Goal: Feedback & Contribution: Contribute content

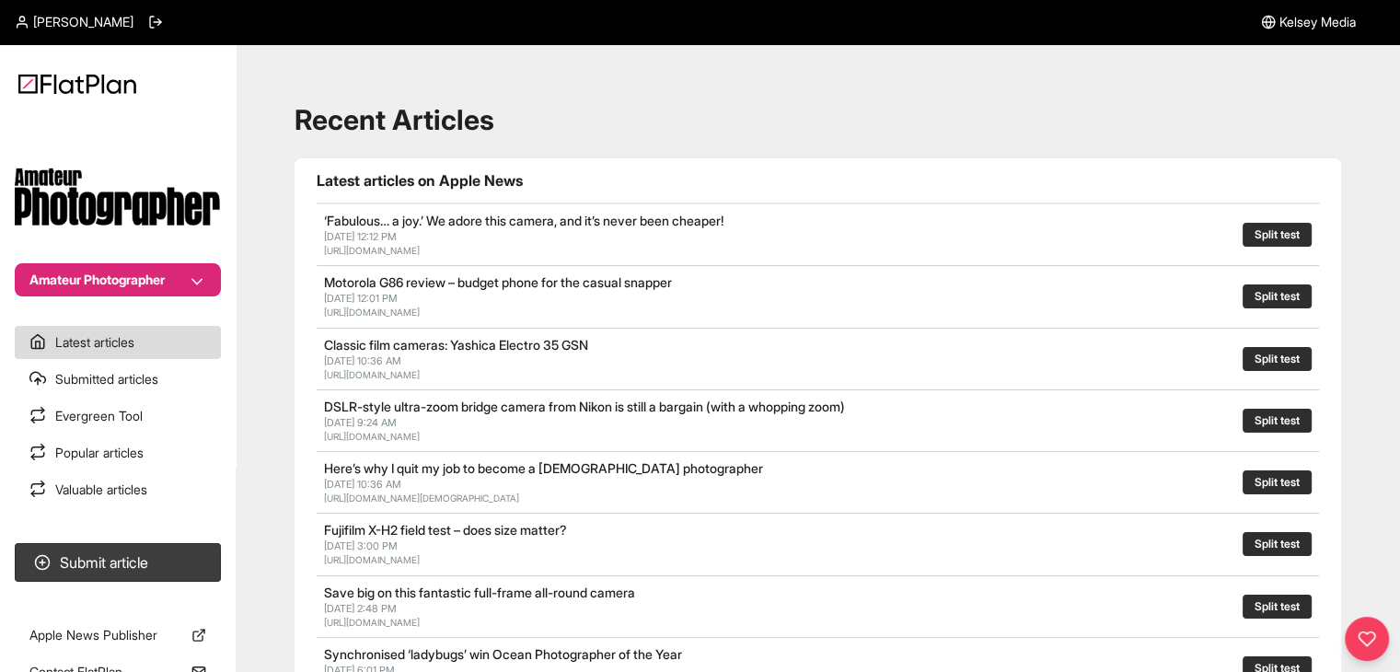
drag, startPoint x: 184, startPoint y: 277, endPoint x: 185, endPoint y: 287, distance: 10.2
click at [184, 281] on button "Amateur Photographer" at bounding box center [118, 279] width 206 height 33
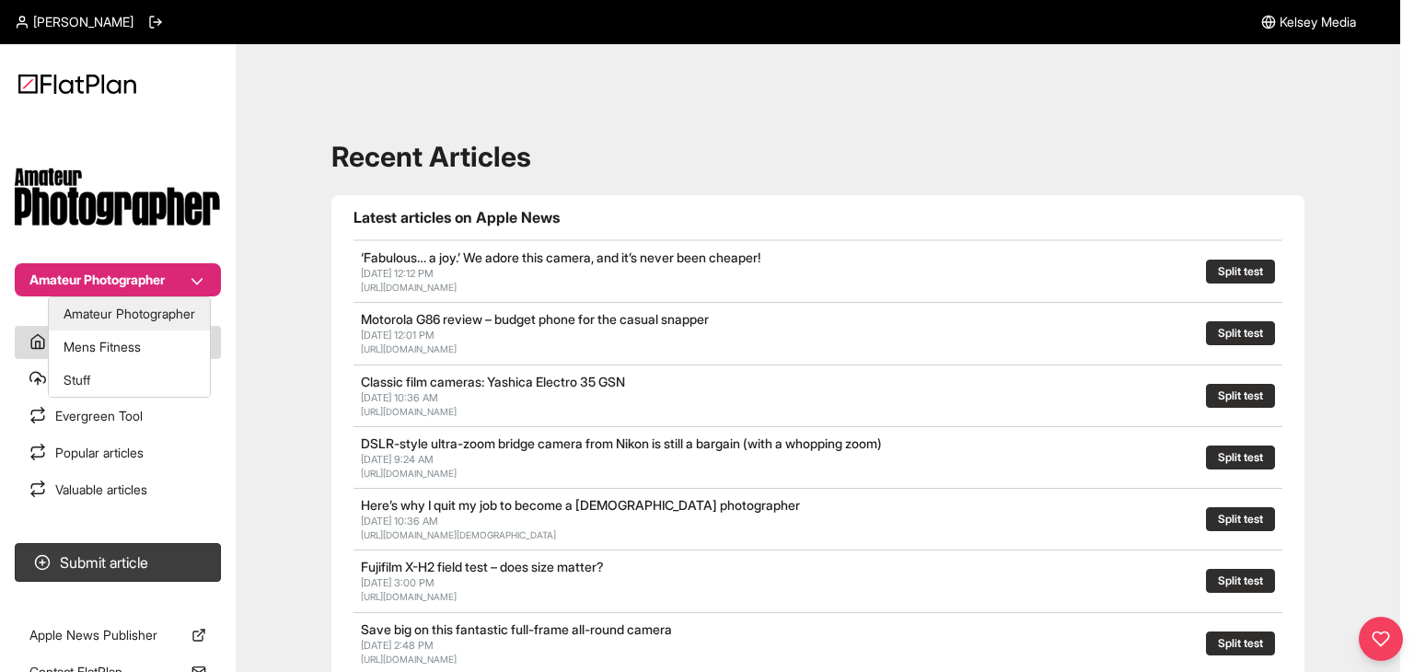
click at [169, 315] on button "Amateur Photographer" at bounding box center [129, 313] width 161 height 33
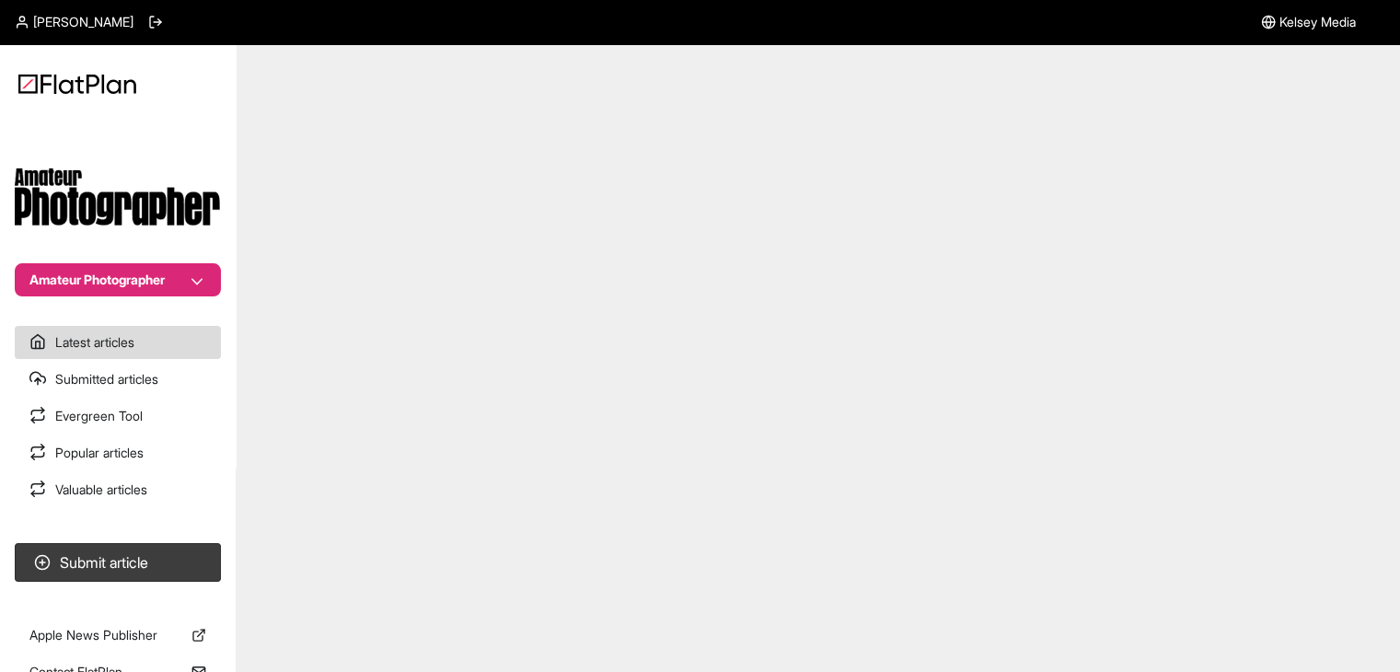
click at [163, 285] on button "Amateur Photographer" at bounding box center [118, 279] width 206 height 33
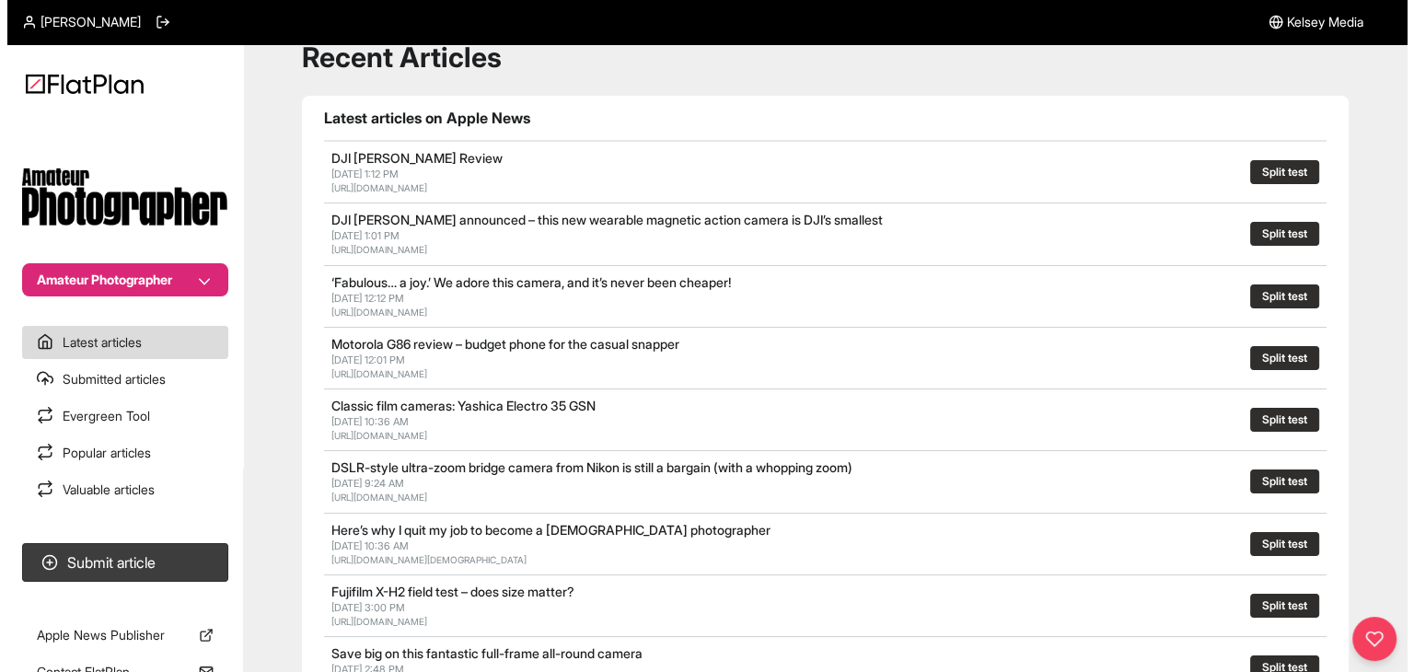
scroll to position [92, 0]
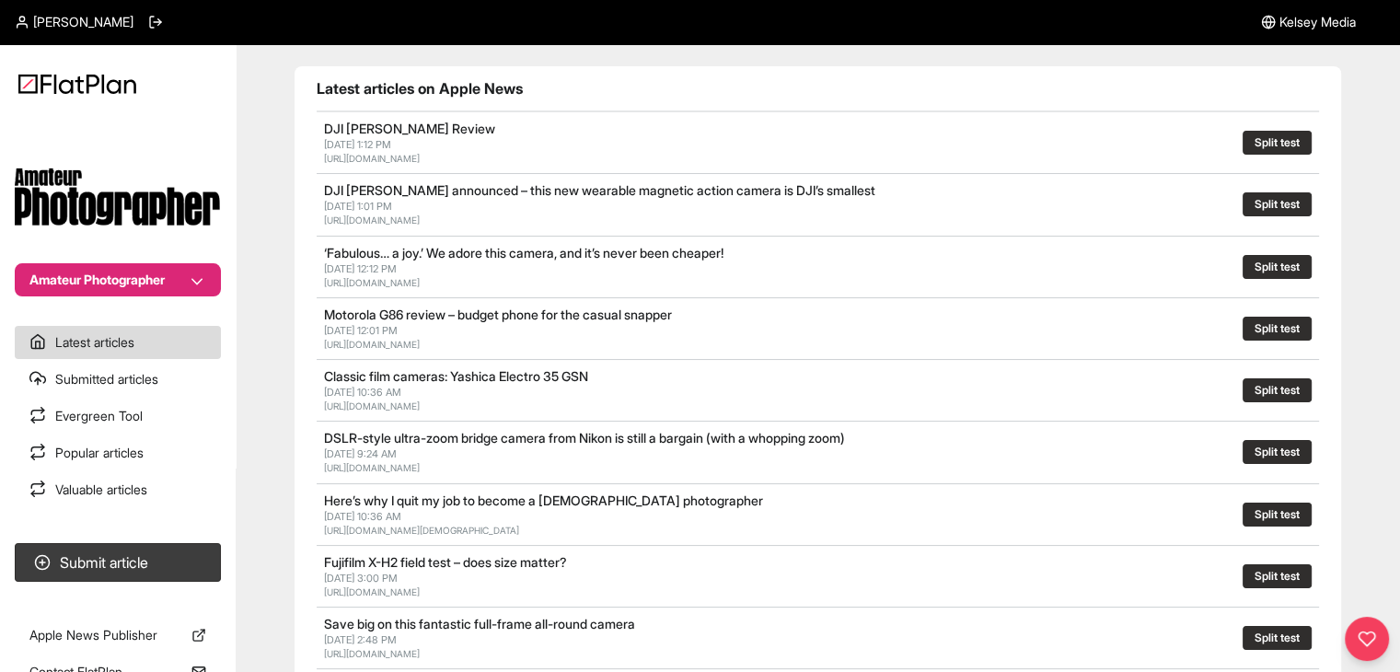
click at [163, 274] on button "Amateur Photographer" at bounding box center [118, 279] width 206 height 33
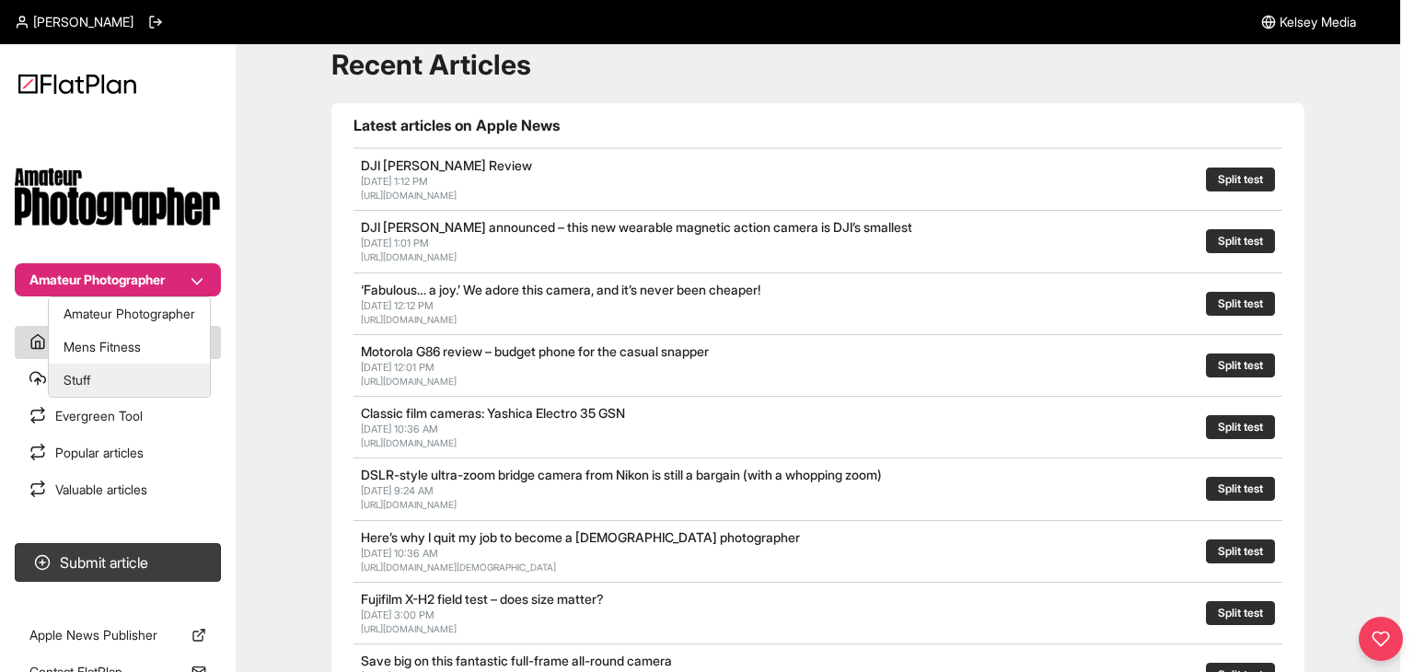
click at [154, 376] on button "Stuff" at bounding box center [129, 380] width 161 height 33
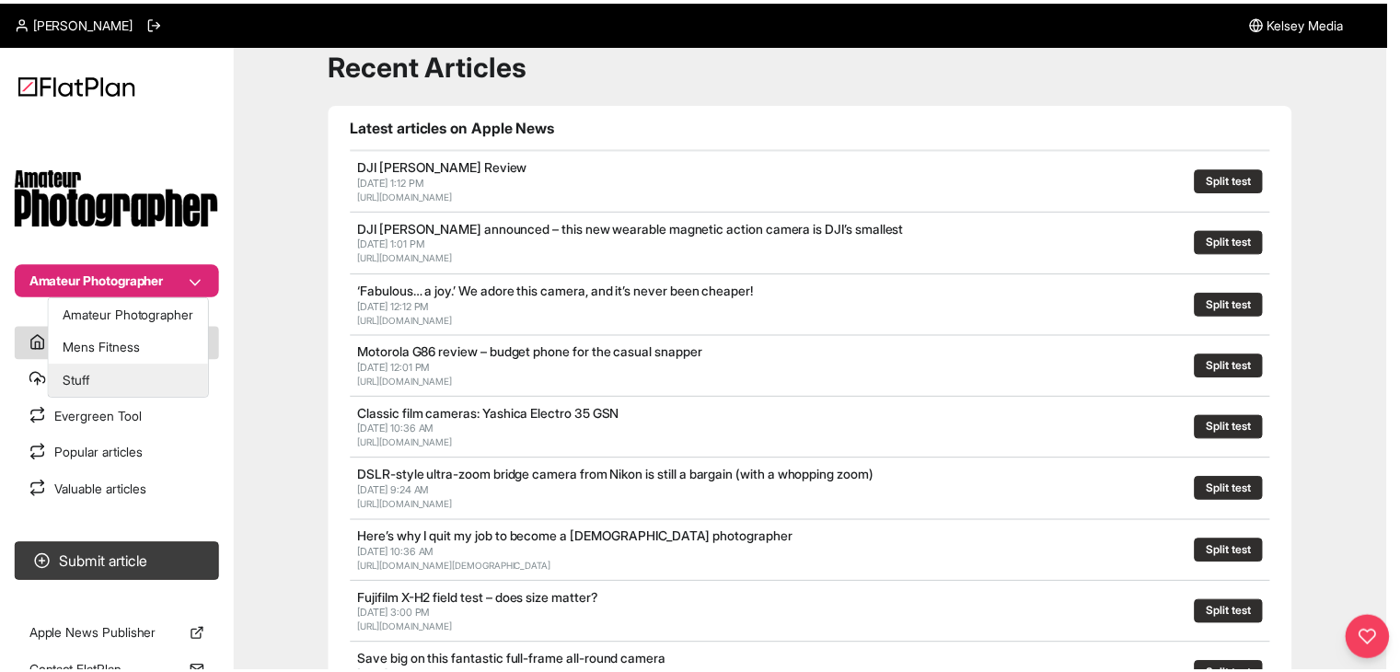
scroll to position [88, 0]
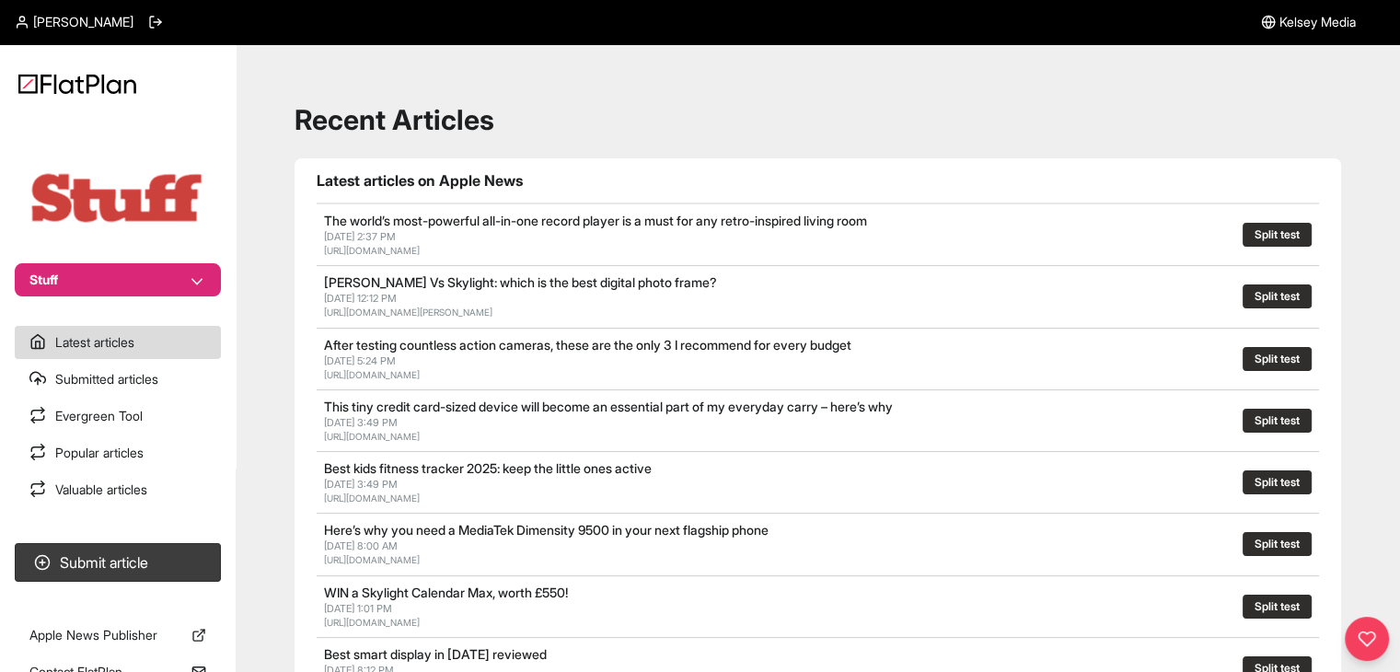
click at [193, 267] on button "Stuff" at bounding box center [118, 279] width 206 height 33
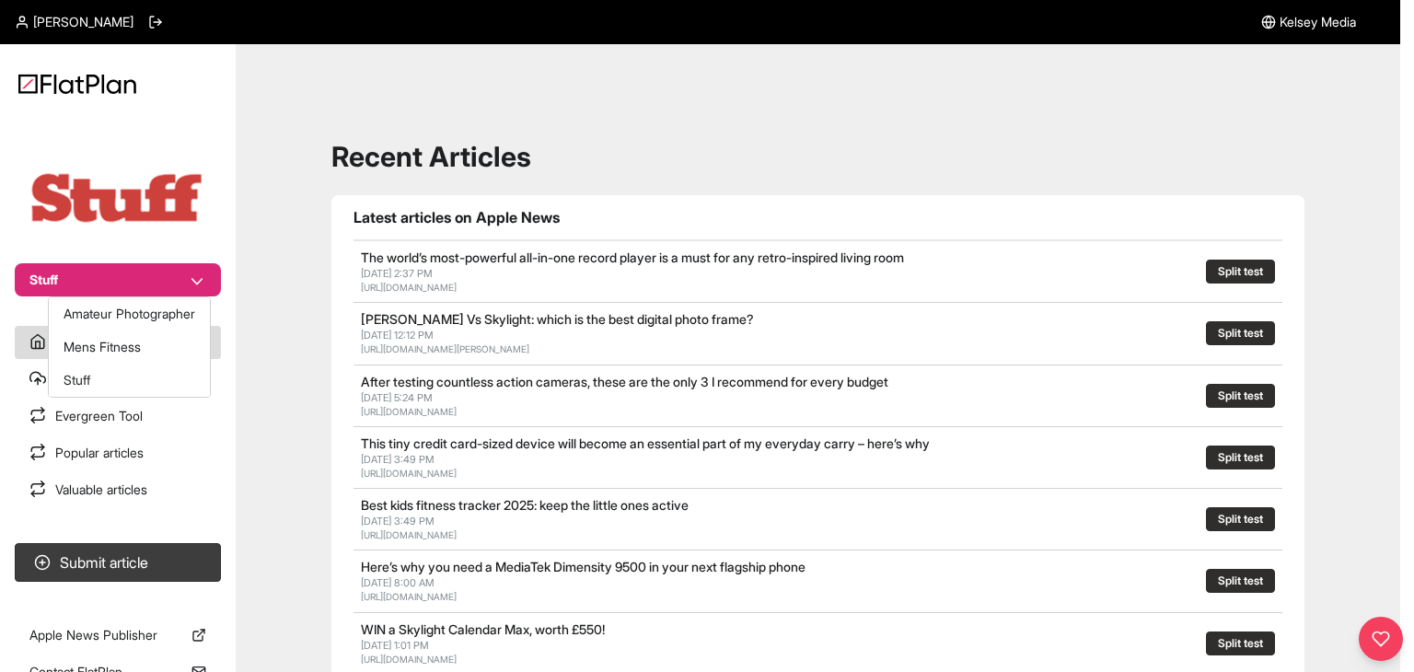
click at [145, 557] on nav "Stuff Latest articles Submitted articles Evergreen Tool Popular articles Valuab…" at bounding box center [118, 336] width 236 height 672
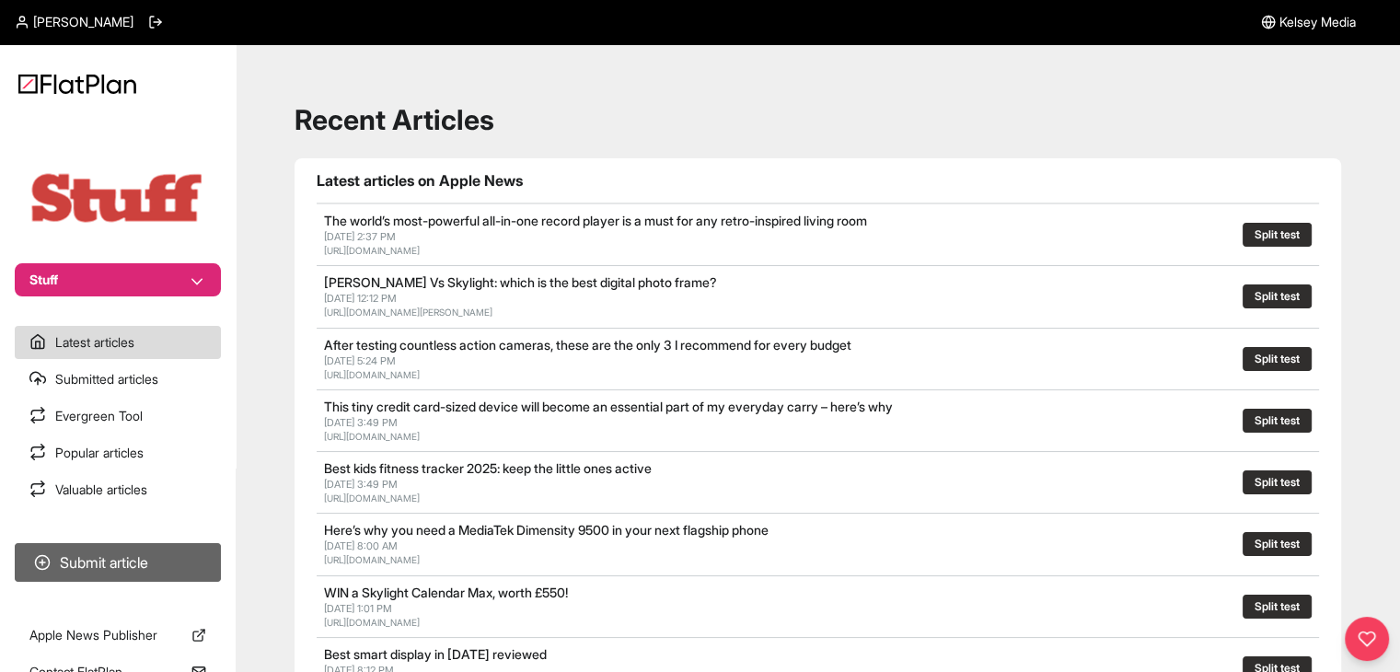
click at [184, 575] on button "Submit article" at bounding box center [118, 562] width 206 height 39
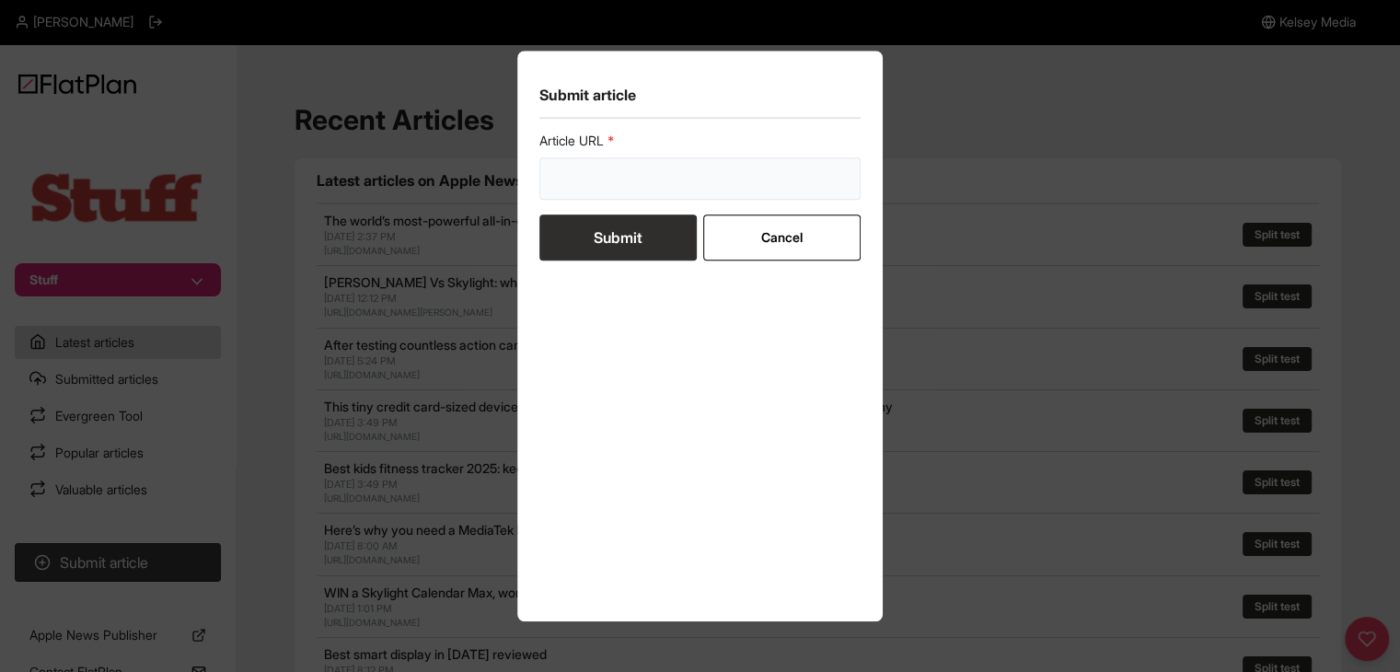
click at [707, 185] on input "url" at bounding box center [700, 178] width 322 height 42
paste input "https://www.stuff.tv/features/what-is-apple-promotion-screen-tech/"
type input "https://www.stuff.tv/features/what-is-apple-promotion-screen-tech/"
click at [626, 247] on button "Submit" at bounding box center [617, 237] width 157 height 46
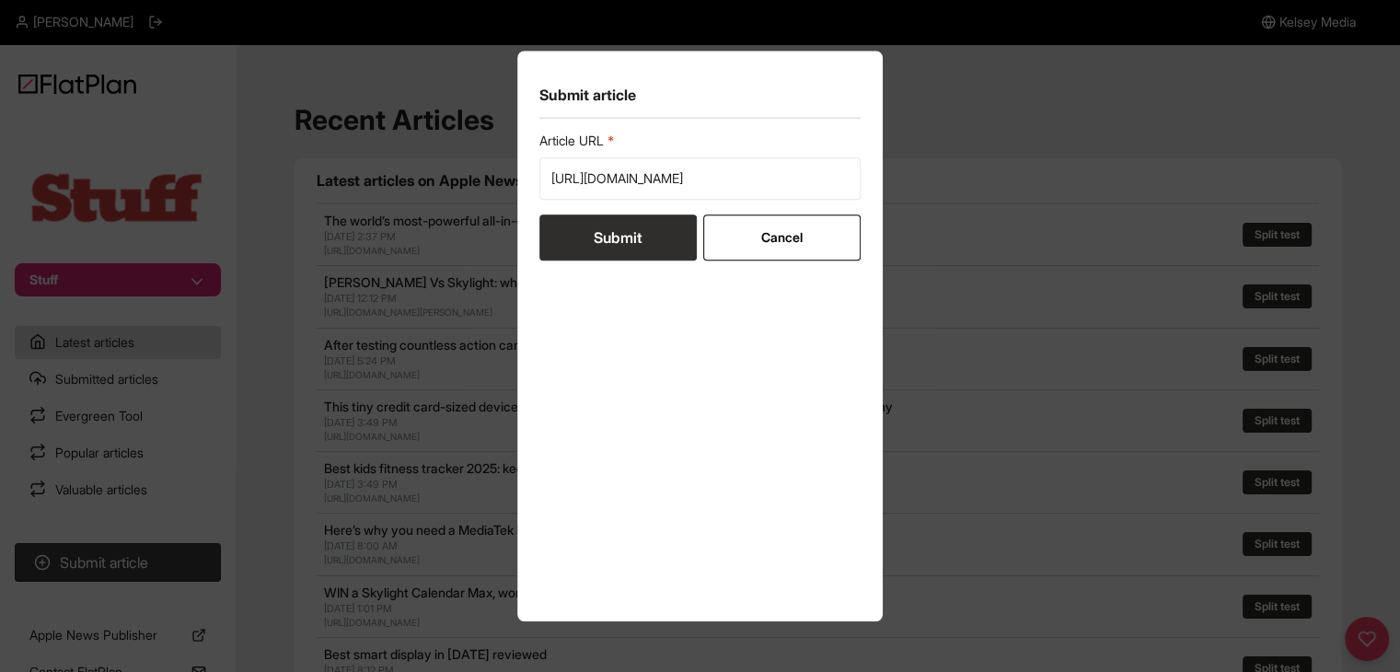
scroll to position [0, 0]
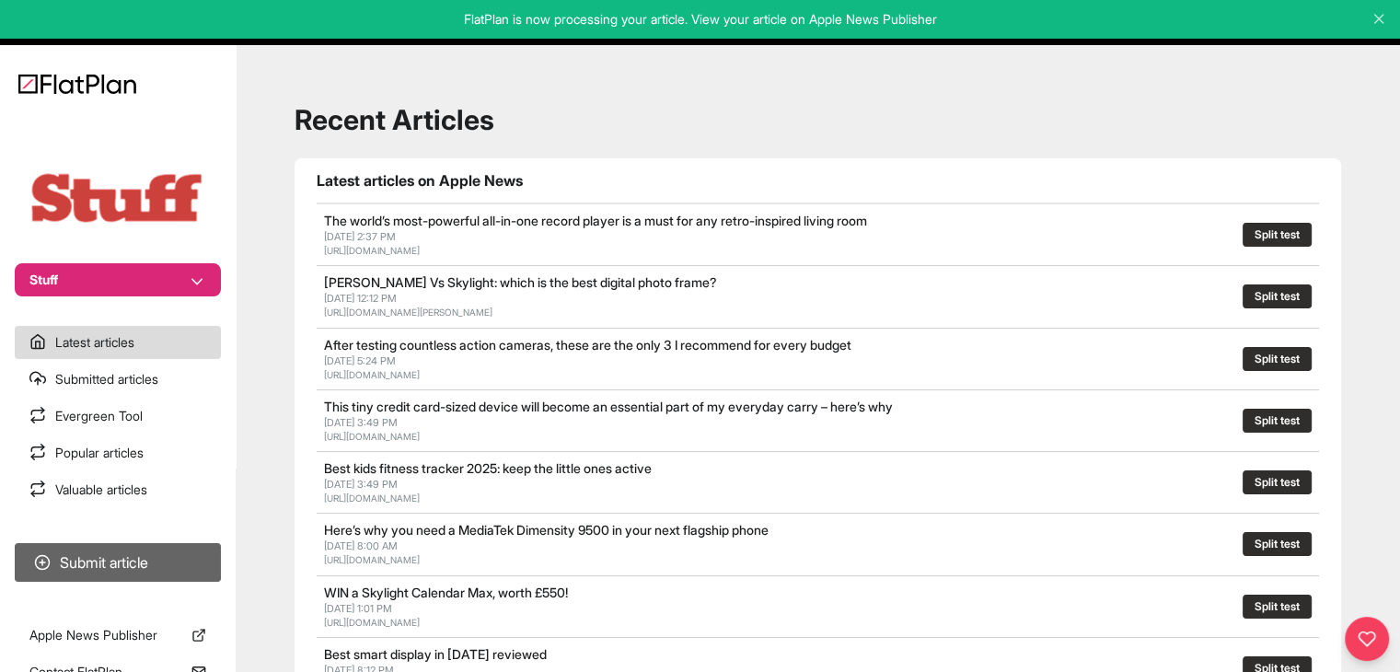
click at [89, 564] on button "Submit article" at bounding box center [118, 562] width 206 height 39
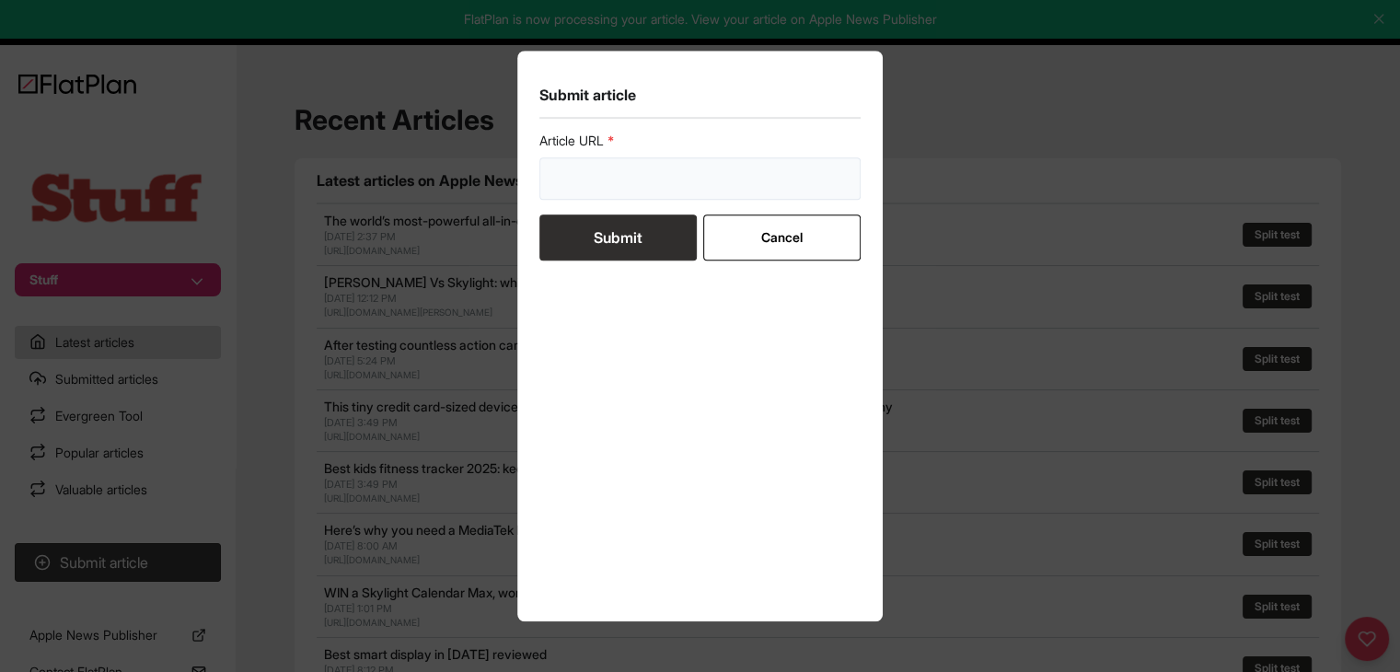
click at [599, 187] on input "url" at bounding box center [700, 178] width 322 height 42
paste input "https://www.stuff.tv/news/the-fab-new-kia-sportage-hybrid-will-keep-me-going-un…"
type input "https://www.stuff.tv/news/the-fab-new-kia-sportage-hybrid-will-keep-me-going-un…"
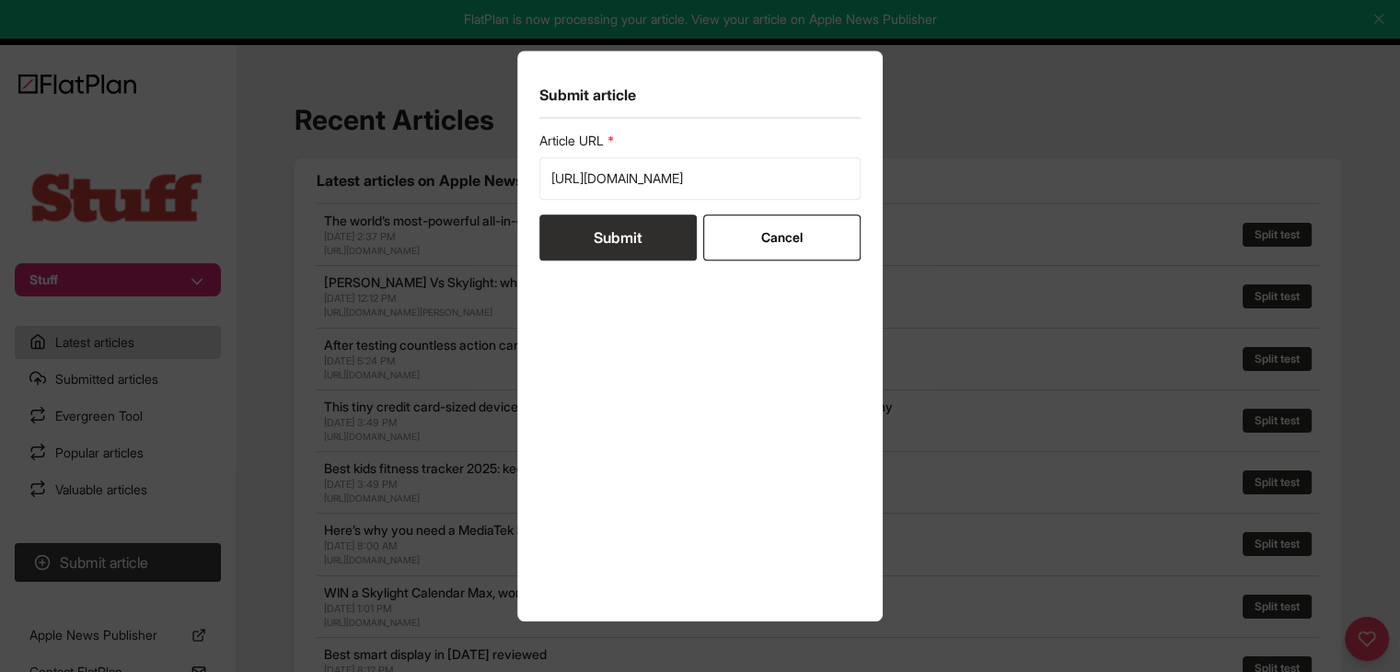
click at [616, 246] on button "Submit" at bounding box center [617, 237] width 157 height 46
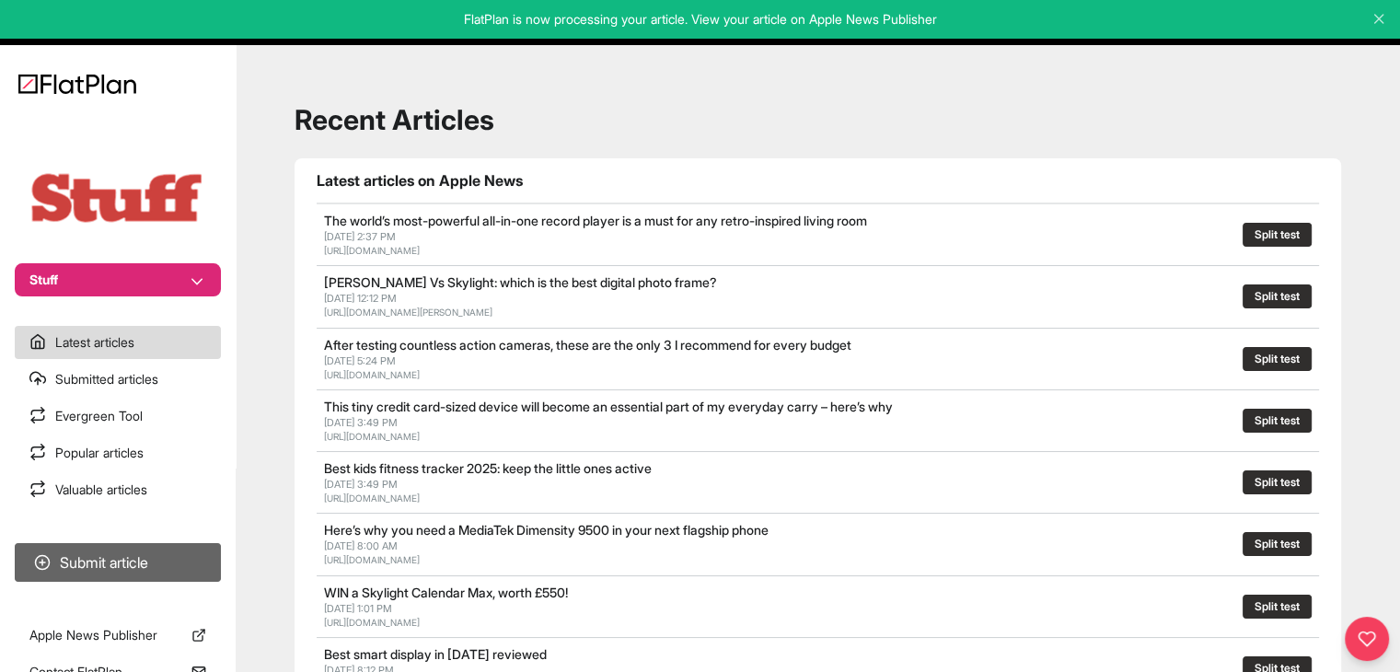
click at [170, 556] on button "Submit article" at bounding box center [118, 562] width 206 height 39
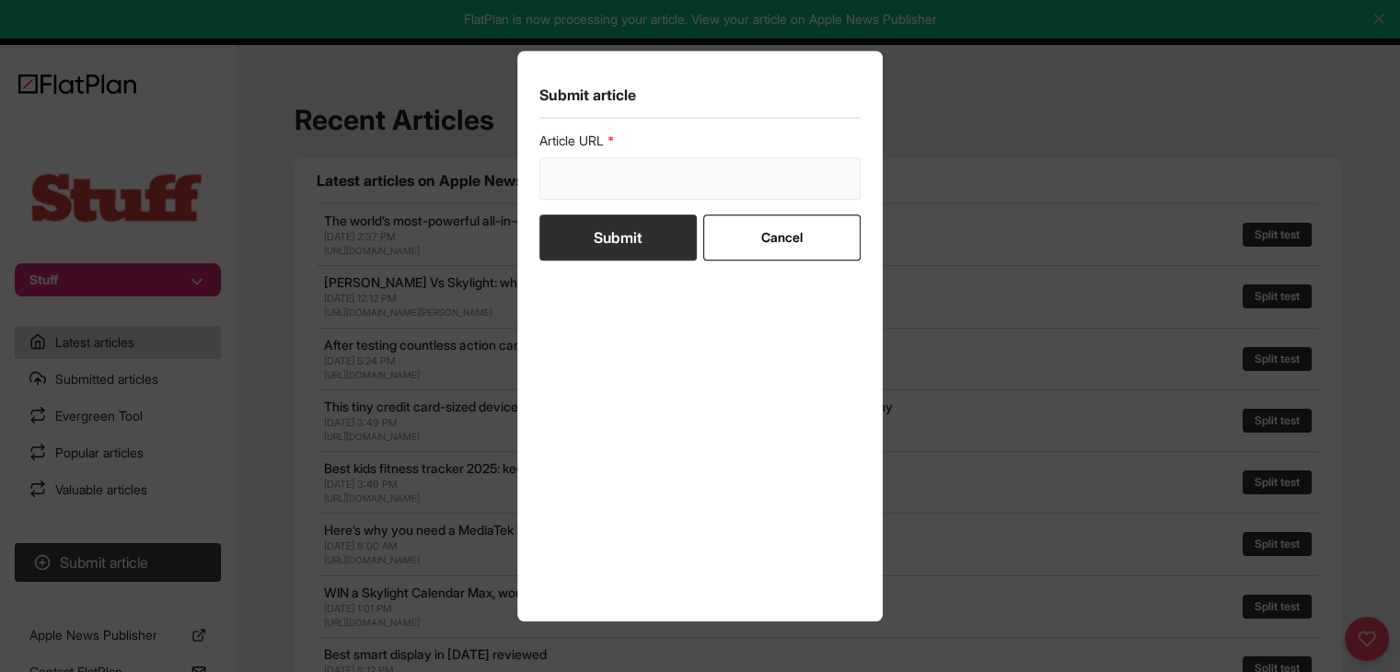
click at [609, 185] on input "url" at bounding box center [700, 178] width 322 height 42
paste input "https://www.stuff.tv/review/apple-macbook-air-review-m4/"
type input "https://www.stuff.tv/review/apple-macbook-air-review-m4/"
click at [632, 244] on button "Submit" at bounding box center [617, 237] width 157 height 46
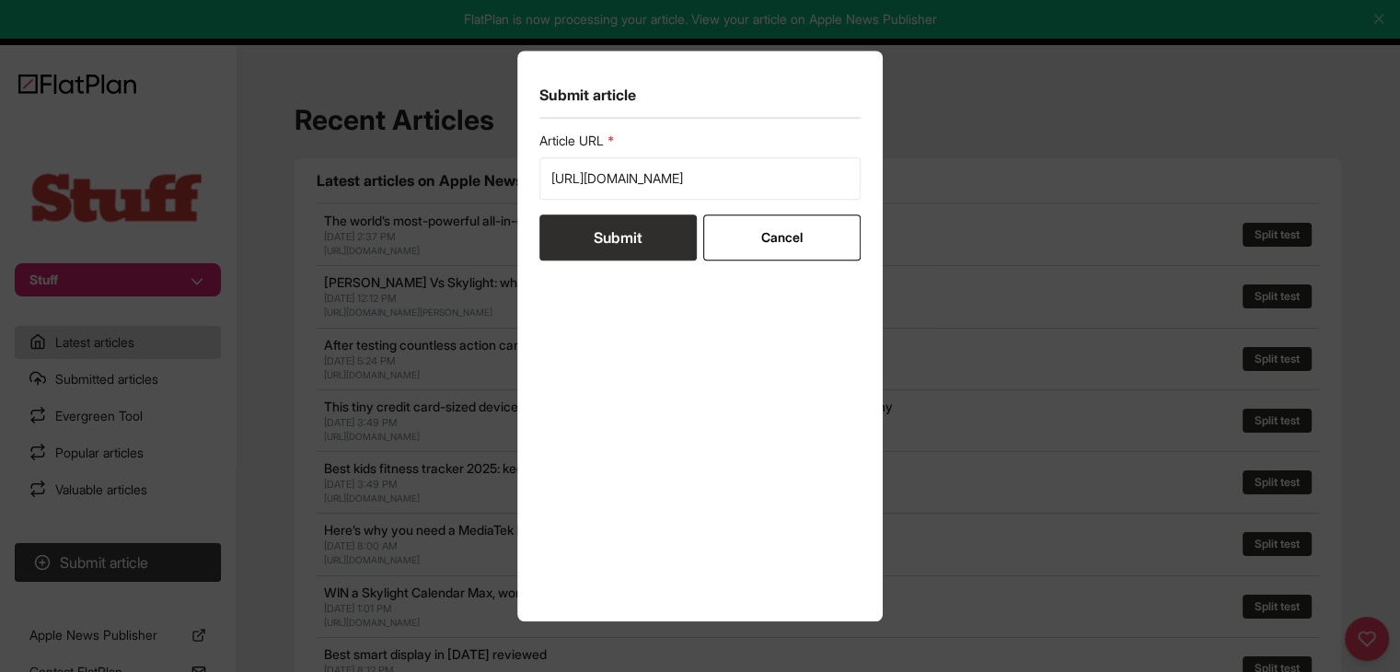
scroll to position [0, 0]
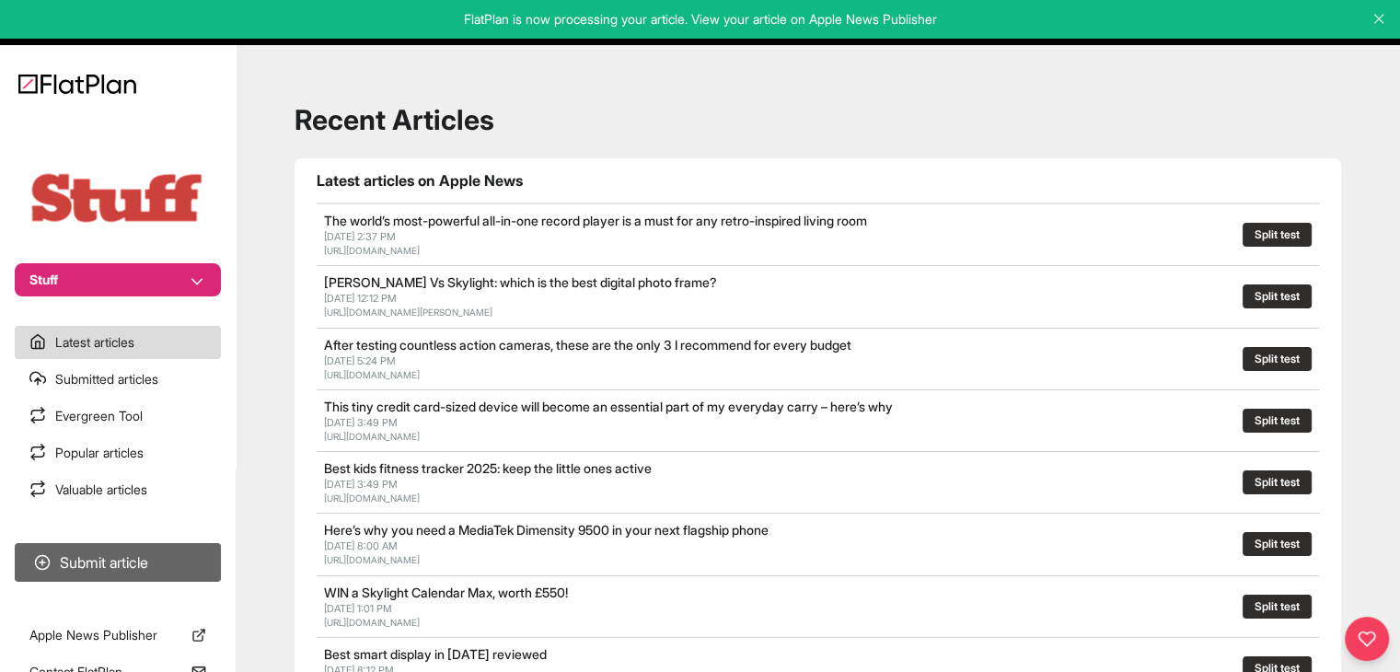
click at [121, 557] on button "Submit article" at bounding box center [118, 562] width 206 height 39
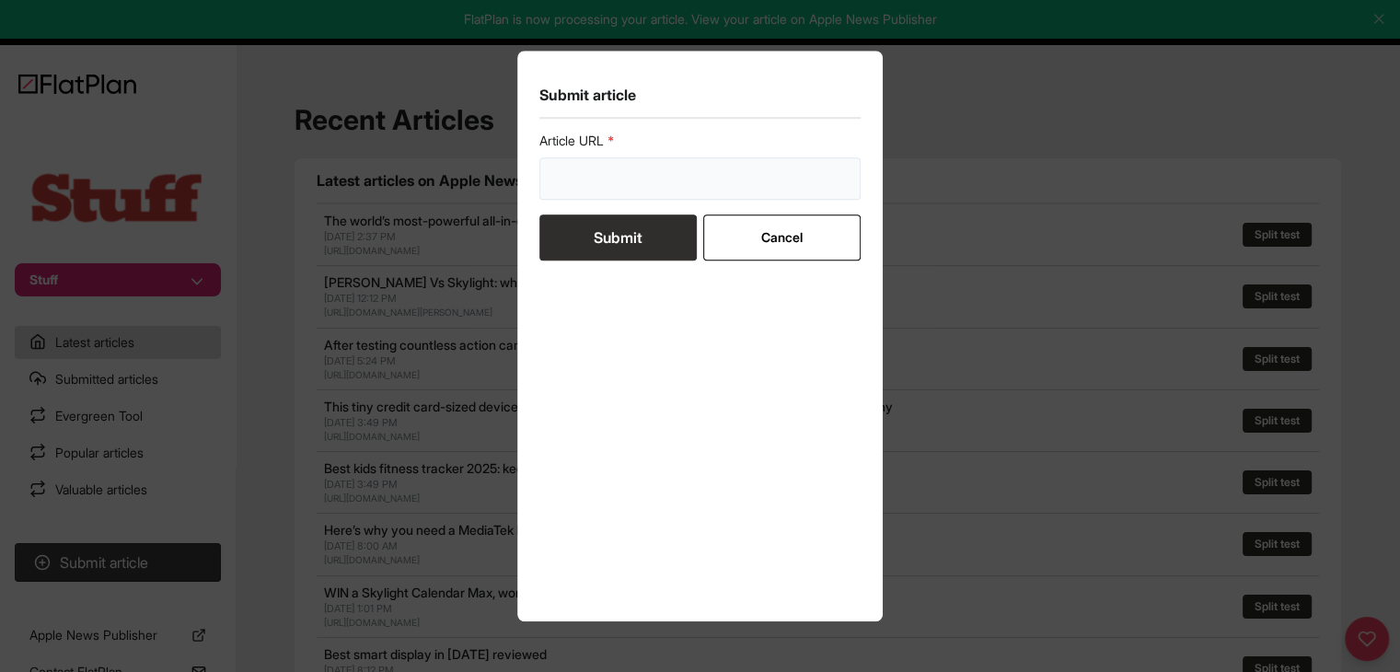
click at [590, 184] on input "url" at bounding box center [700, 178] width 322 height 42
paste input "https://www.stuff.tv/news/apples-new-subscription-can-protect-all-your-devices-…"
type input "https://www.stuff.tv/news/apples-new-subscription-can-protect-all-your-devices-…"
click at [610, 227] on button "Submit" at bounding box center [617, 237] width 157 height 46
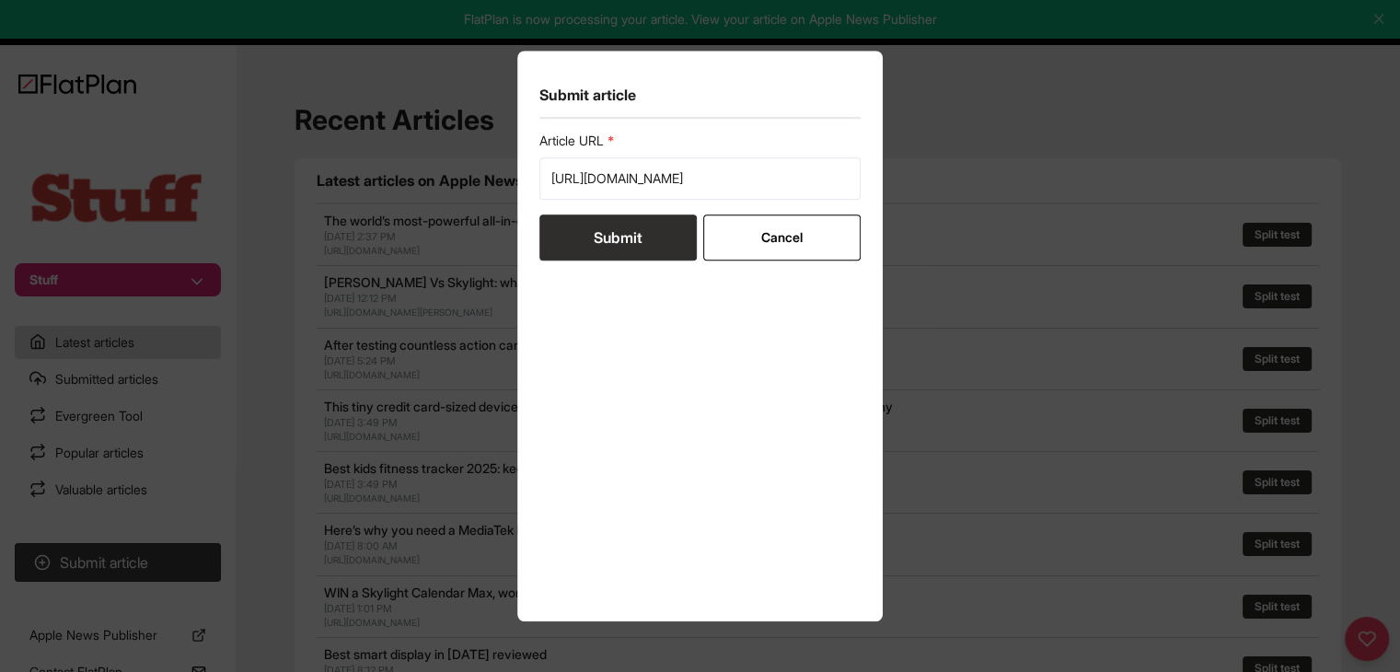
scroll to position [0, 0]
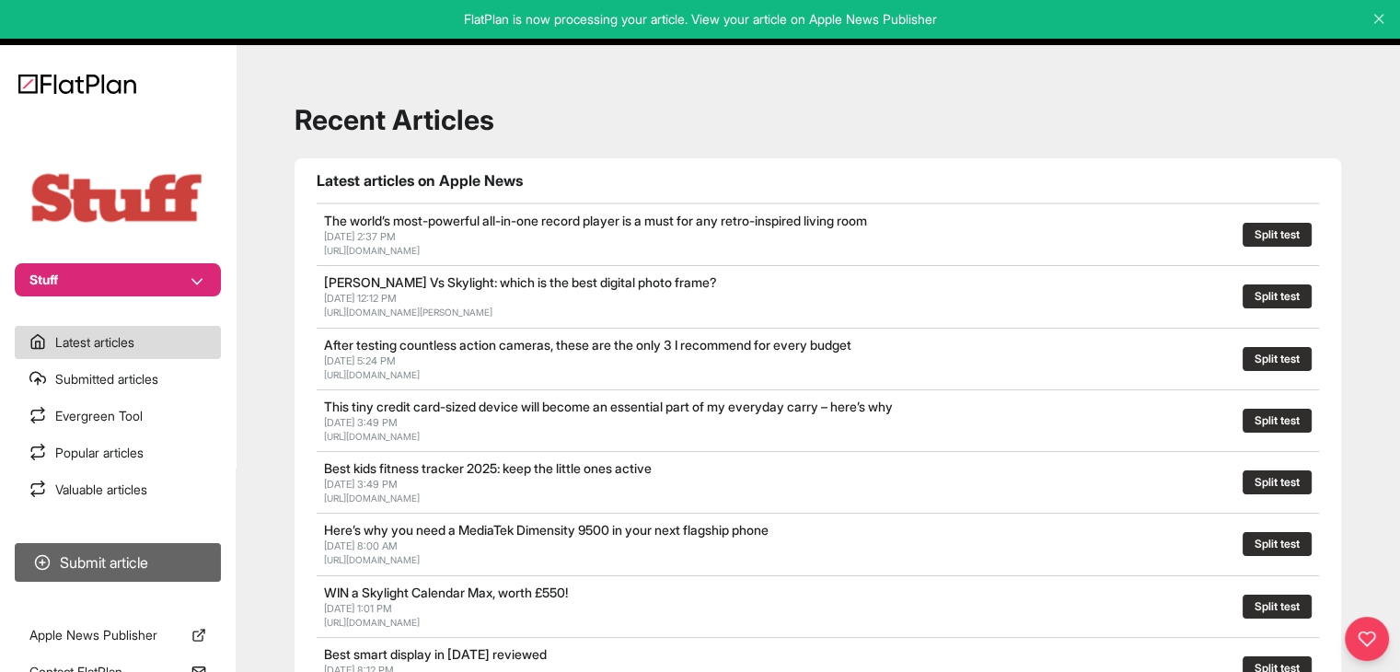
click at [144, 561] on button "Submit article" at bounding box center [118, 562] width 206 height 39
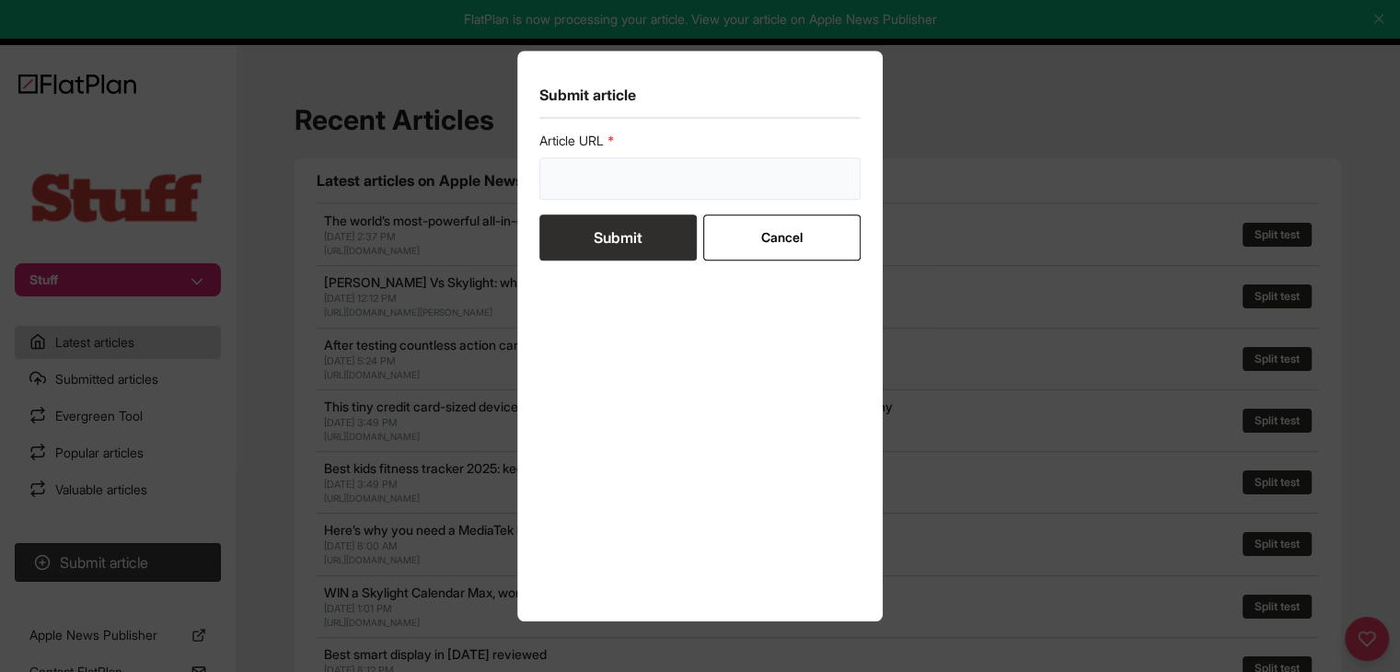
click at [665, 186] on input "url" at bounding box center [700, 178] width 322 height 42
paste input "https://www.stuff.tv/features/best-electric-shavers/"
type input "https://www.stuff.tv/features/best-electric-shavers/"
click at [665, 223] on button "Submit" at bounding box center [617, 237] width 157 height 46
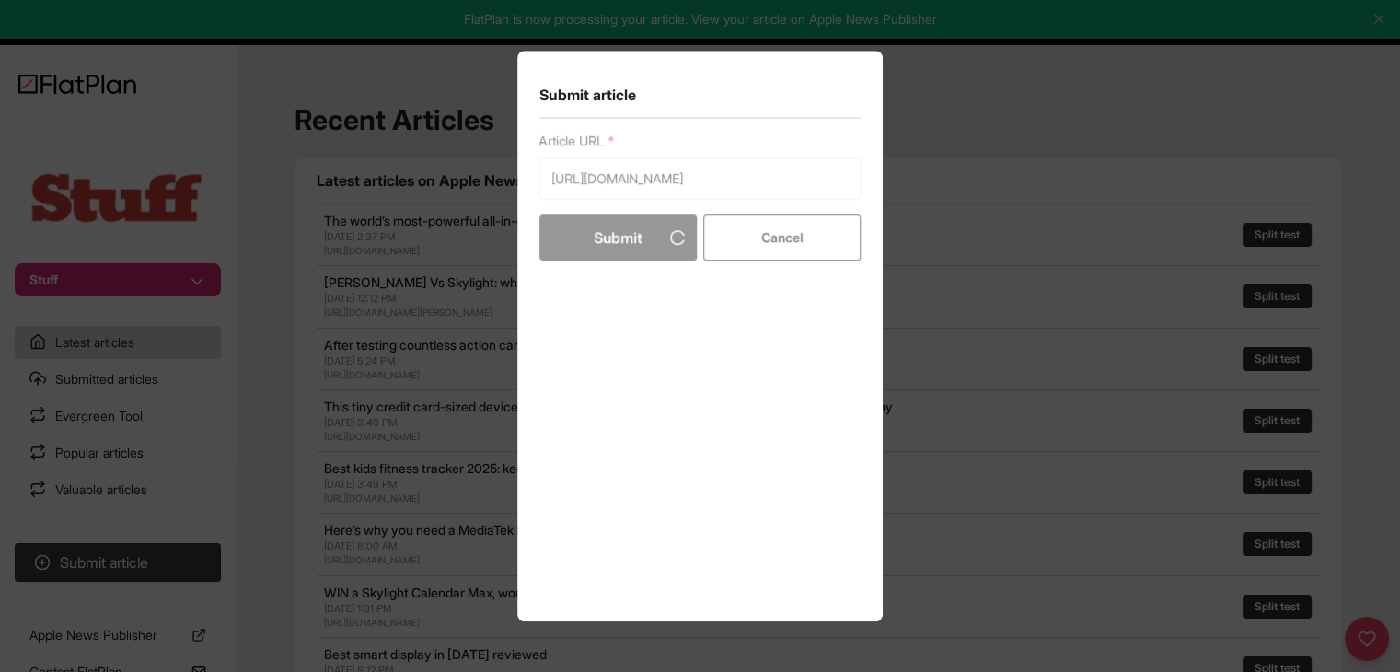
scroll to position [0, 0]
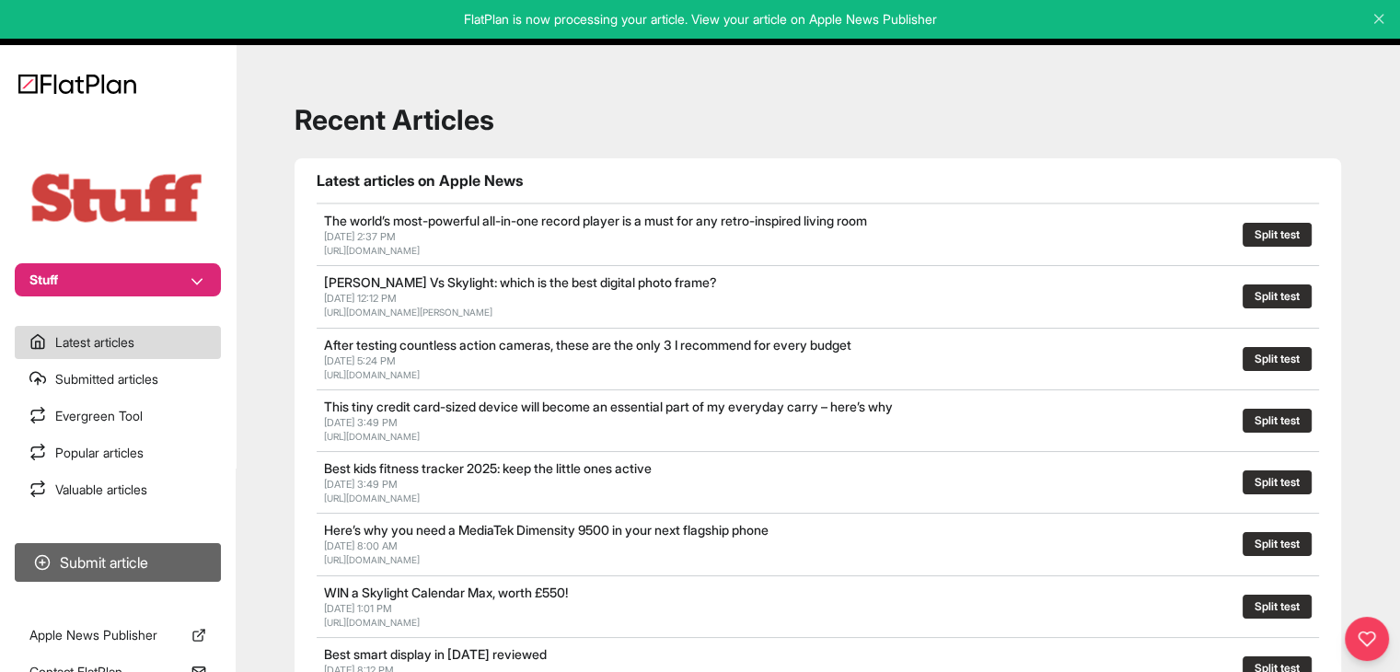
click at [145, 546] on button "Submit article" at bounding box center [118, 562] width 206 height 39
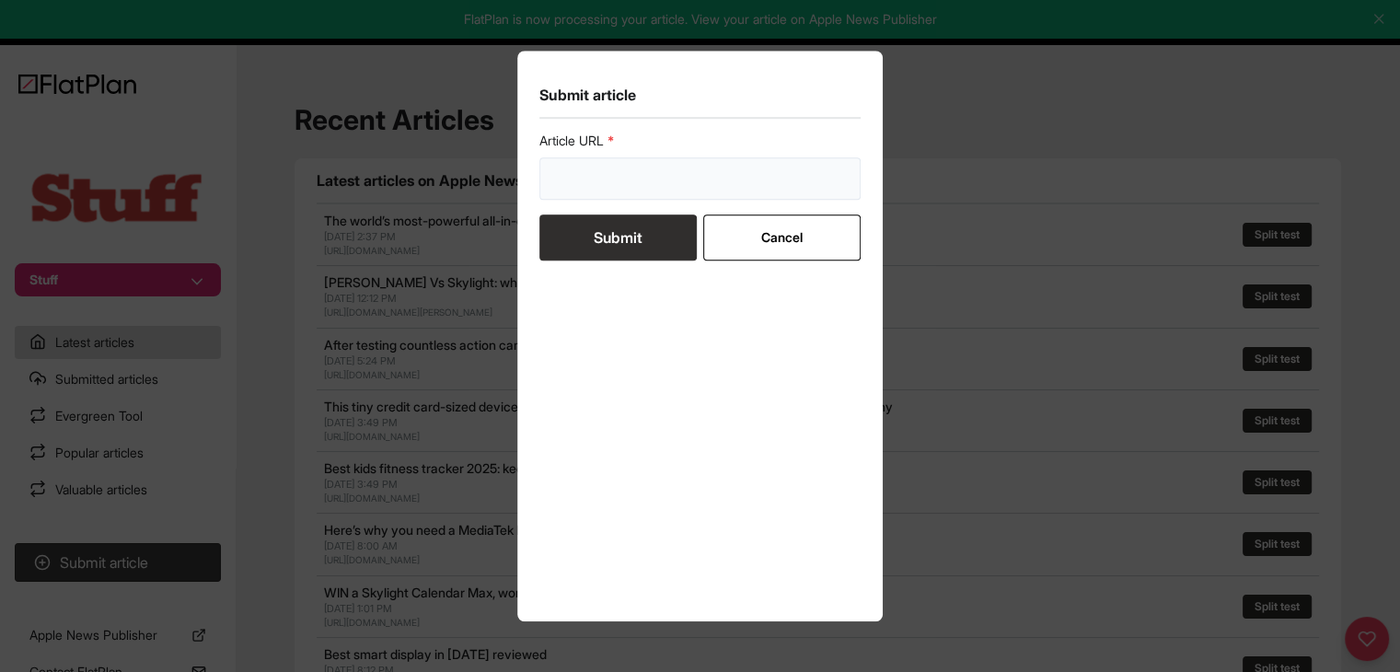
click at [622, 189] on input "url" at bounding box center [700, 178] width 322 height 42
paste input "https://www.stuff.tv/features/best-console/"
type input "https://www.stuff.tv/features/best-console/"
click at [630, 249] on button "Submit" at bounding box center [617, 237] width 157 height 46
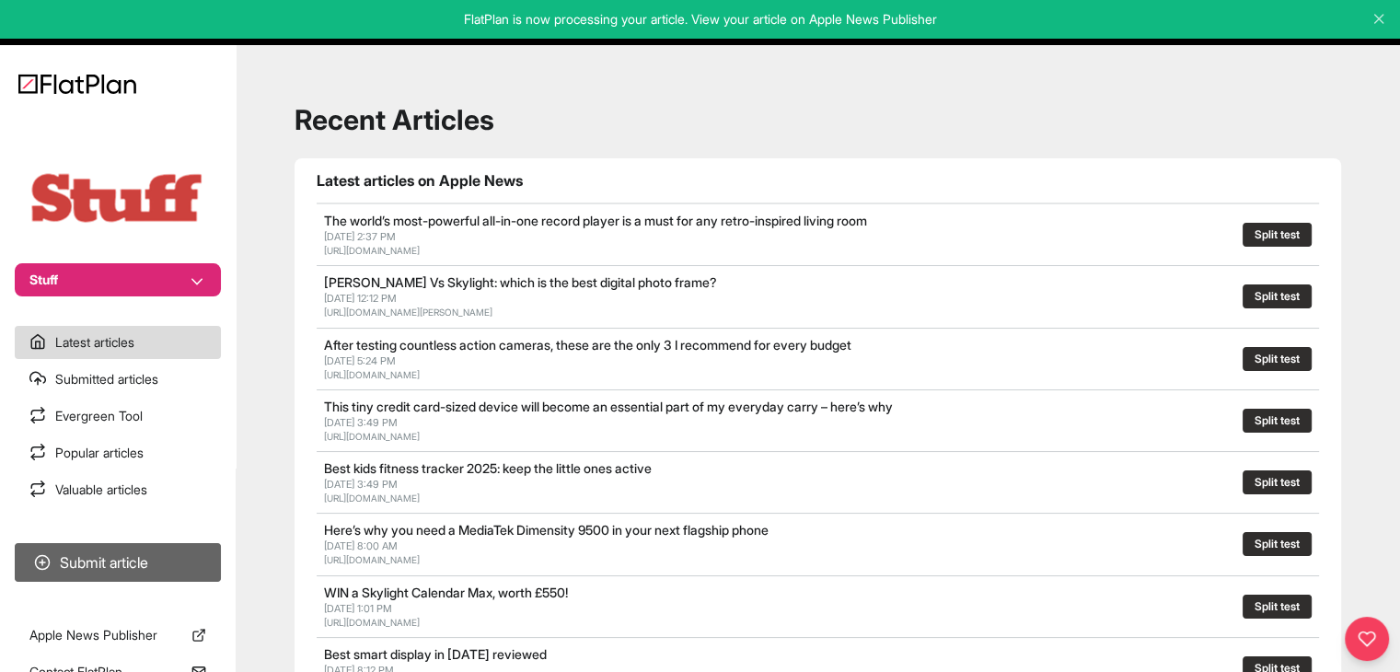
click at [169, 560] on button "Submit article" at bounding box center [118, 562] width 206 height 39
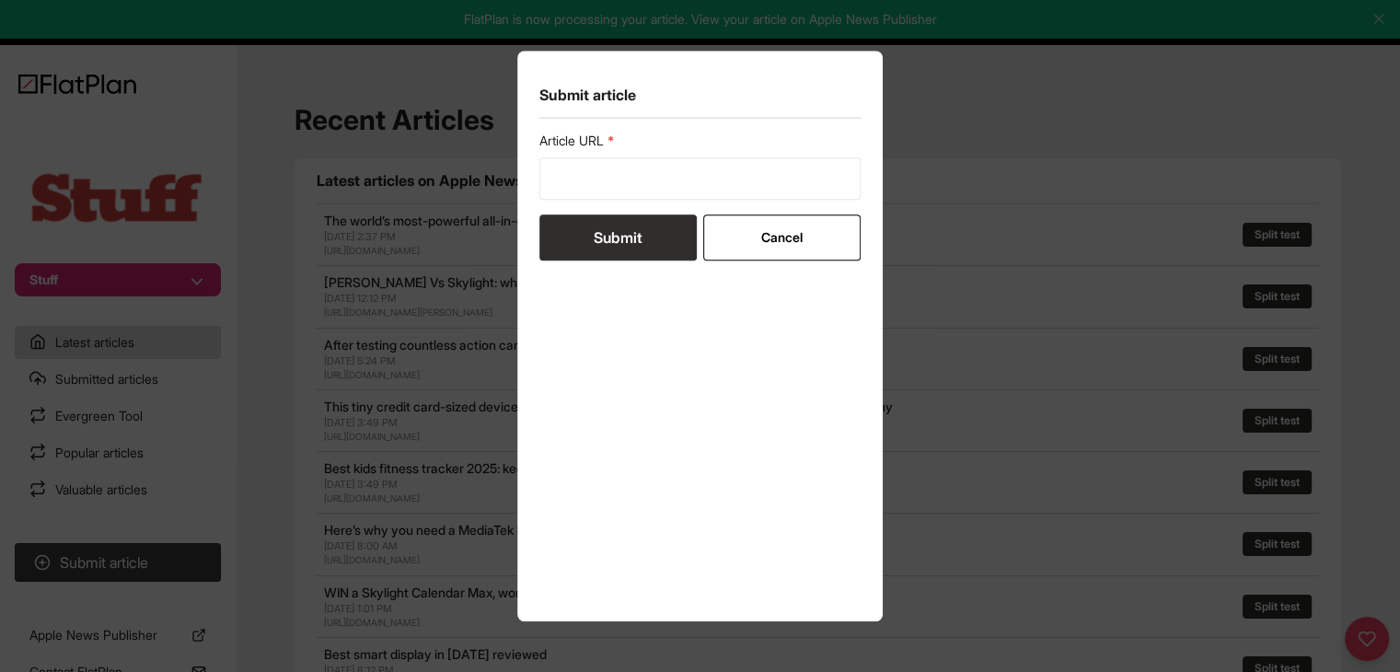
click at [764, 155] on div "Article URL" at bounding box center [700, 166] width 322 height 68
drag, startPoint x: 758, startPoint y: 164, endPoint x: 745, endPoint y: 181, distance: 22.3
click at [758, 165] on input "url" at bounding box center [700, 178] width 322 height 42
paste input "https://www.stuff.tv/features/best-cassette-players/"
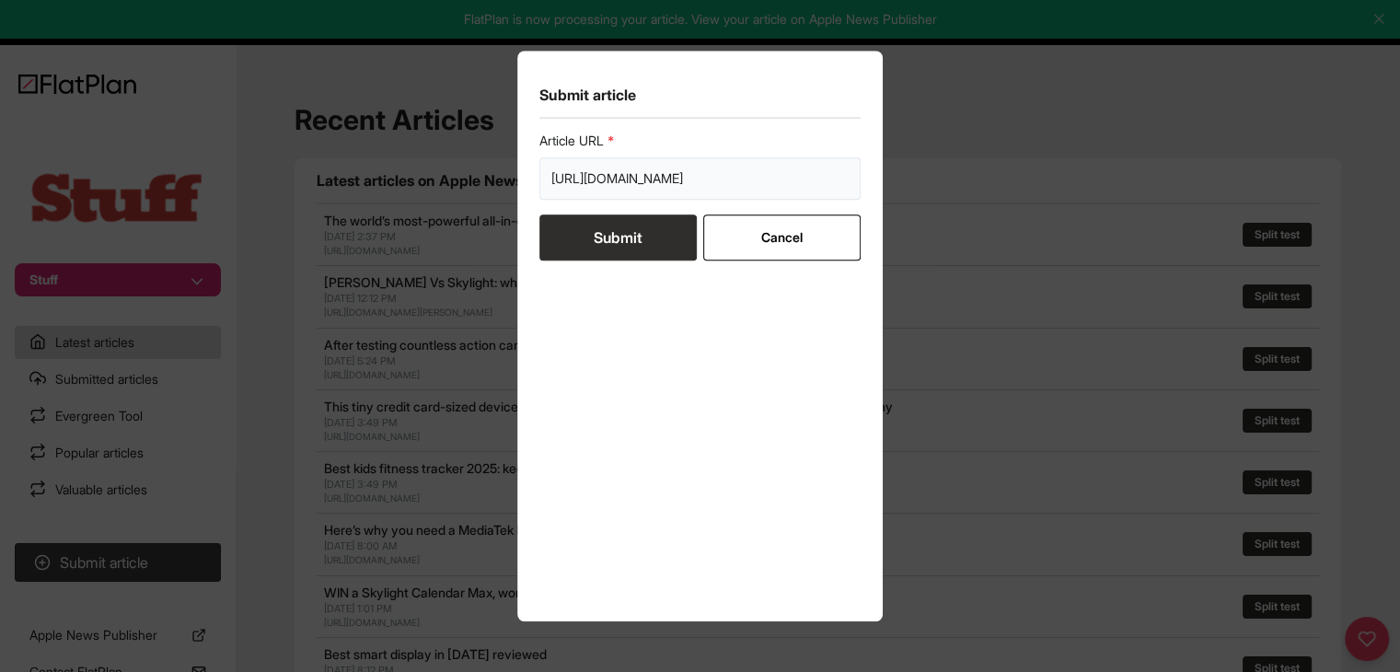
type input "https://www.stuff.tv/features/best-cassette-players/"
click at [662, 244] on button "Submit" at bounding box center [617, 237] width 157 height 46
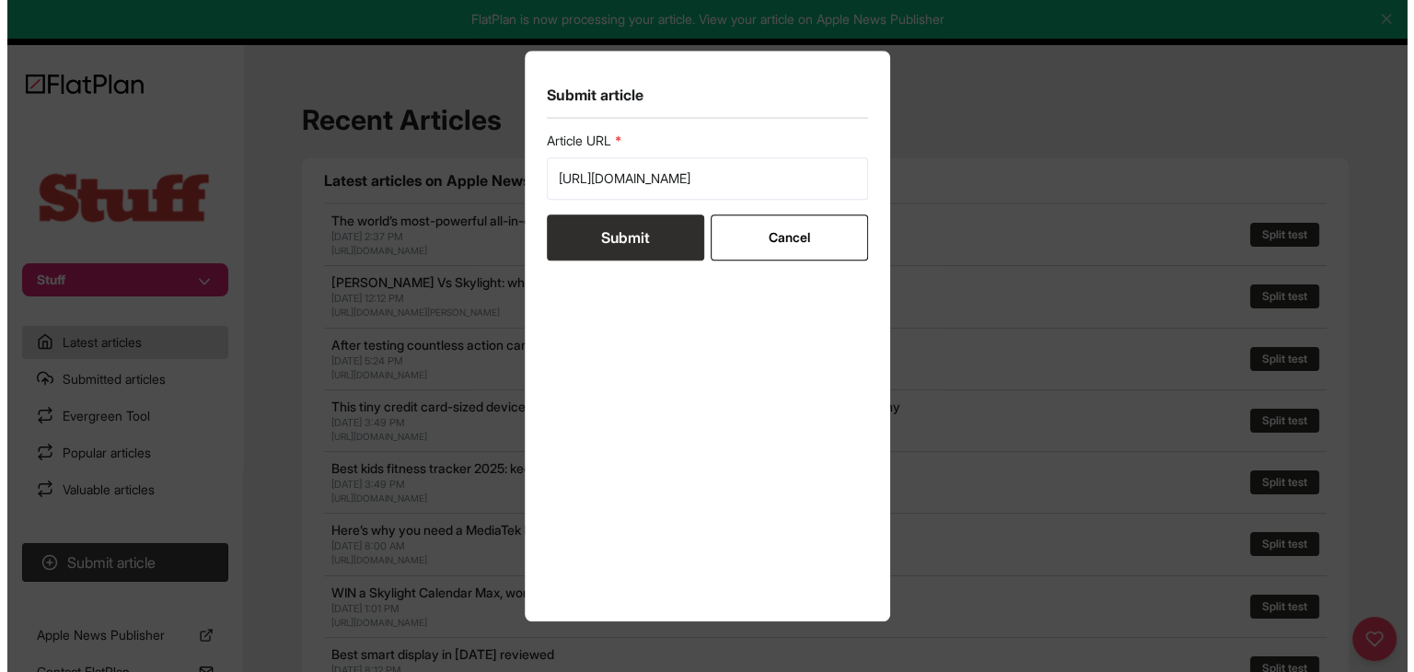
scroll to position [0, 0]
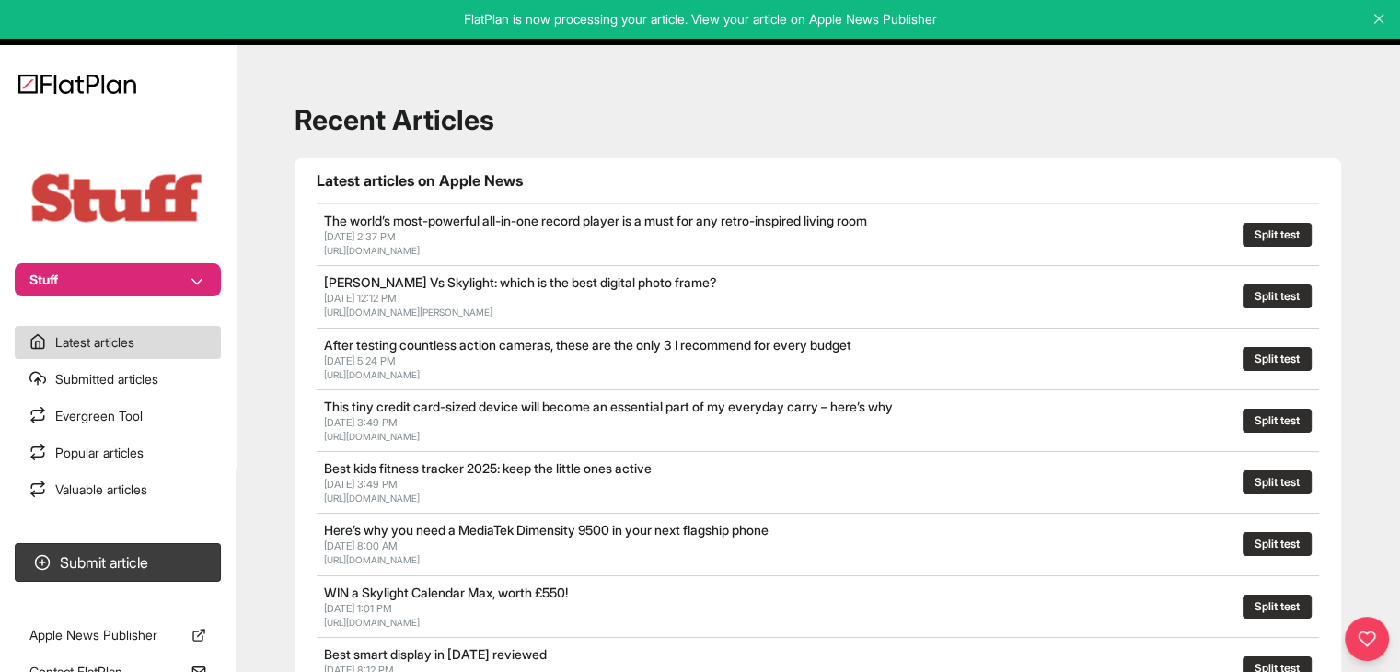
click at [133, 294] on button "Stuff" at bounding box center [118, 279] width 206 height 33
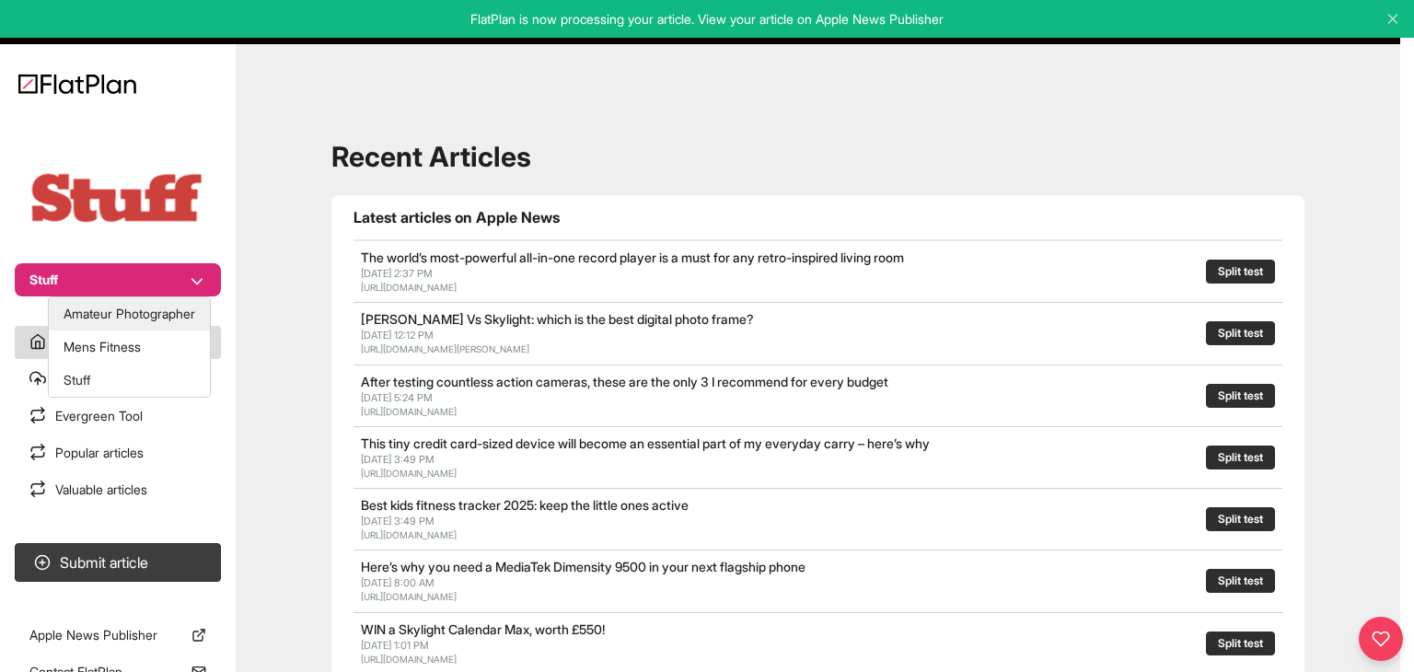
click at [132, 307] on button "Amateur Photographer" at bounding box center [129, 313] width 161 height 33
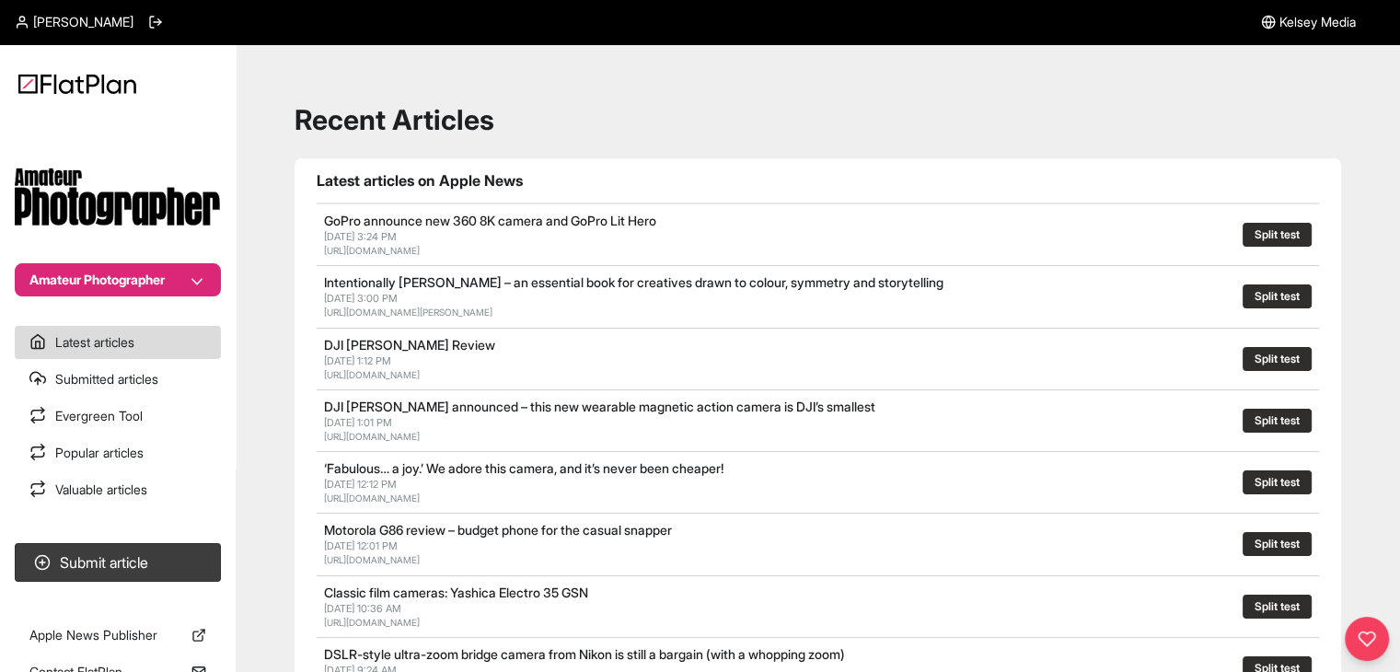
click at [87, 293] on button "Amateur Photographer" at bounding box center [118, 279] width 206 height 33
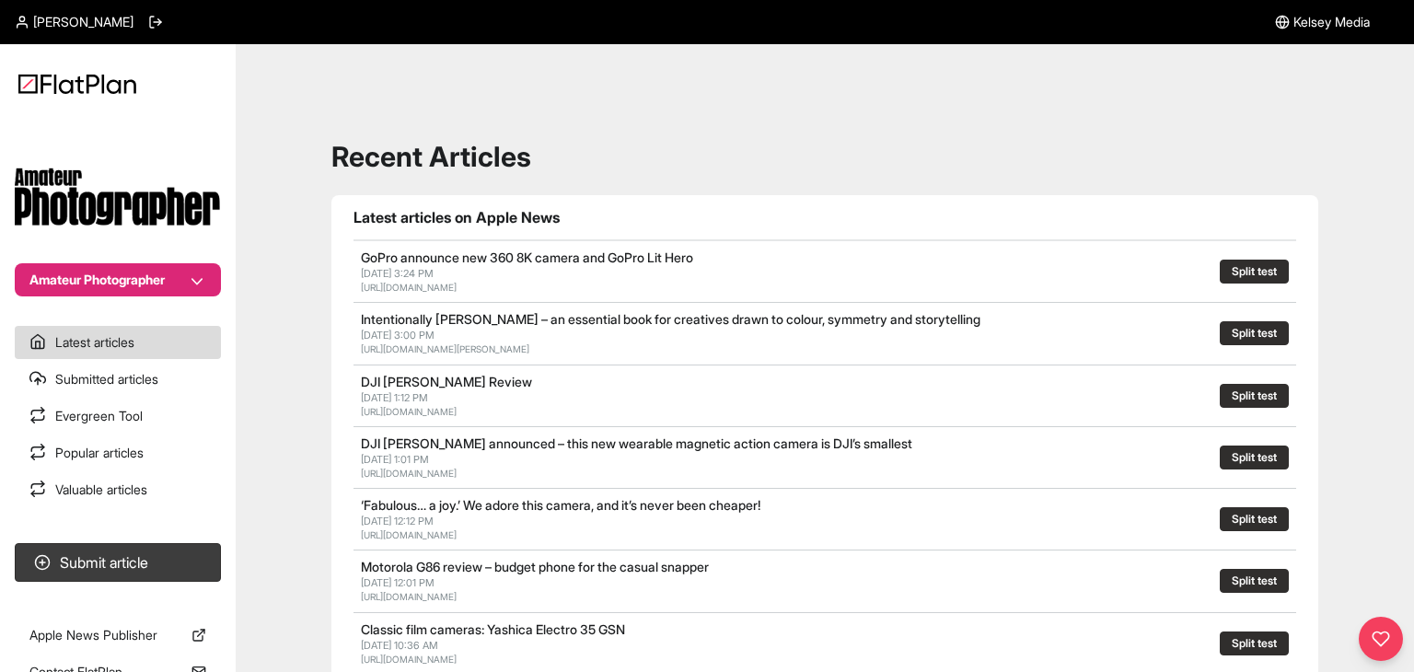
click at [87, 290] on button "Amateur Photographer" at bounding box center [118, 279] width 206 height 33
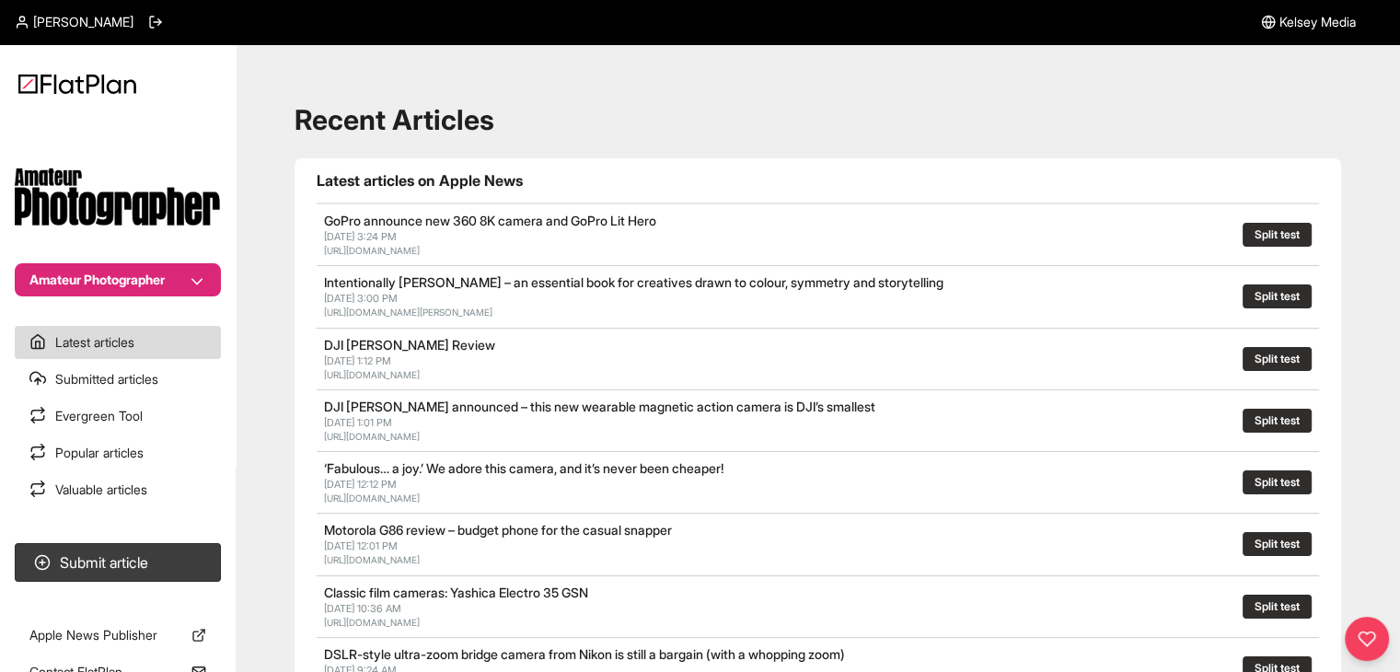
click at [83, 290] on button "Amateur Photographer" at bounding box center [118, 279] width 206 height 33
click at [155, 273] on button "Amateur Photographer" at bounding box center [118, 279] width 206 height 33
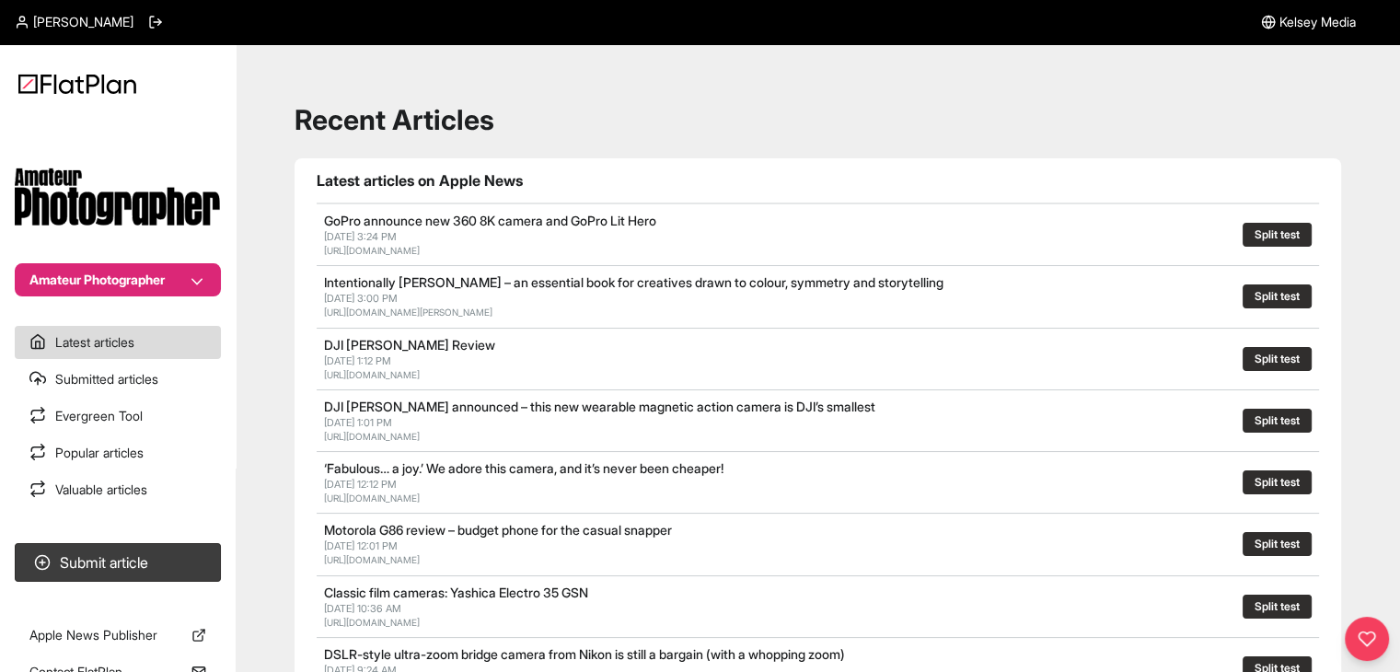
click at [198, 273] on button "Amateur Photographer" at bounding box center [118, 279] width 206 height 33
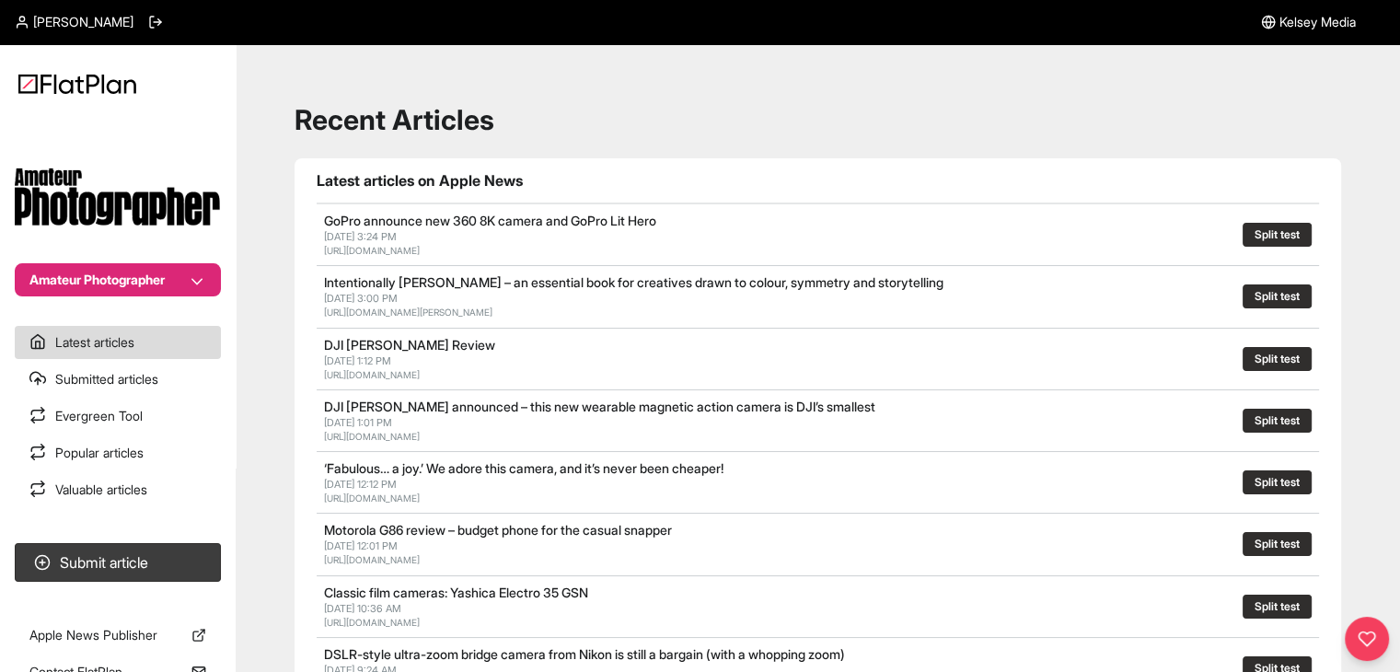
click at [172, 292] on button "Amateur Photographer" at bounding box center [118, 279] width 206 height 33
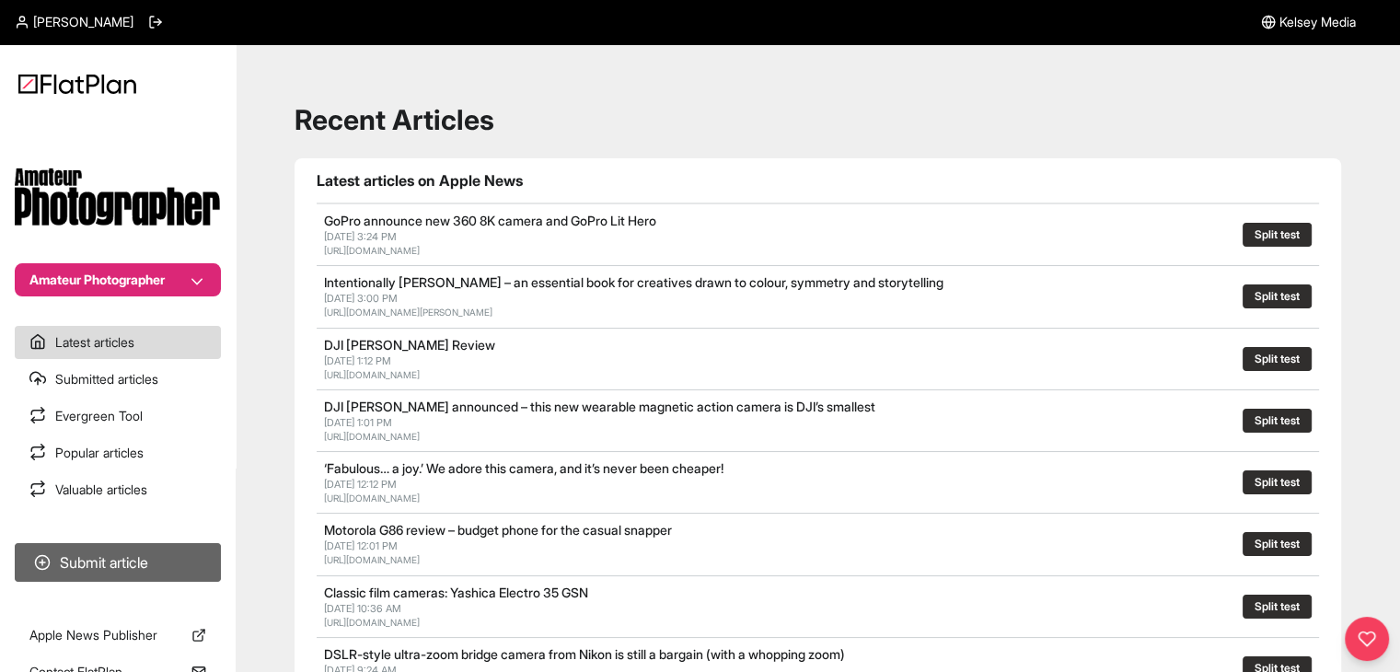
click at [183, 553] on button "Submit article" at bounding box center [118, 562] width 206 height 39
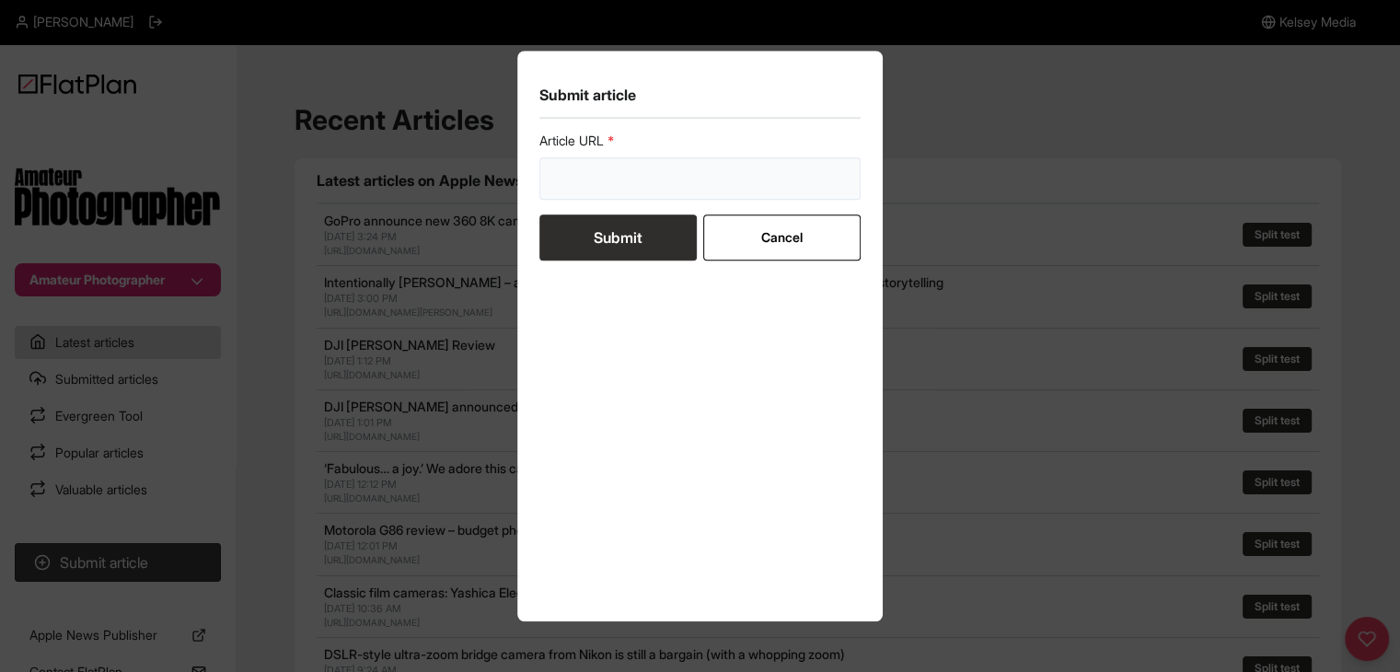
click at [589, 196] on input "url" at bounding box center [700, 178] width 322 height 42
paste input "https://amateurphotographer.com/technique/expert_advice/successful-boudoir-phot…"
type input "https://amateurphotographer.com/technique/expert_advice/successful-boudoir-phot…"
click at [592, 224] on button "Submit" at bounding box center [617, 237] width 157 height 46
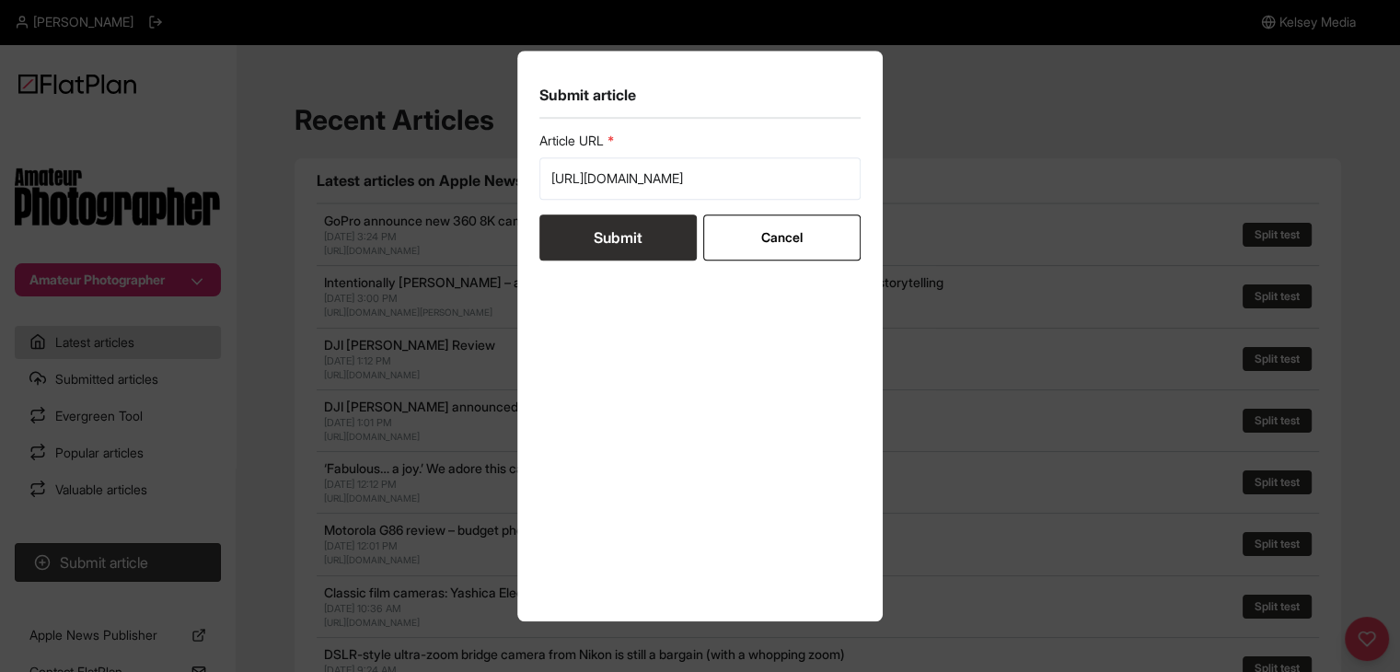
scroll to position [0, 0]
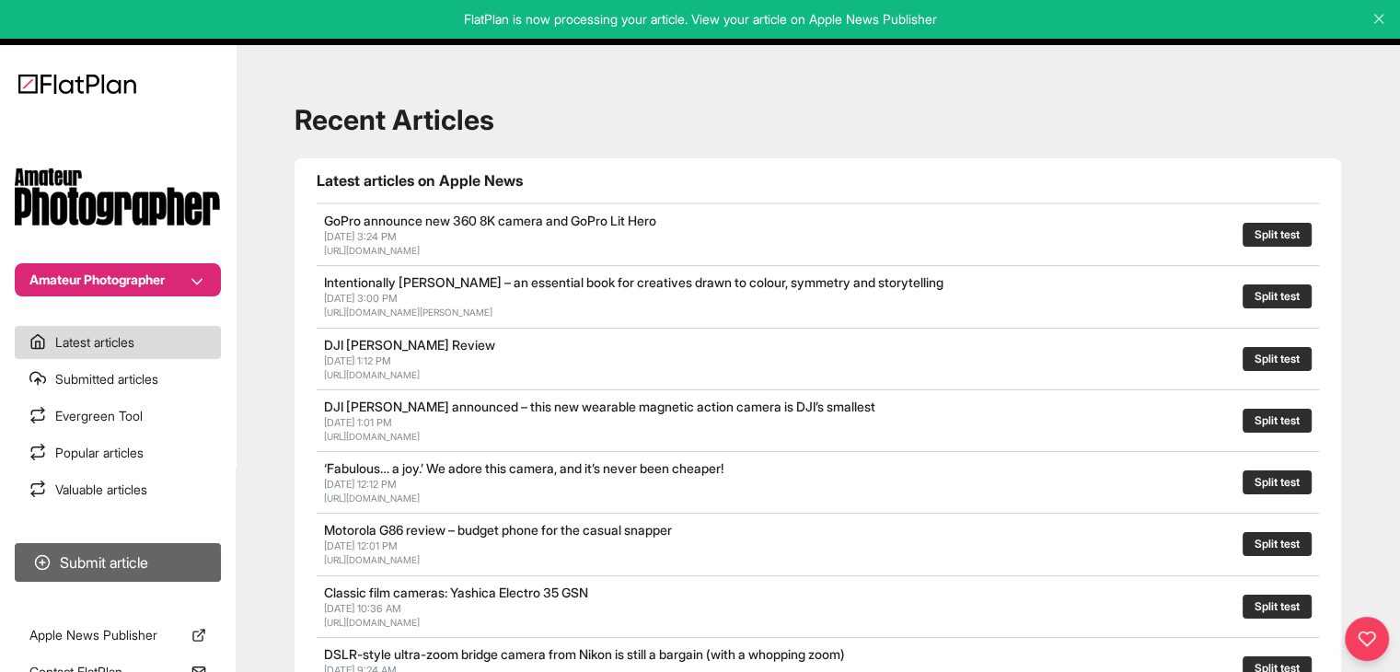
click at [208, 554] on button "Submit article" at bounding box center [118, 562] width 206 height 39
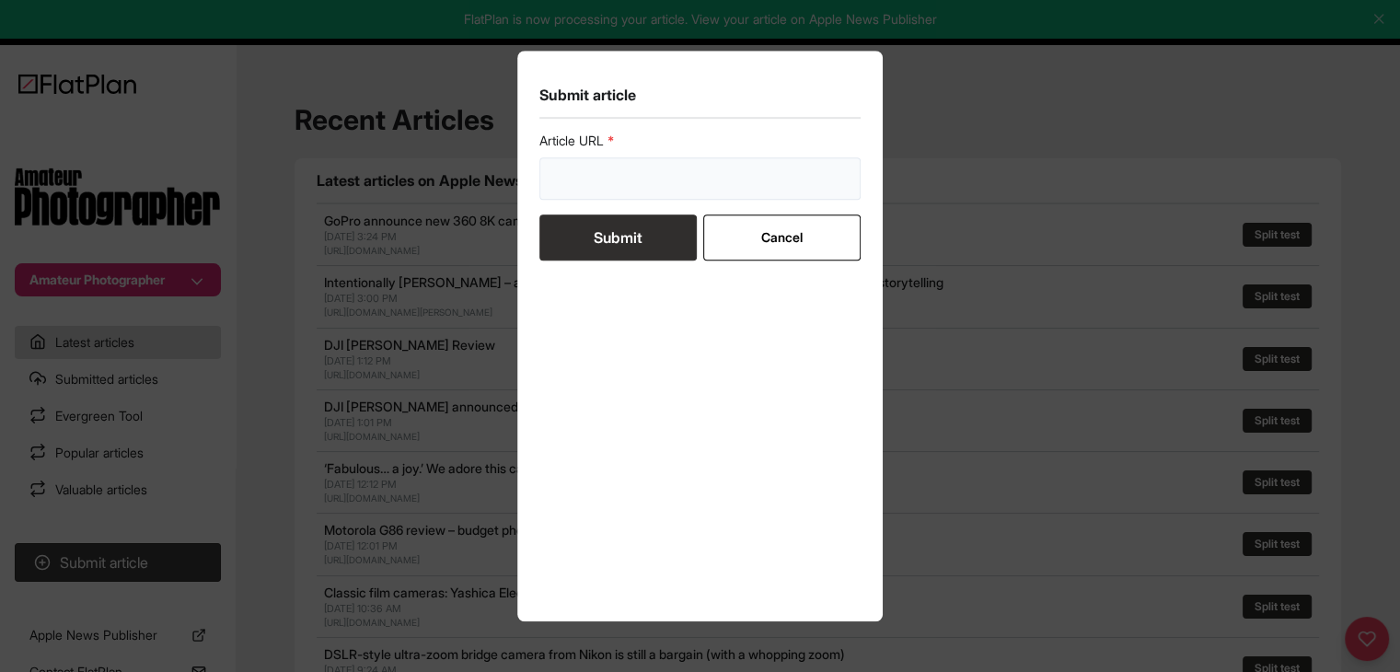
click at [593, 174] on input "url" at bounding box center [700, 178] width 322 height 42
paste input "https://amateurphotographer.com/software/best-photo-editing-software/"
type input "https://amateurphotographer.com/software/best-photo-editing-software/"
click at [604, 240] on button "Submit" at bounding box center [617, 237] width 157 height 46
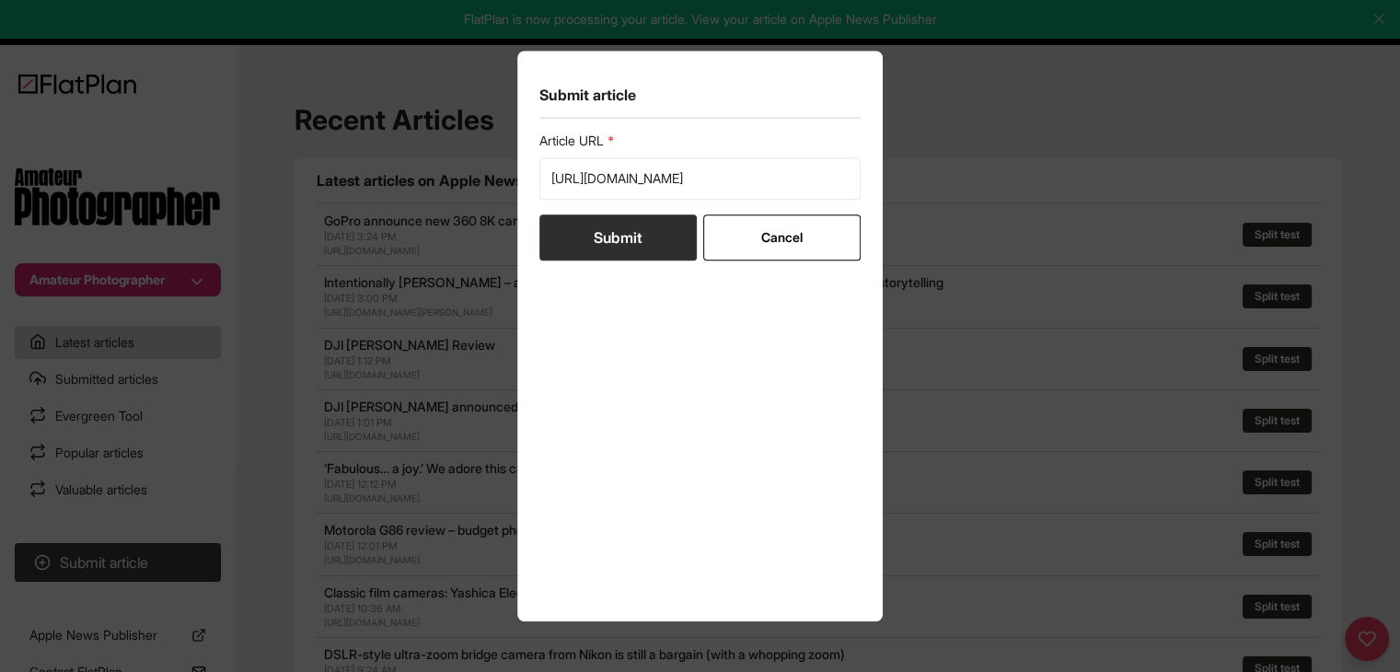
scroll to position [0, 0]
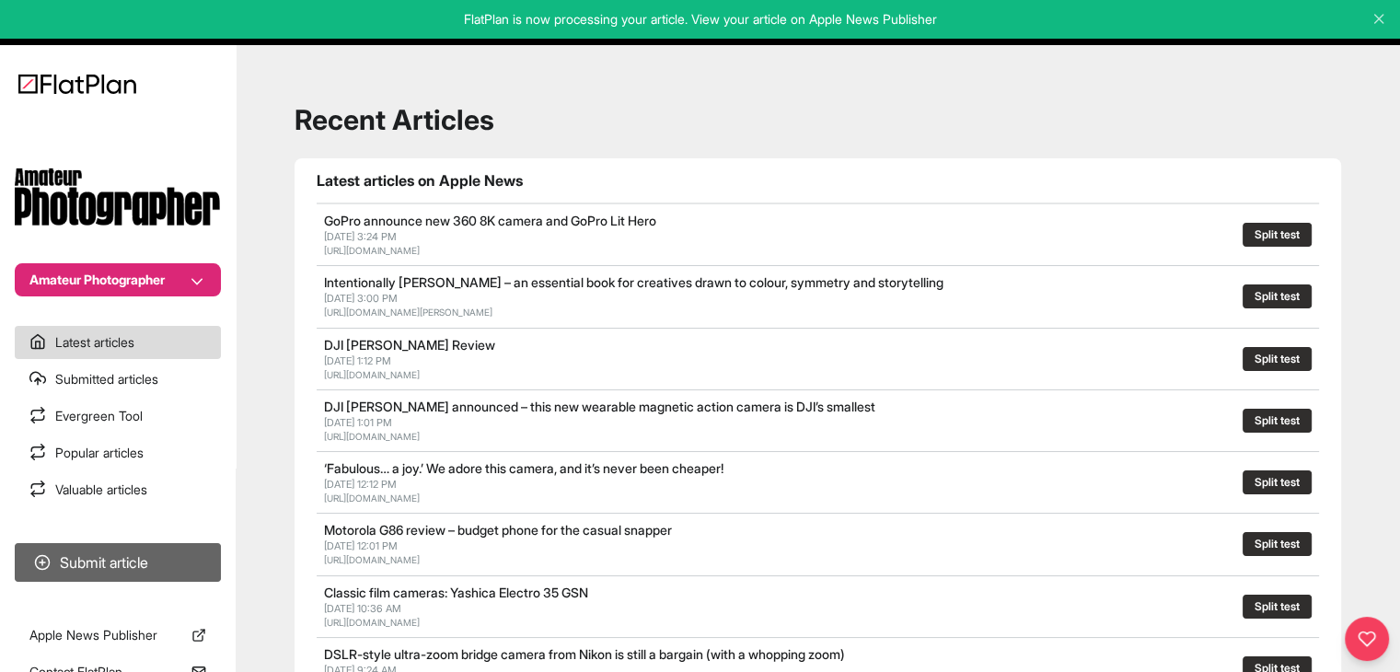
click at [151, 559] on button "Submit article" at bounding box center [118, 562] width 206 height 39
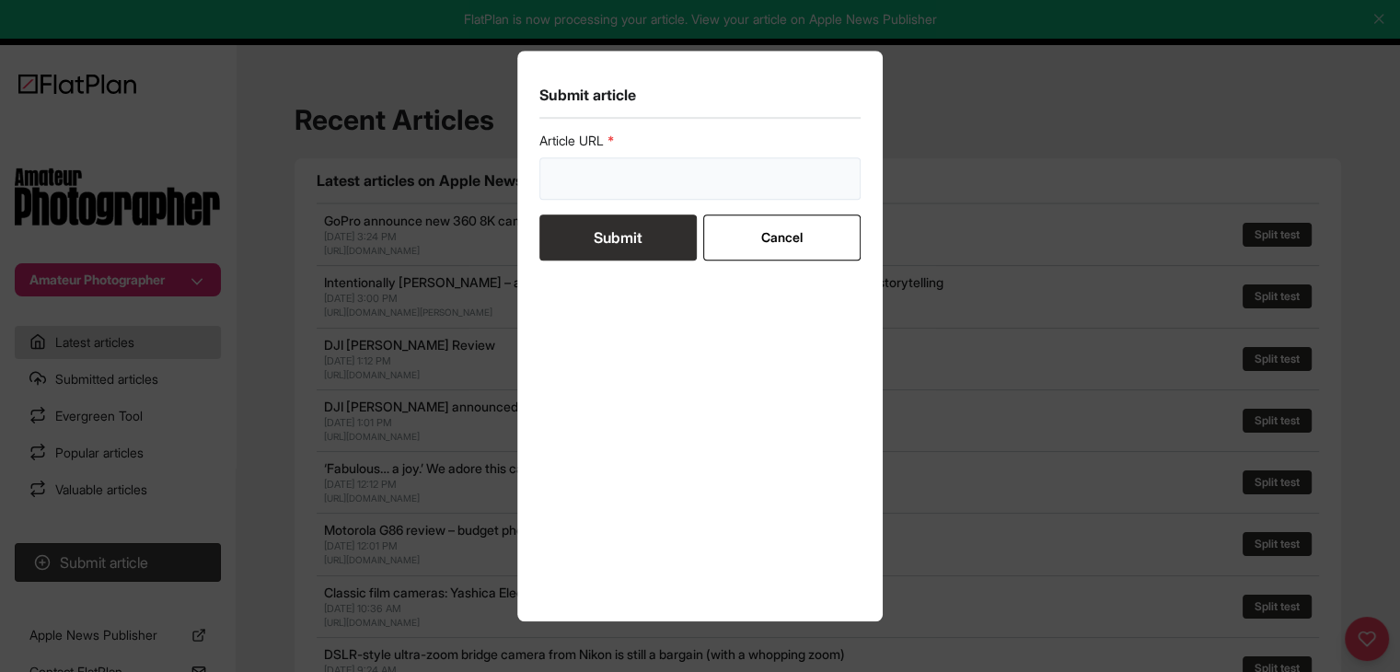
click at [615, 193] on input "url" at bounding box center [700, 178] width 322 height 42
click at [609, 185] on input "url" at bounding box center [700, 178] width 322 height 42
paste input "https://amateurphotographer.com/buying-advice/best-canon-mirrorless-cameras/"
type input "https://amateurphotographer.com/buying-advice/best-canon-mirrorless-cameras/"
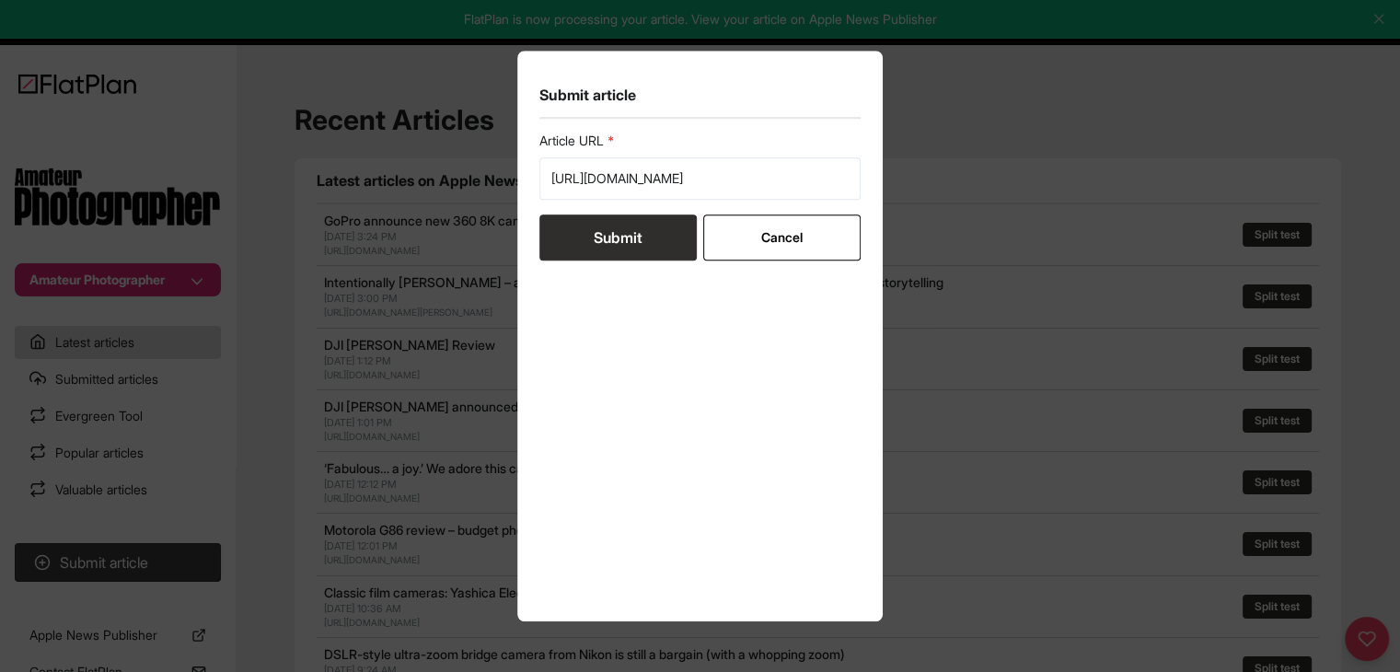
click at [605, 227] on button "Submit" at bounding box center [617, 237] width 157 height 46
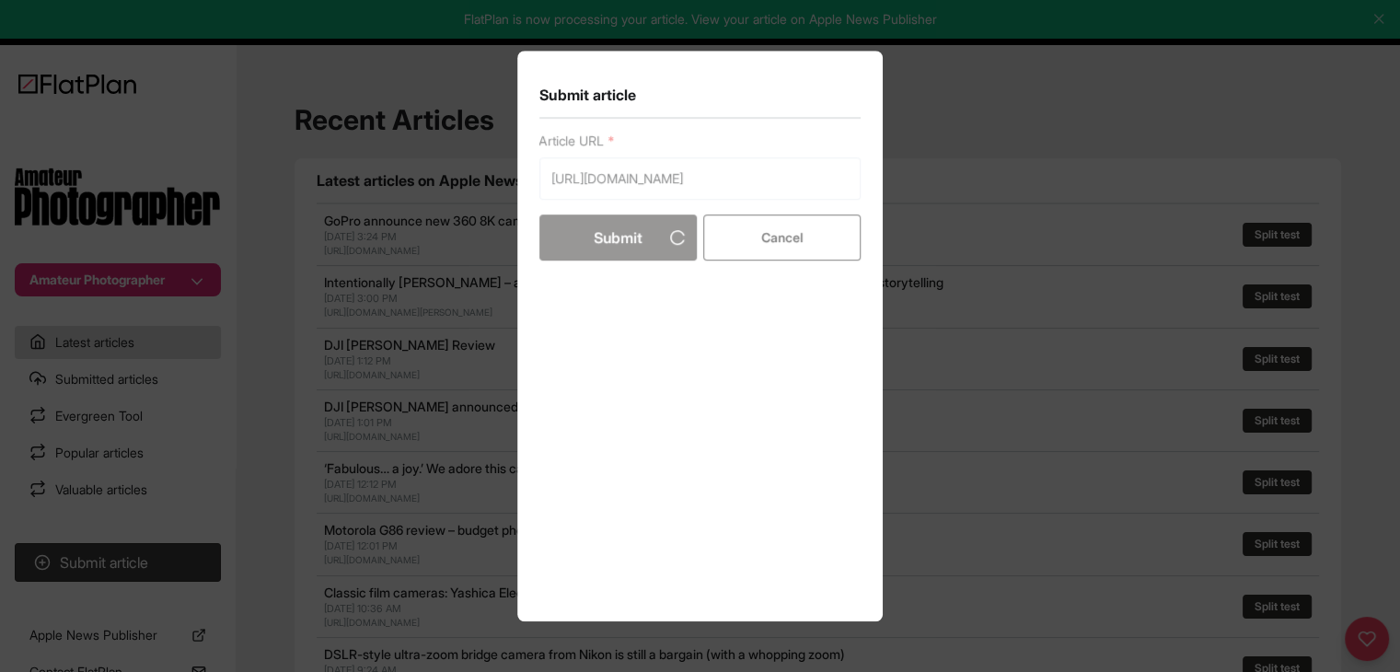
scroll to position [0, 0]
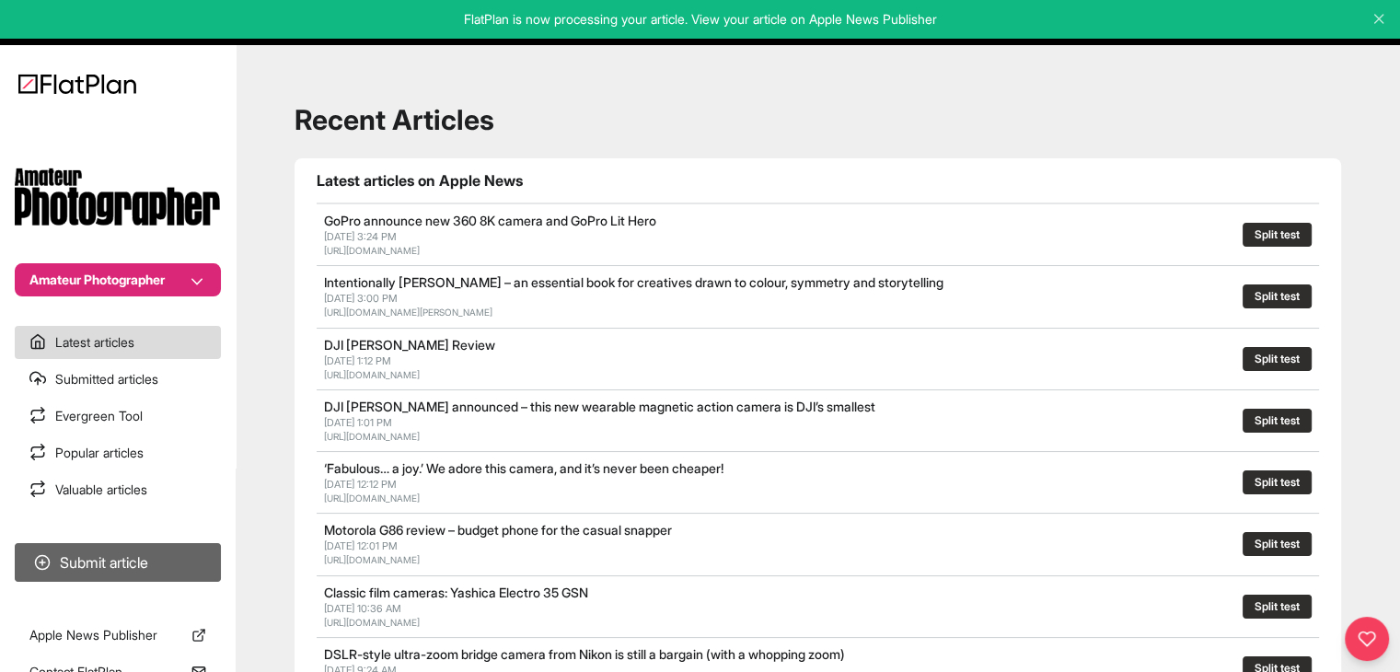
click at [165, 546] on section "Submit article" at bounding box center [118, 562] width 236 height 53
click at [177, 549] on button "Submit article" at bounding box center [118, 562] width 206 height 39
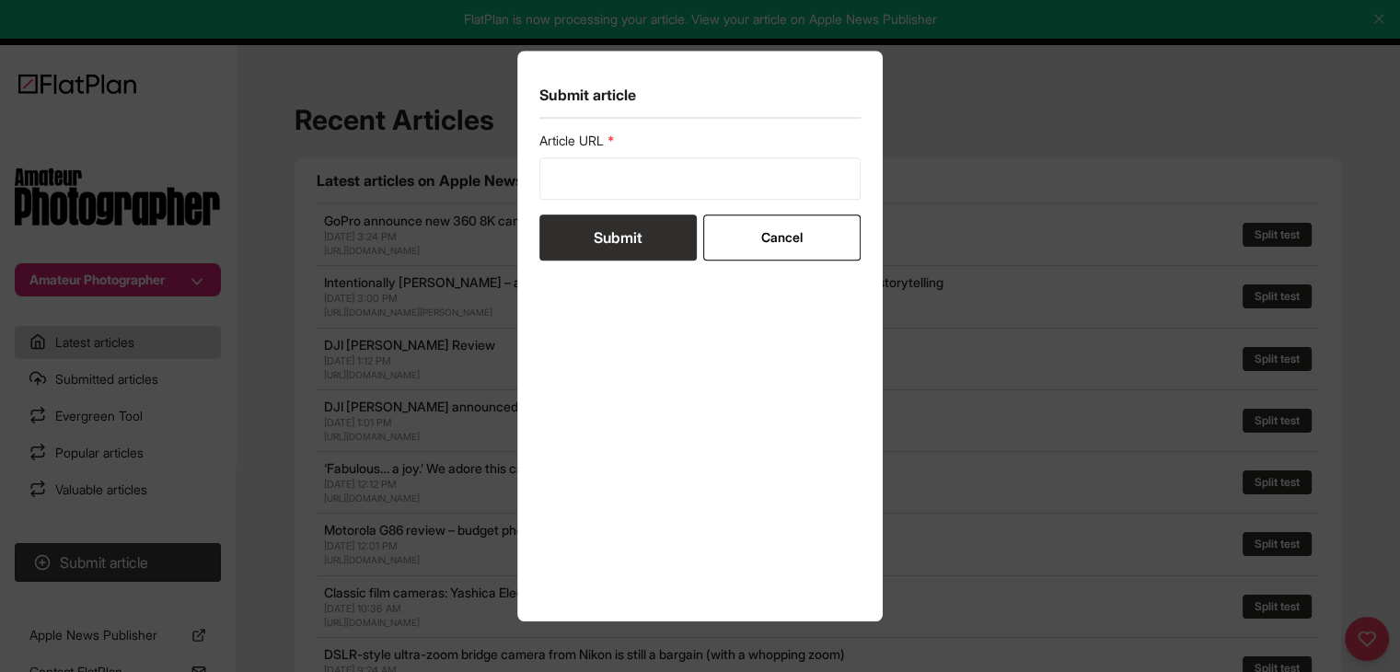
click at [585, 204] on form "Article URL Submit Cancel" at bounding box center [700, 196] width 322 height 129
click at [584, 200] on form "Article URL Submit Cancel" at bounding box center [700, 196] width 322 height 129
click at [586, 189] on input "url" at bounding box center [700, 178] width 322 height 42
paste input "https://amateurphotographer.com/iconic-images/top-31-best-close-up-and-macro-ph…"
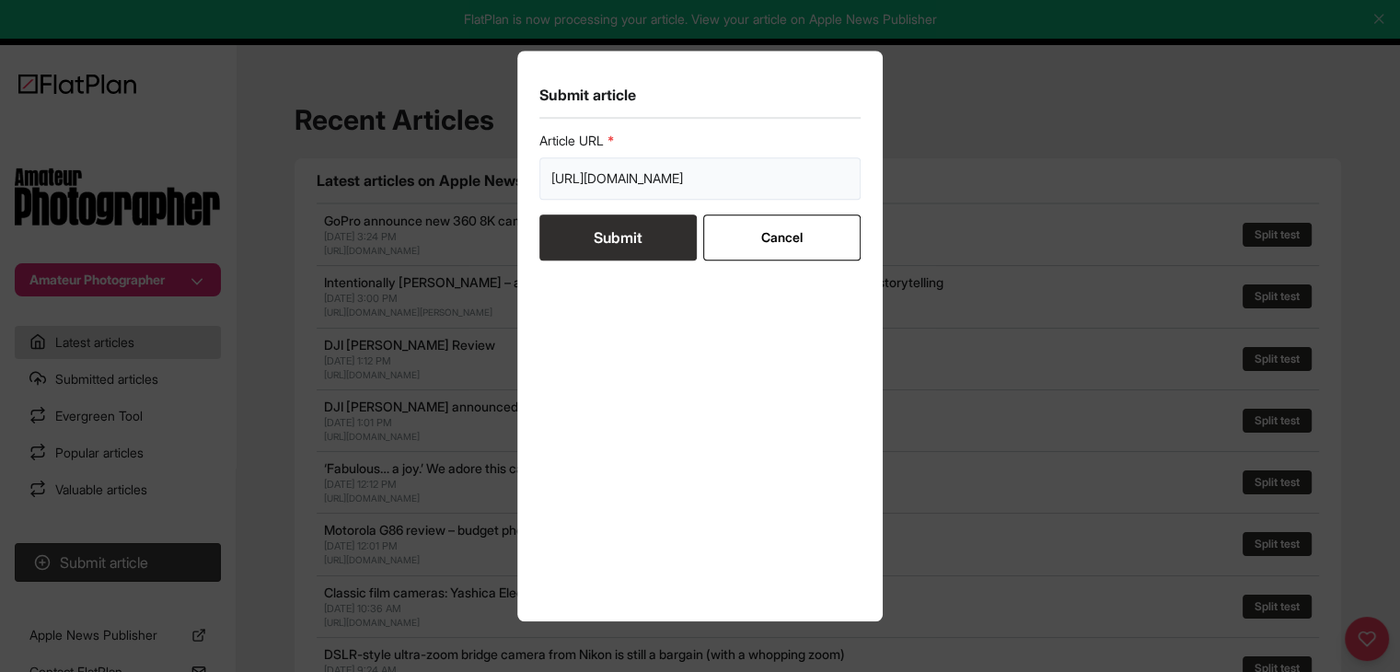
type input "https://amateurphotographer.com/iconic-images/top-31-best-close-up-and-macro-ph…"
click at [587, 234] on button "Submit" at bounding box center [617, 237] width 157 height 46
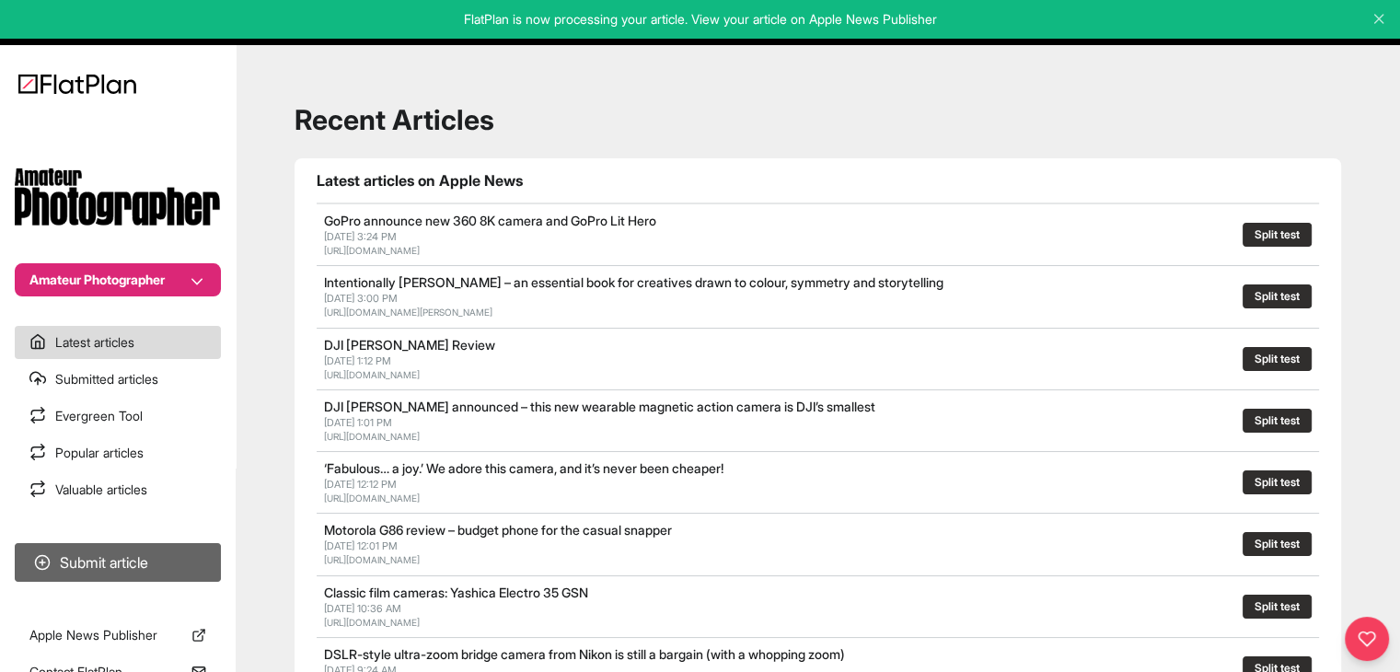
click at [199, 564] on button "Submit article" at bounding box center [118, 562] width 206 height 39
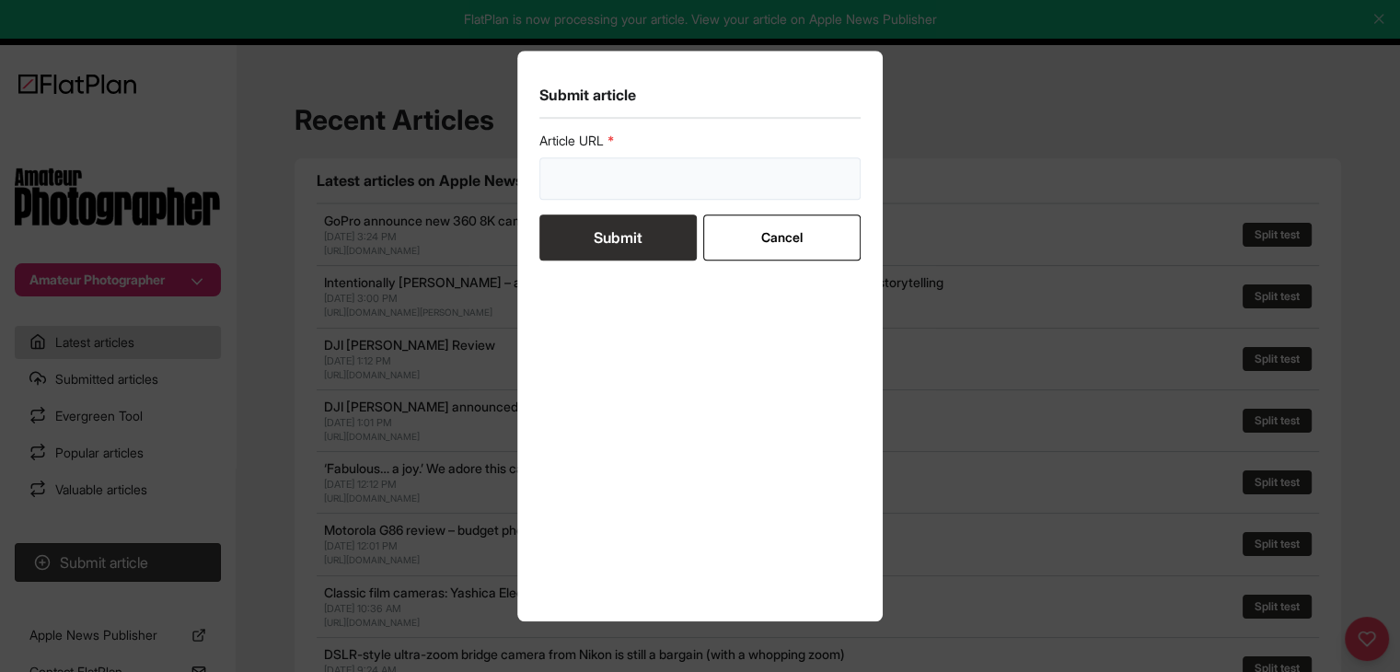
click at [588, 177] on input "url" at bounding box center [700, 178] width 322 height 42
paste input "https://amateurphotographer.com/technique/interviews/peter-caton-documenting-so…"
type input "https://amateurphotographer.com/technique/interviews/peter-caton-documenting-so…"
click at [595, 218] on button "Submit" at bounding box center [617, 237] width 157 height 46
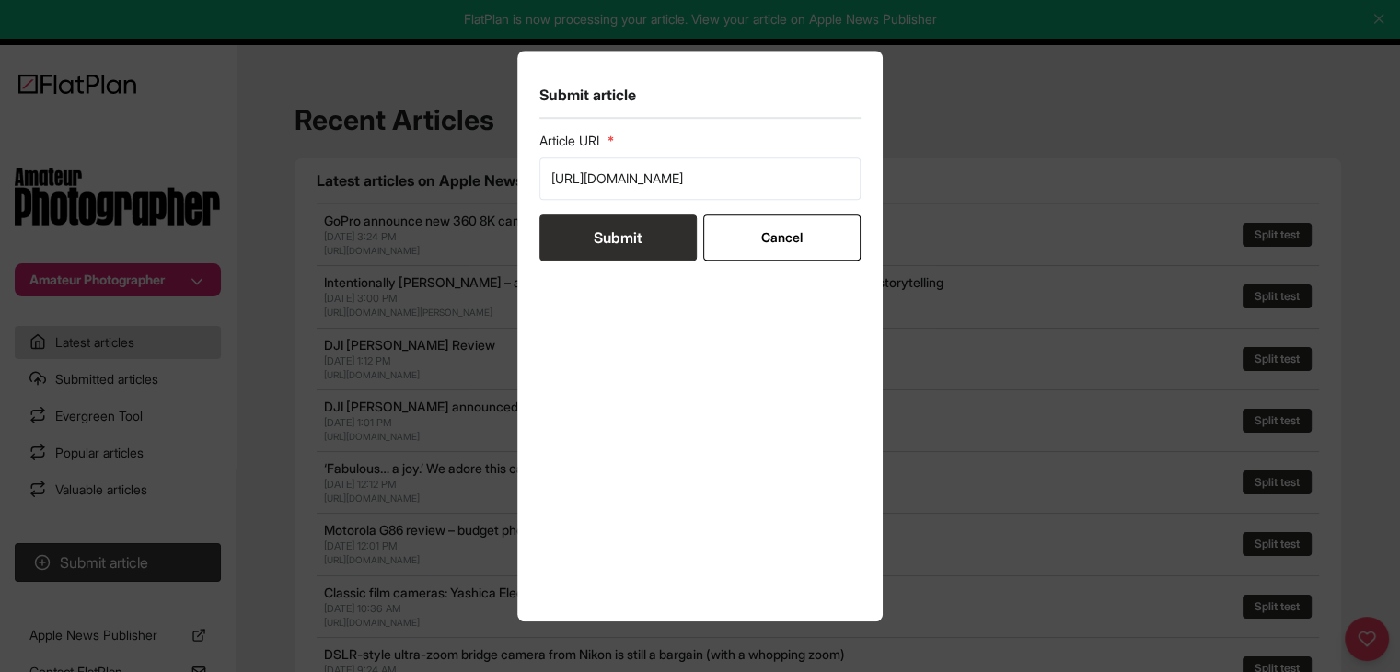
scroll to position [0, 0]
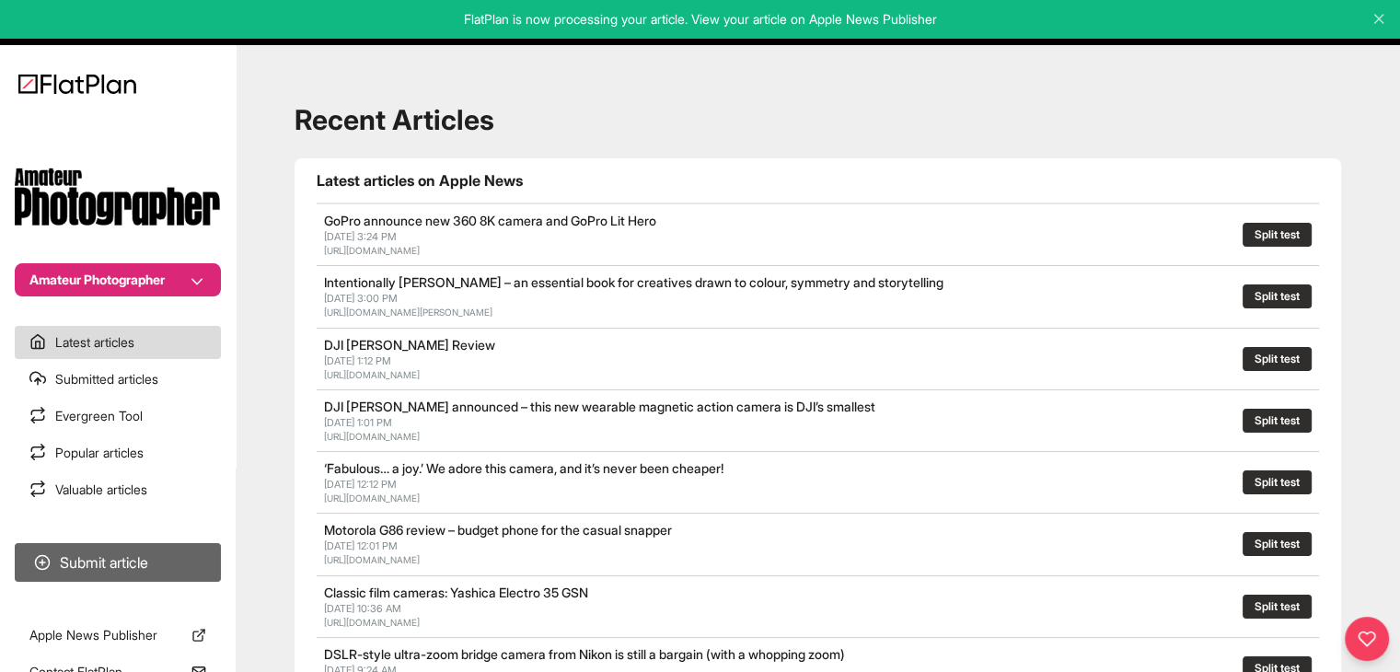
click at [172, 568] on button "Submit article" at bounding box center [118, 562] width 206 height 39
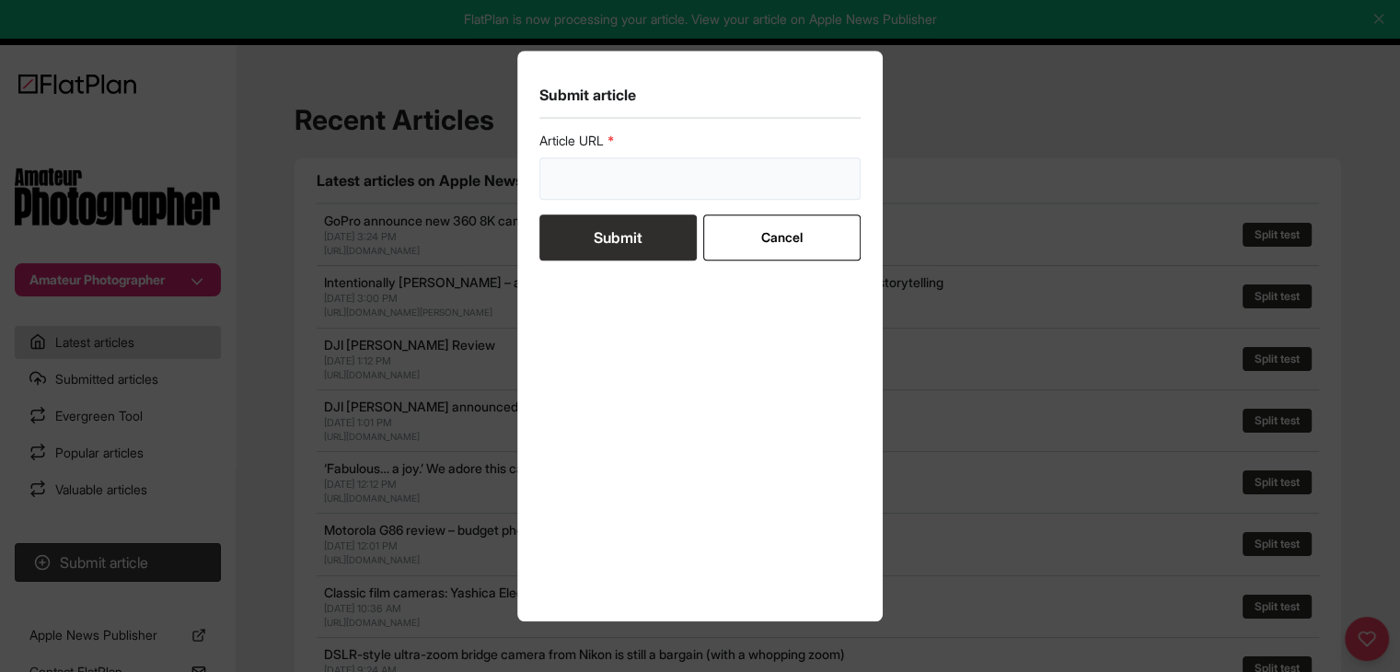
click at [603, 163] on input "url" at bounding box center [700, 178] width 322 height 42
paste input "https://amateurphotographer.com/iconic-images/the-best-landscape-photographs/"
type input "https://amateurphotographer.com/iconic-images/the-best-landscape-photographs/"
click at [608, 237] on button "Submit" at bounding box center [617, 237] width 157 height 46
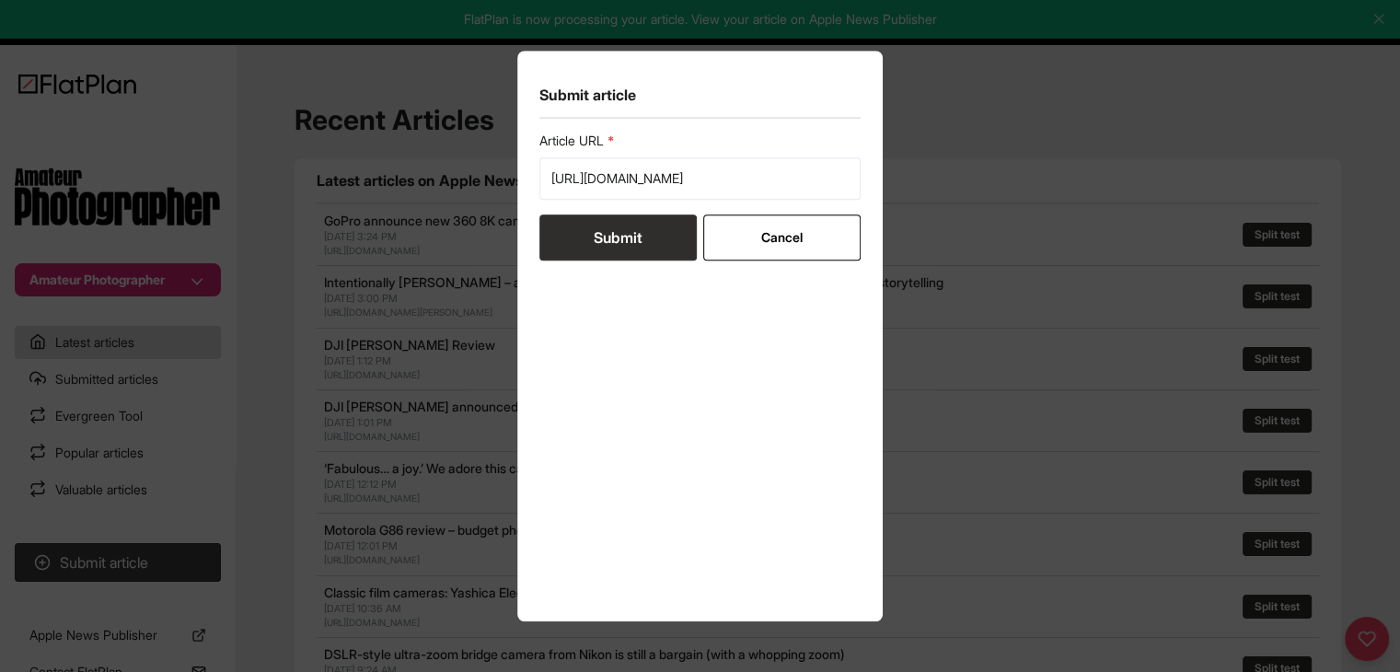
scroll to position [0, 0]
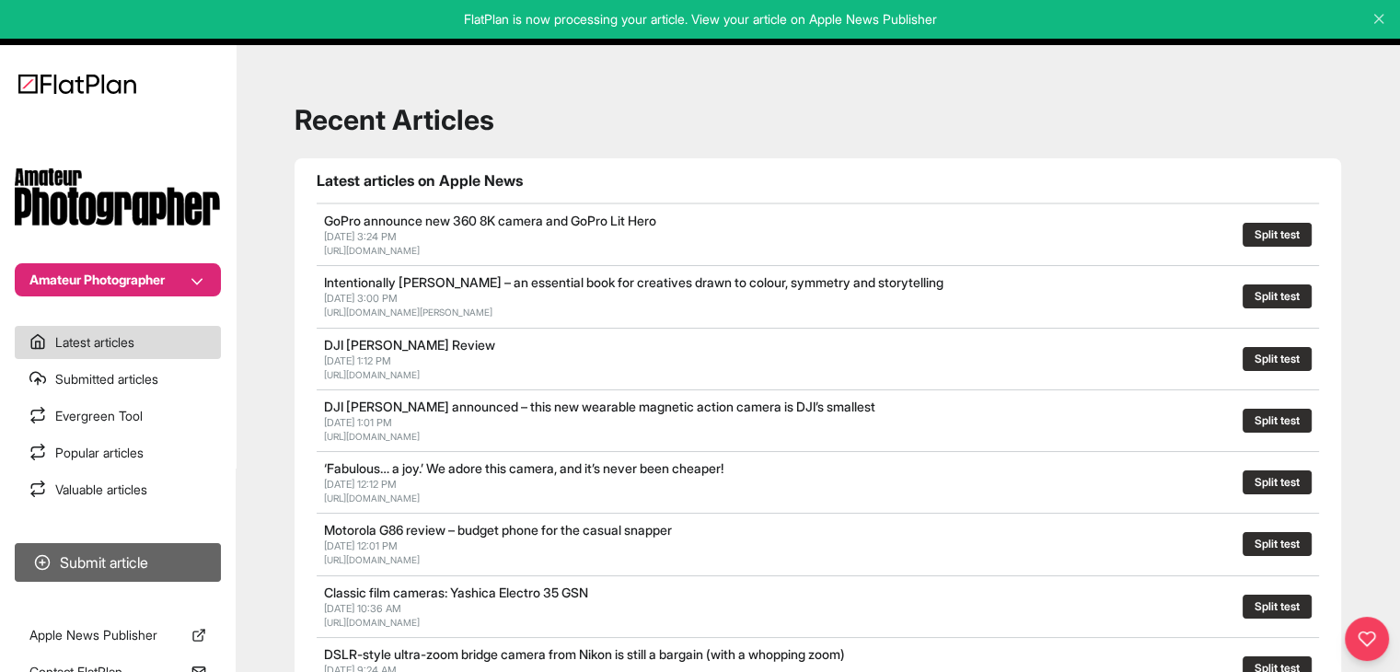
click at [158, 564] on button "Submit article" at bounding box center [118, 562] width 206 height 39
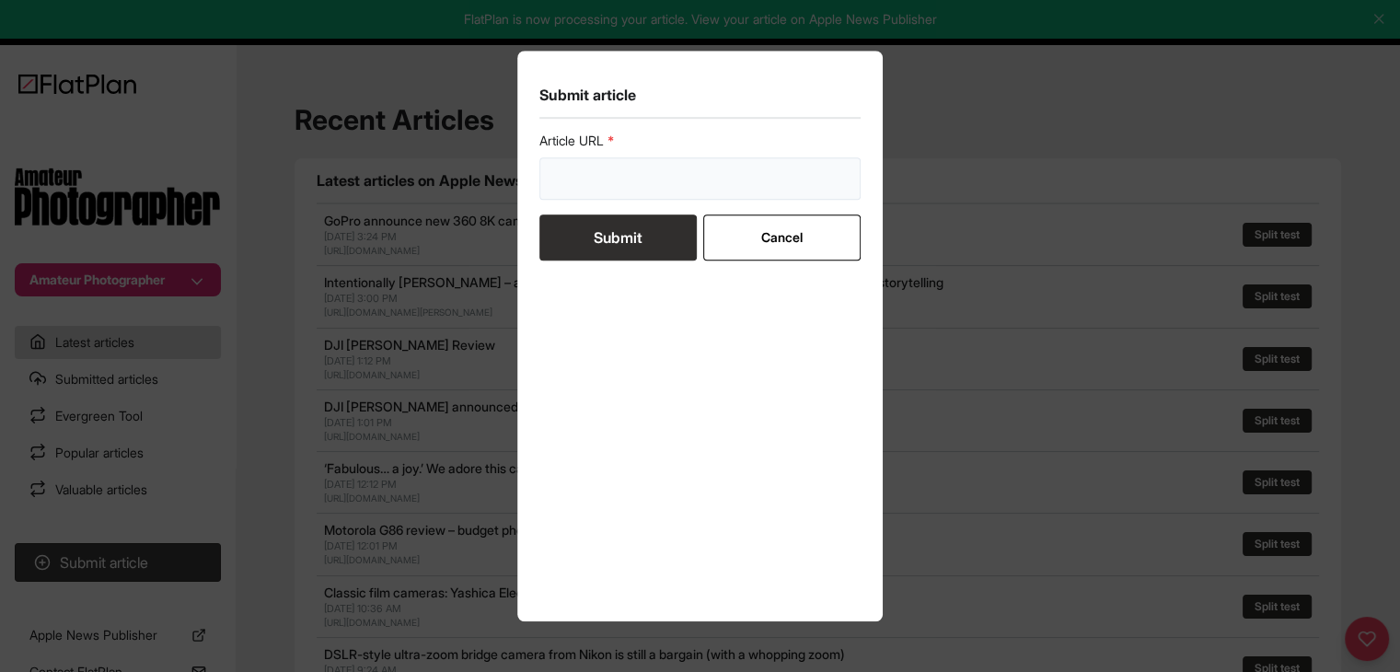
click at [607, 187] on input "url" at bounding box center [700, 178] width 322 height 42
paste input "https://amateurphotographer.com/review/canon-eos-r7-review/"
type input "https://amateurphotographer.com/review/canon-eos-r7-review/"
click at [607, 236] on button "Submit" at bounding box center [617, 237] width 157 height 46
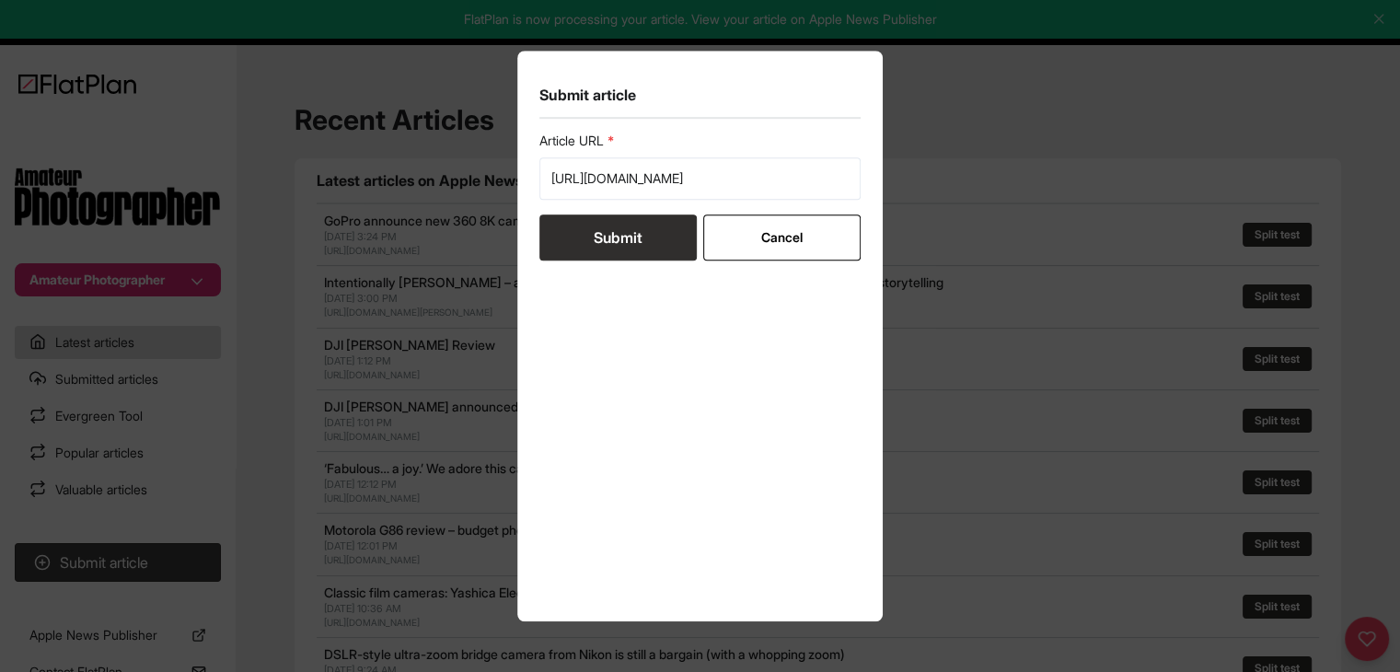
scroll to position [0, 0]
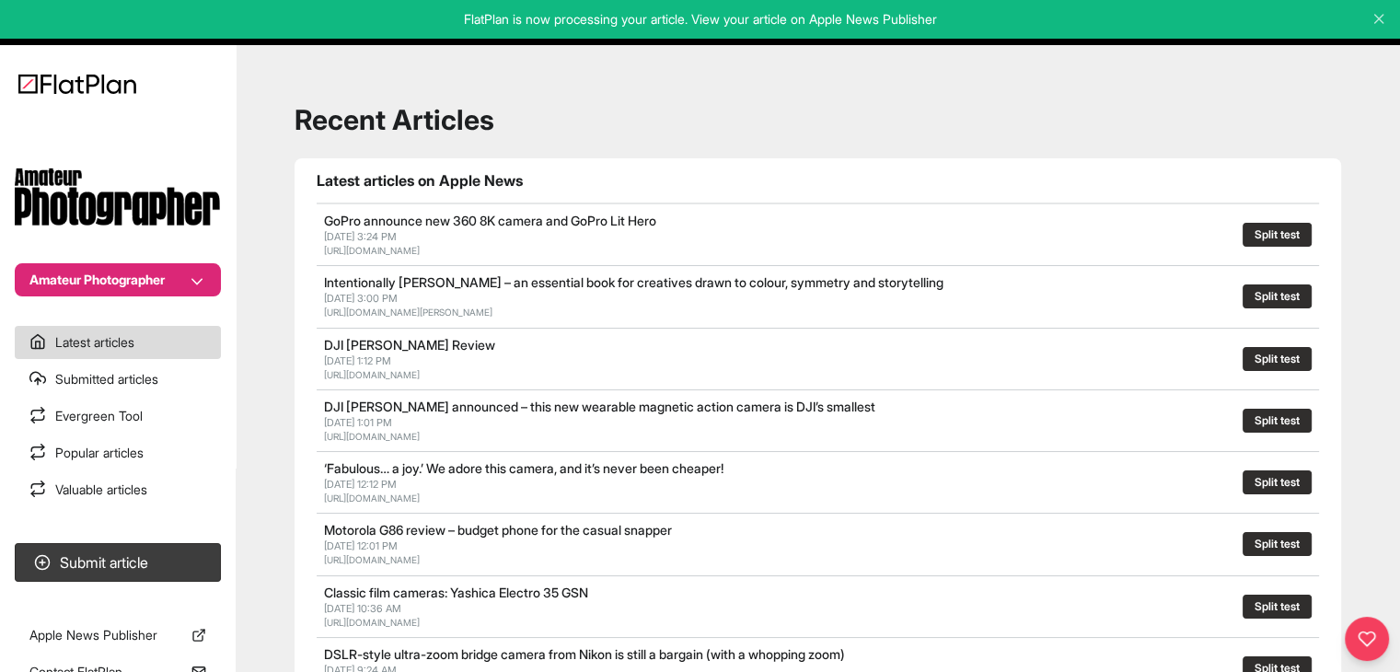
drag, startPoint x: 63, startPoint y: 264, endPoint x: 62, endPoint y: 273, distance: 9.2
click at [61, 266] on button "Amateur Photographer" at bounding box center [118, 279] width 206 height 33
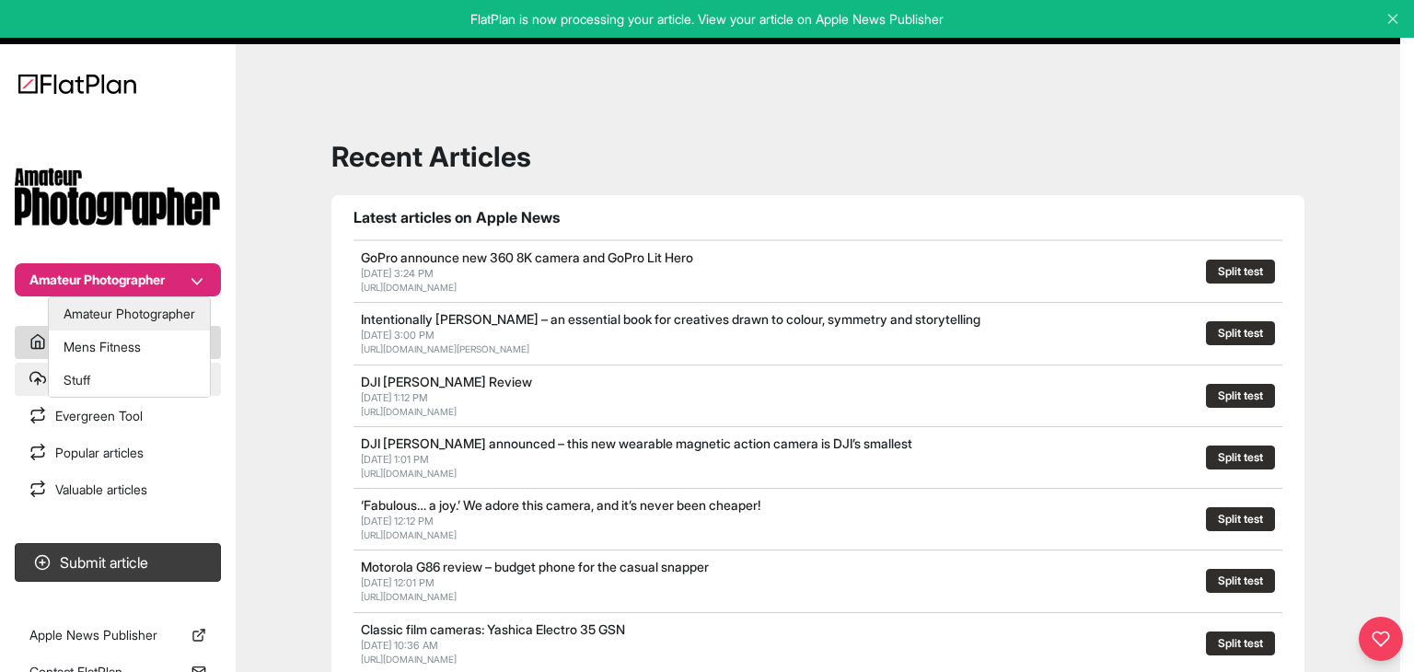
drag, startPoint x: 96, startPoint y: 347, endPoint x: 96, endPoint y: 362, distance: 14.7
click at [96, 347] on button "Mens Fitness" at bounding box center [129, 346] width 161 height 33
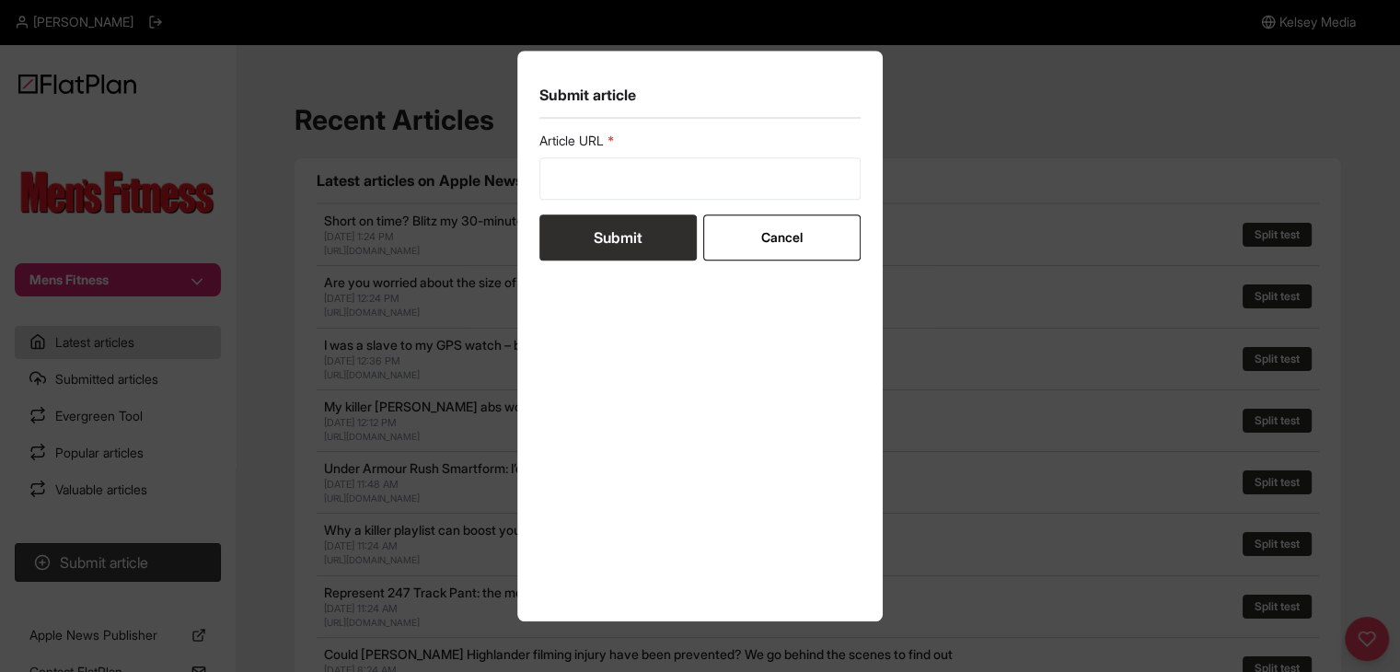
click at [584, 202] on form "Article URL Submit Cancel" at bounding box center [700, 196] width 322 height 129
click at [589, 191] on input "url" at bounding box center [700, 178] width 322 height 42
paste input "[URL][DOMAIN_NAME]"
type input "[URL][DOMAIN_NAME]"
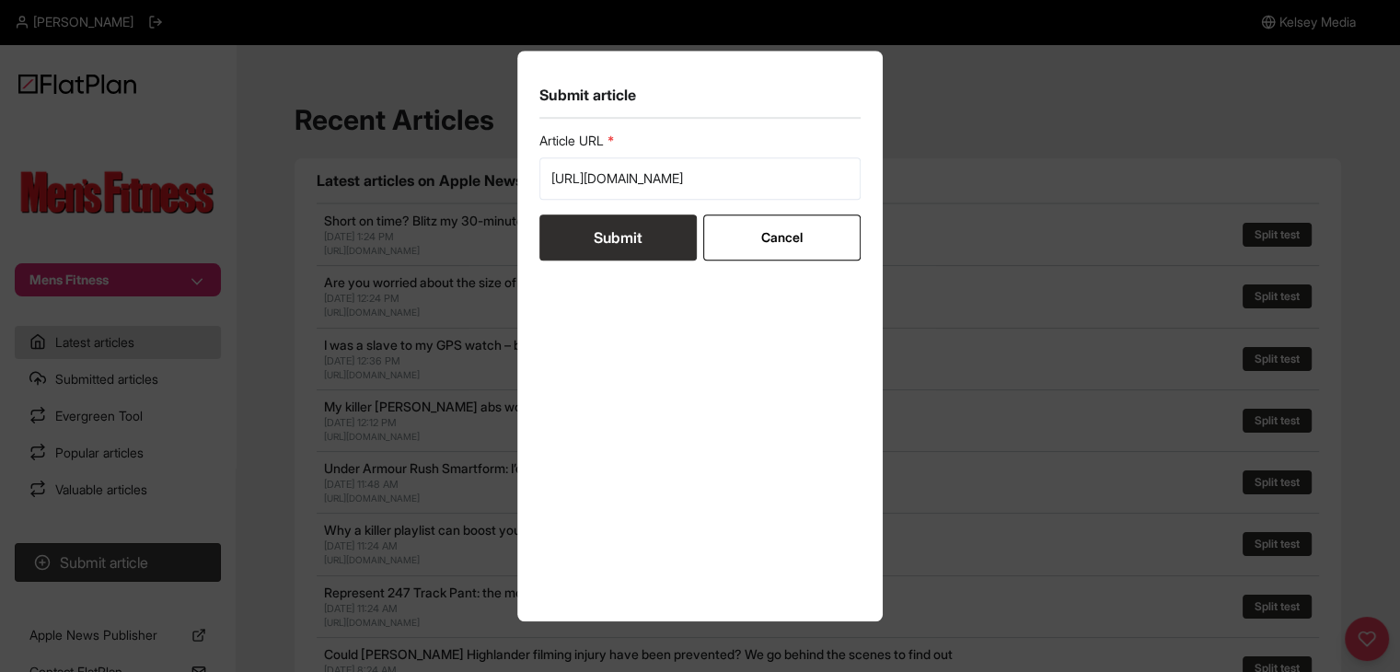
click at [589, 237] on button "Submit" at bounding box center [617, 237] width 157 height 46
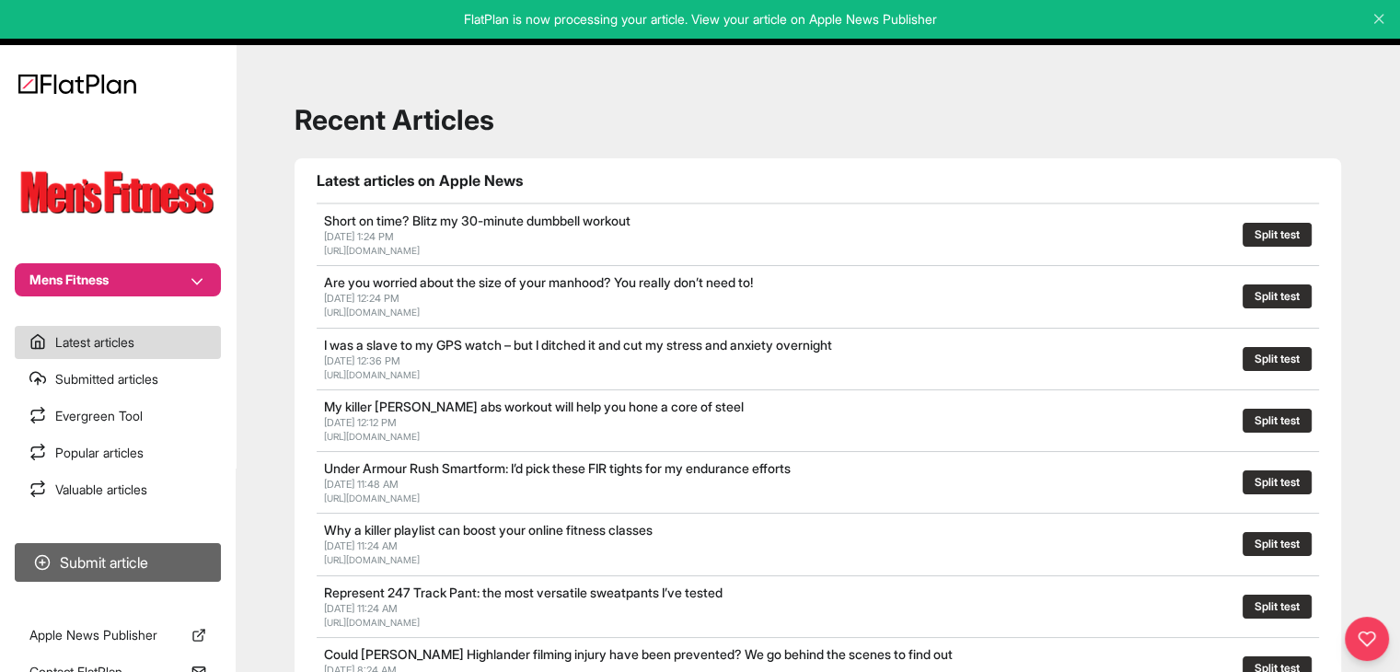
click at [149, 563] on button "Submit article" at bounding box center [118, 562] width 206 height 39
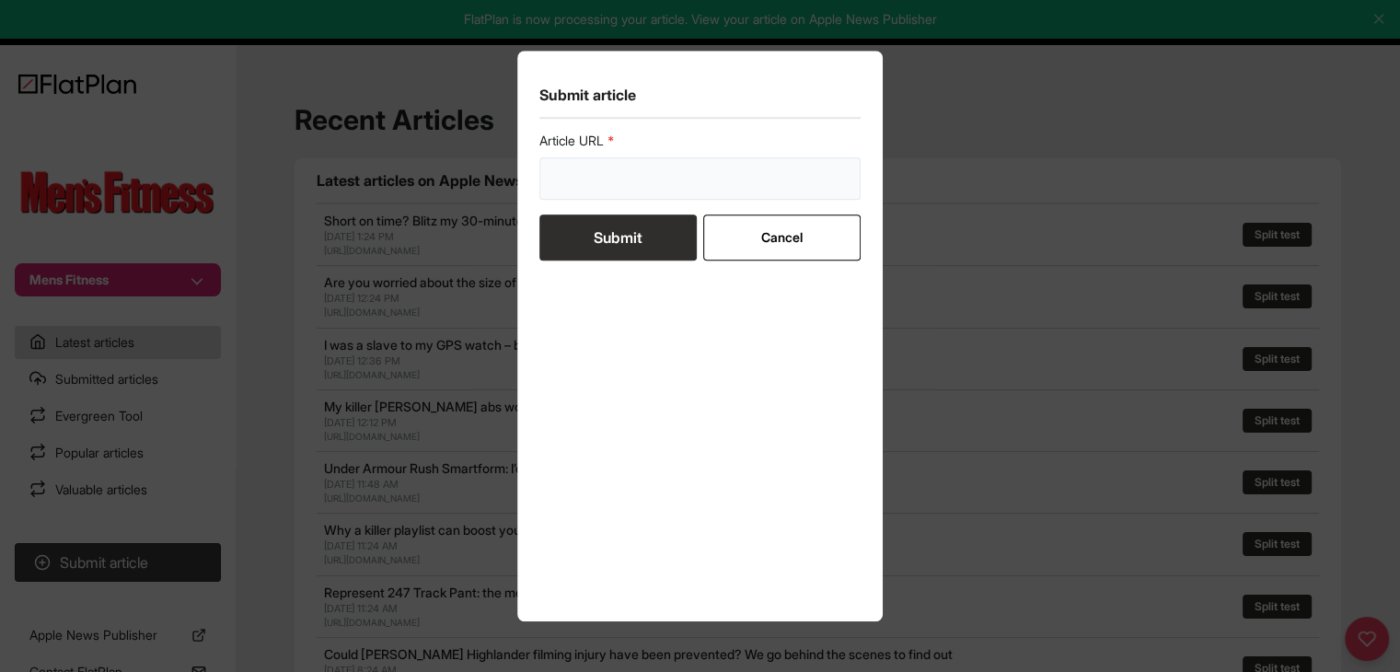
click at [597, 180] on input "url" at bounding box center [700, 178] width 322 height 42
paste input "[URL][DOMAIN_NAME]"
type input "[URL][DOMAIN_NAME]"
click at [611, 242] on button "Submit" at bounding box center [617, 237] width 157 height 46
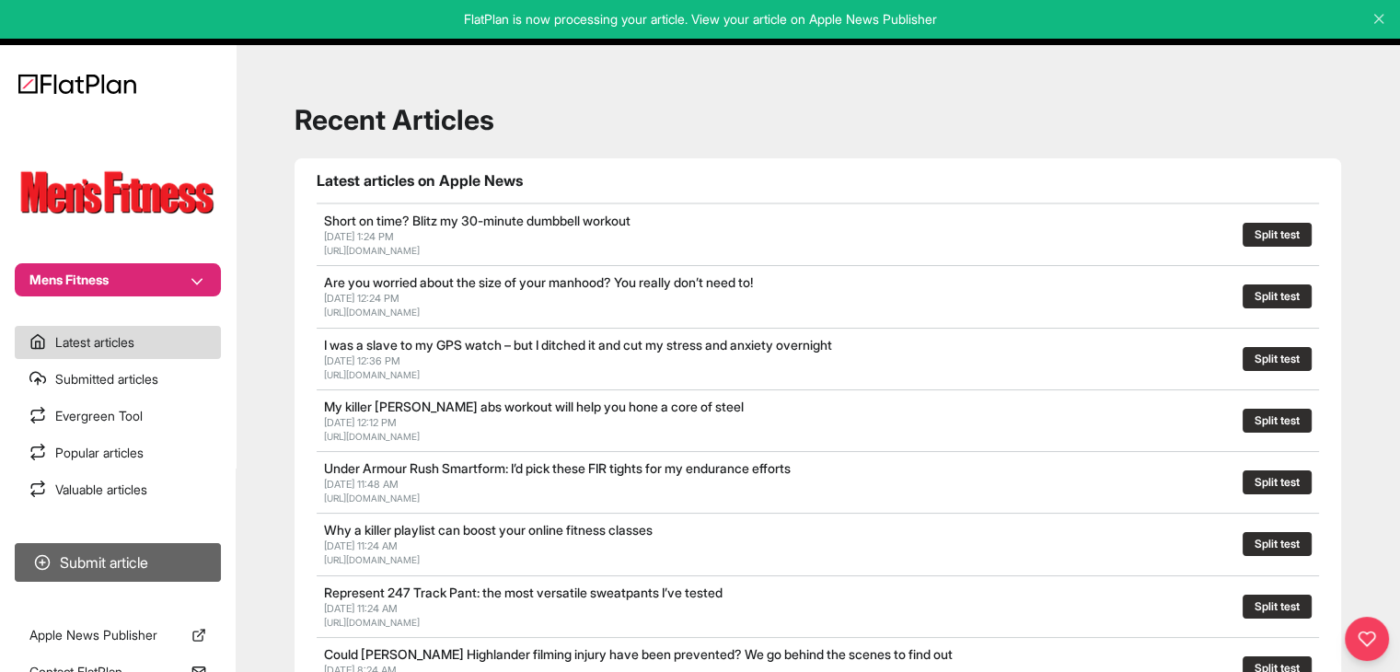
click at [73, 556] on button "Submit article" at bounding box center [118, 562] width 206 height 39
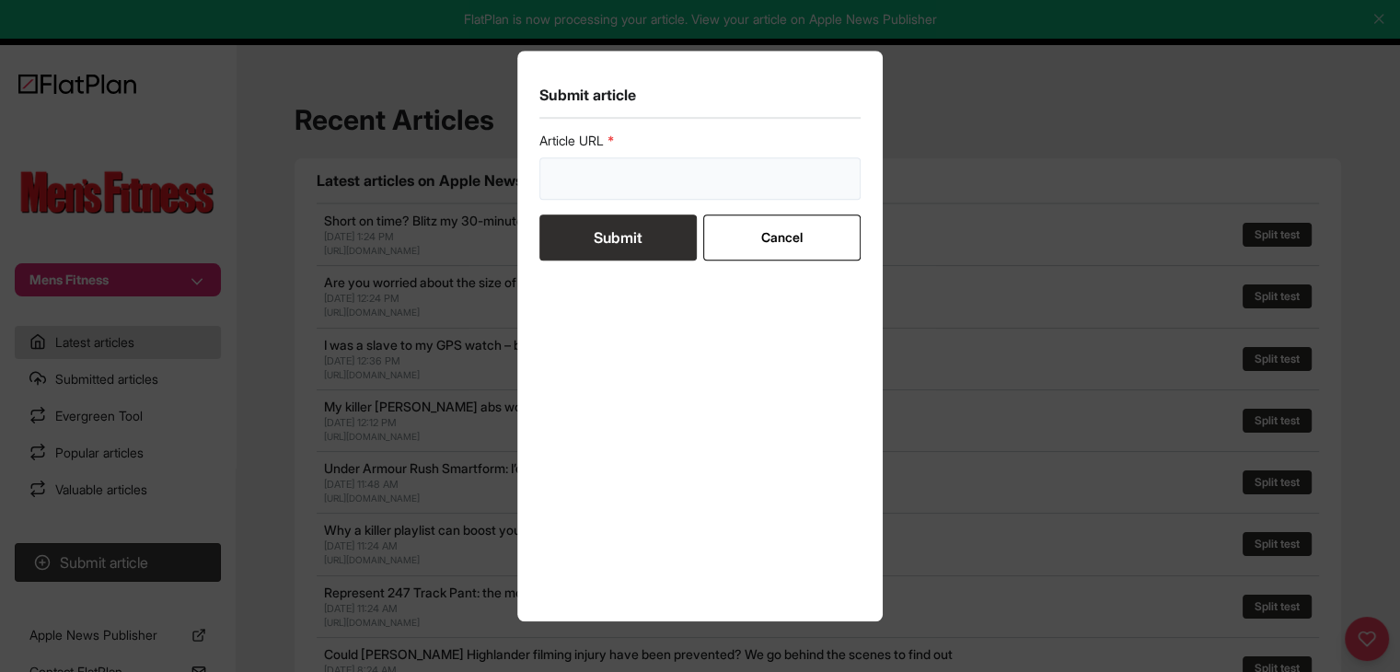
click at [744, 167] on input "url" at bounding box center [700, 178] width 322 height 42
paste input "[URL][DOMAIN_NAME]"
type input "[URL][DOMAIN_NAME]"
click at [654, 225] on button "Submit" at bounding box center [617, 237] width 157 height 46
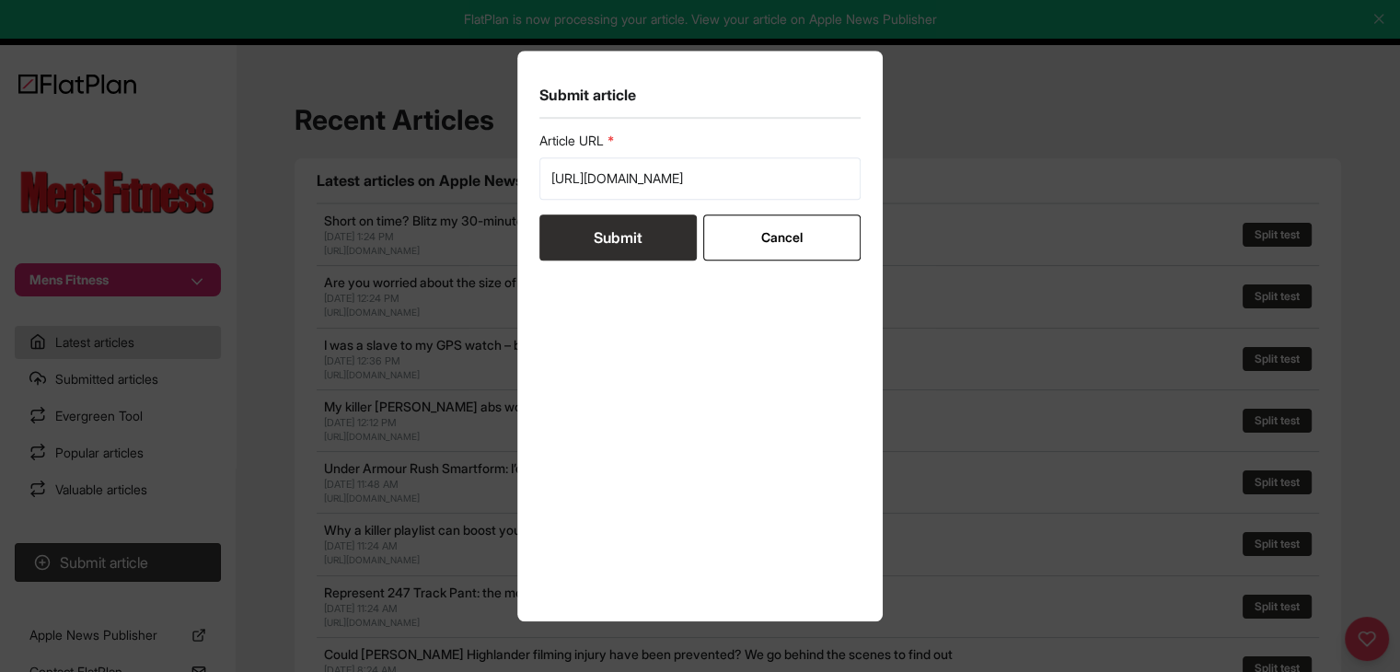
scroll to position [0, 0]
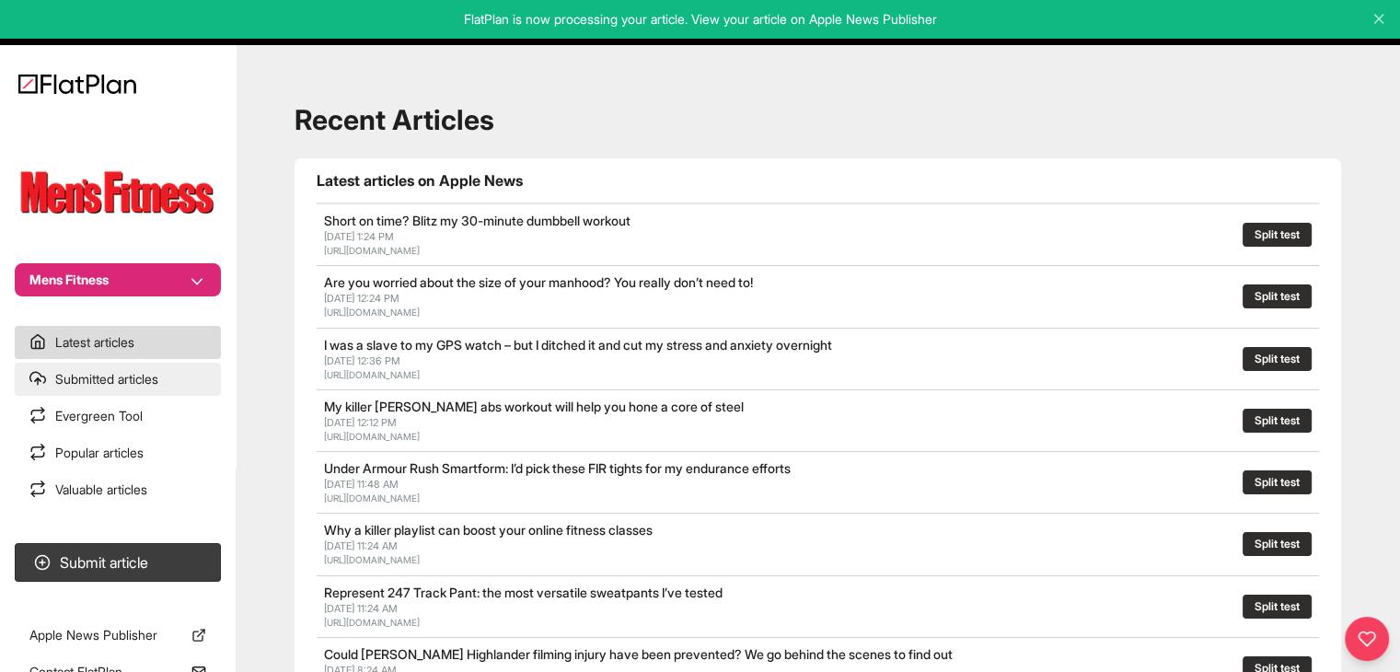
click at [121, 394] on link "Submitted articles" at bounding box center [118, 379] width 206 height 33
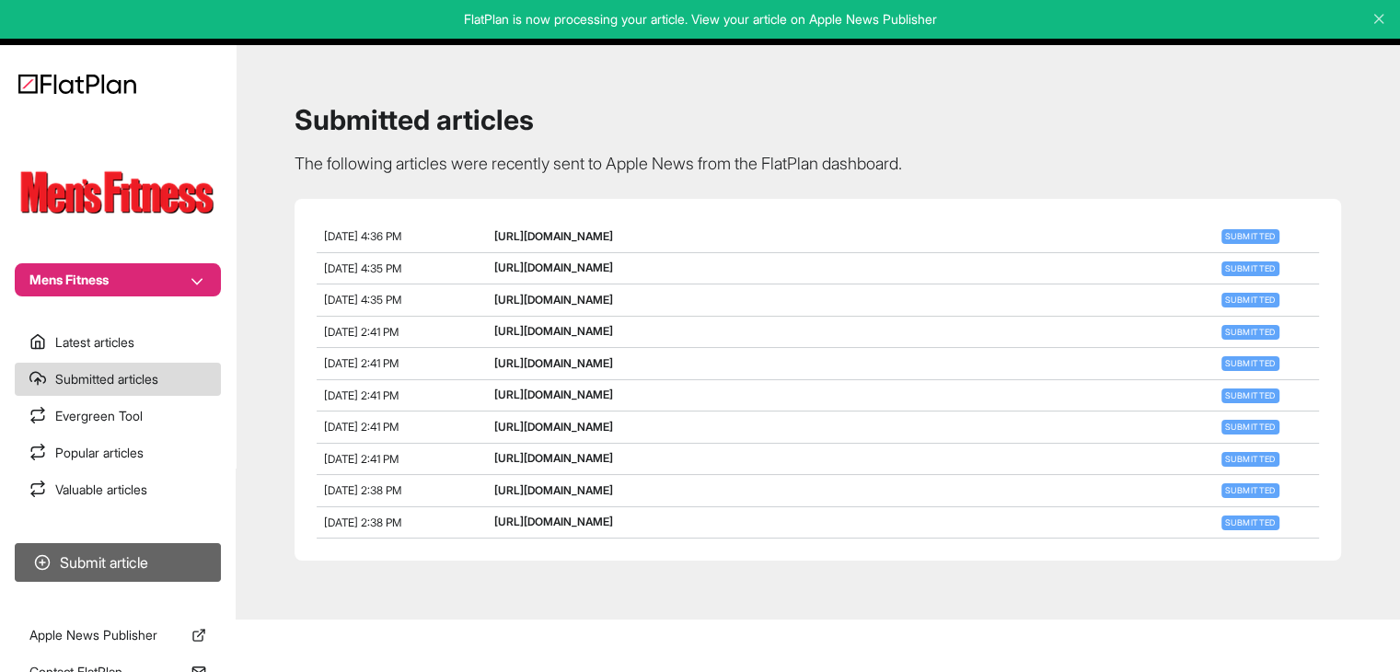
click at [112, 564] on button "Submit article" at bounding box center [118, 562] width 206 height 39
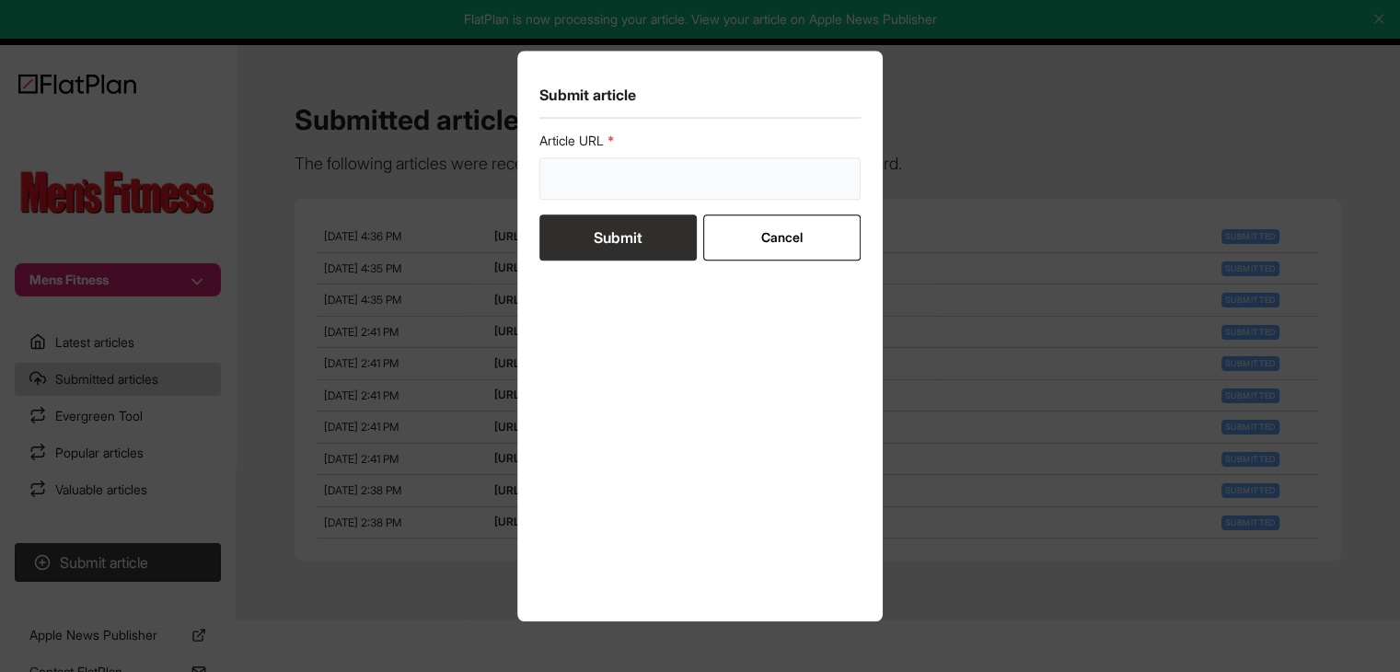
click at [618, 196] on input "url" at bounding box center [700, 178] width 322 height 42
paste input "[URL][DOMAIN_NAME]"
type input "[URL][DOMAIN_NAME]"
click at [619, 236] on button "Submit" at bounding box center [617, 237] width 157 height 46
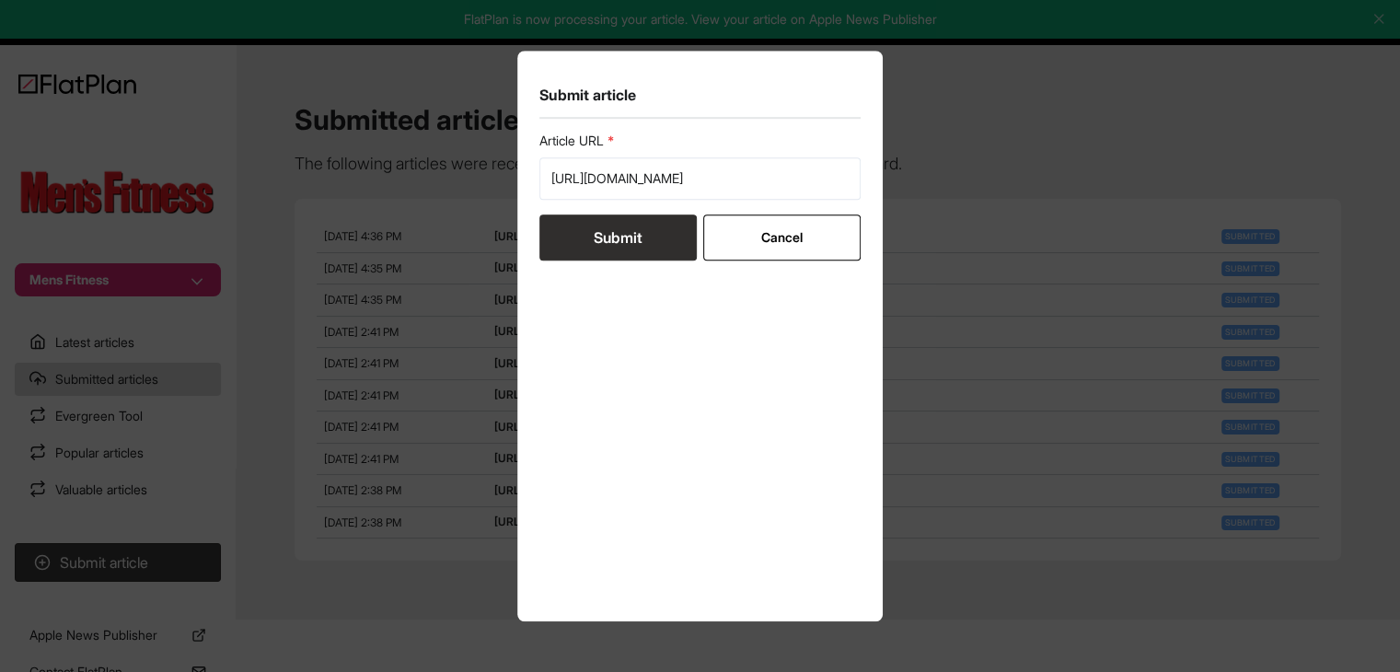
scroll to position [0, 0]
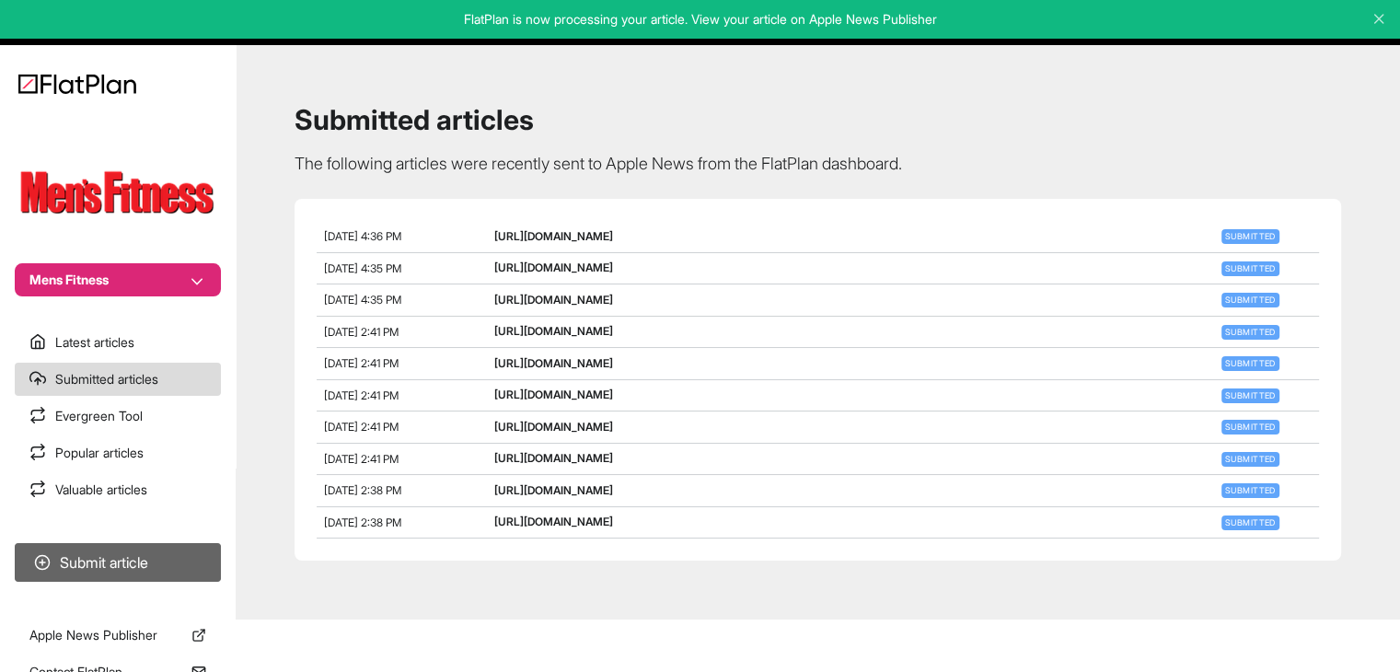
click at [106, 564] on button "Submit article" at bounding box center [118, 562] width 206 height 39
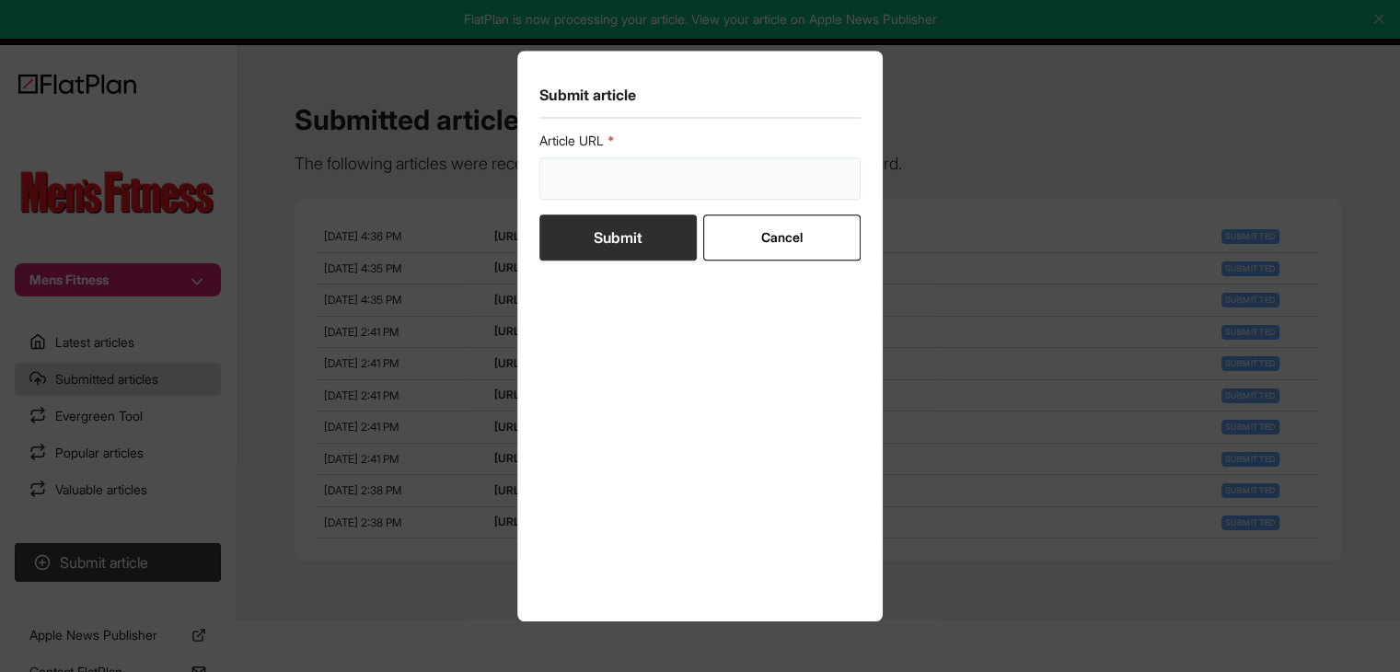
drag, startPoint x: 664, startPoint y: 189, endPoint x: 652, endPoint y: 202, distance: 17.6
click at [663, 188] on input "url" at bounding box center [700, 178] width 322 height 42
paste input "[URL][DOMAIN_NAME]"
type input "[URL][DOMAIN_NAME]"
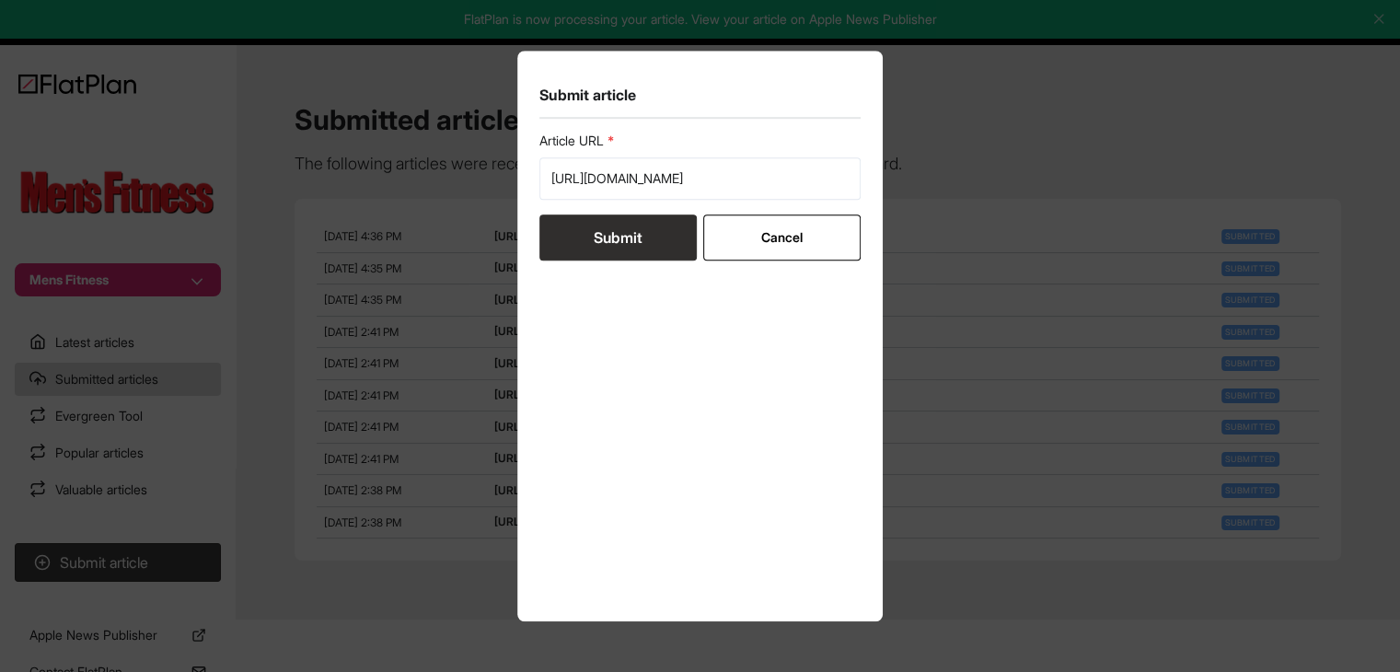
click at [648, 225] on button "Submit" at bounding box center [617, 237] width 157 height 46
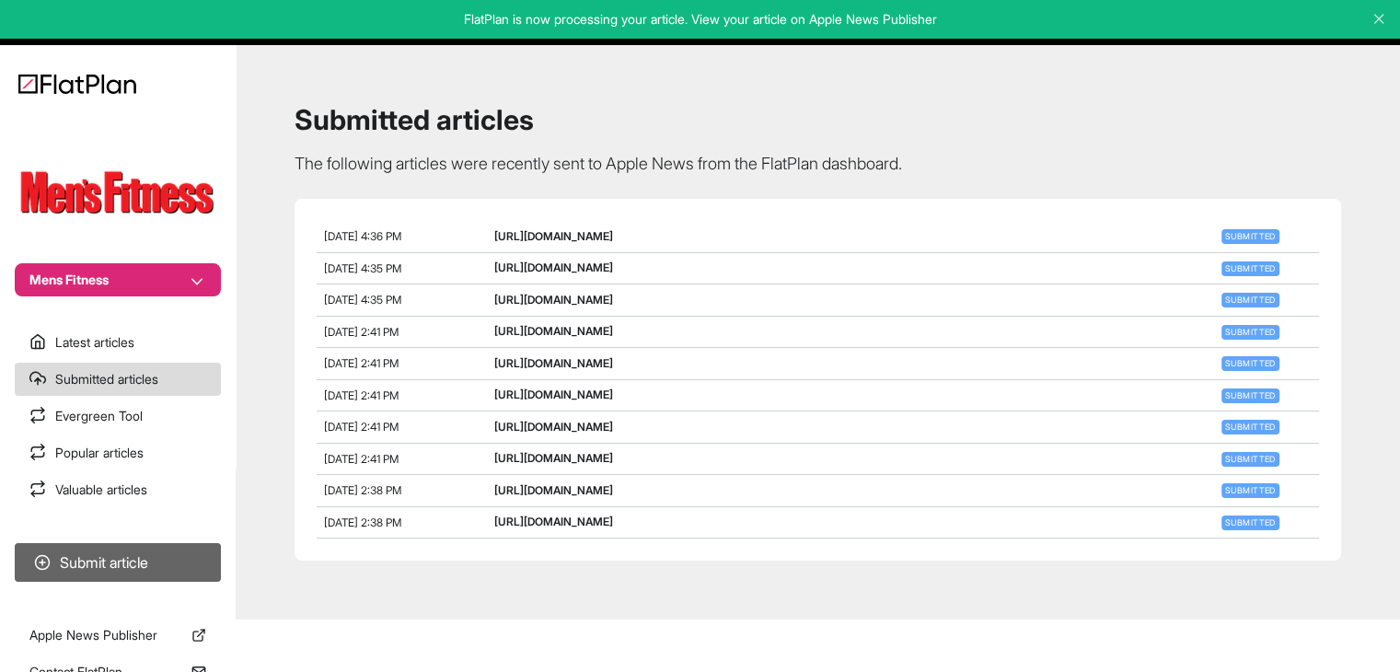
click at [92, 568] on button "Submit article" at bounding box center [118, 562] width 206 height 39
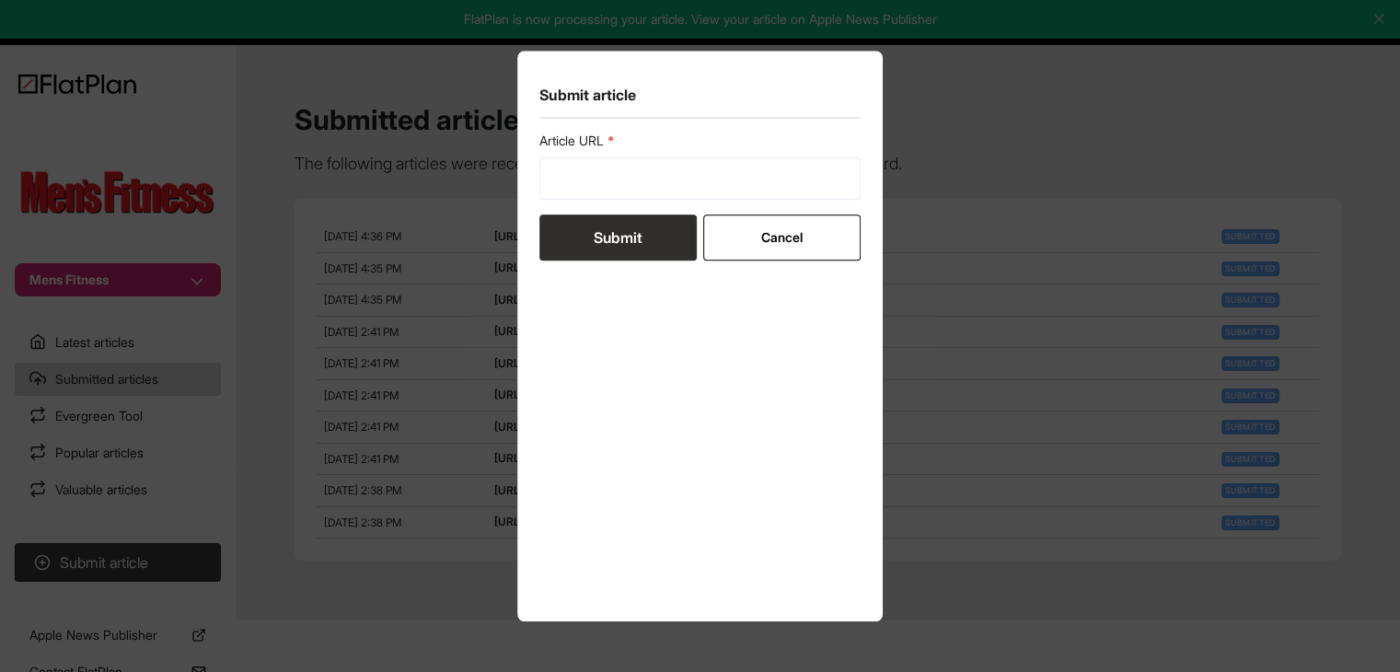
click at [725, 150] on div "Article URL" at bounding box center [700, 166] width 322 height 68
click at [725, 178] on input "url" at bounding box center [700, 178] width 322 height 42
paste input "[URL][DOMAIN_NAME][PERSON_NAME]"
type input "[URL][DOMAIN_NAME][PERSON_NAME]"
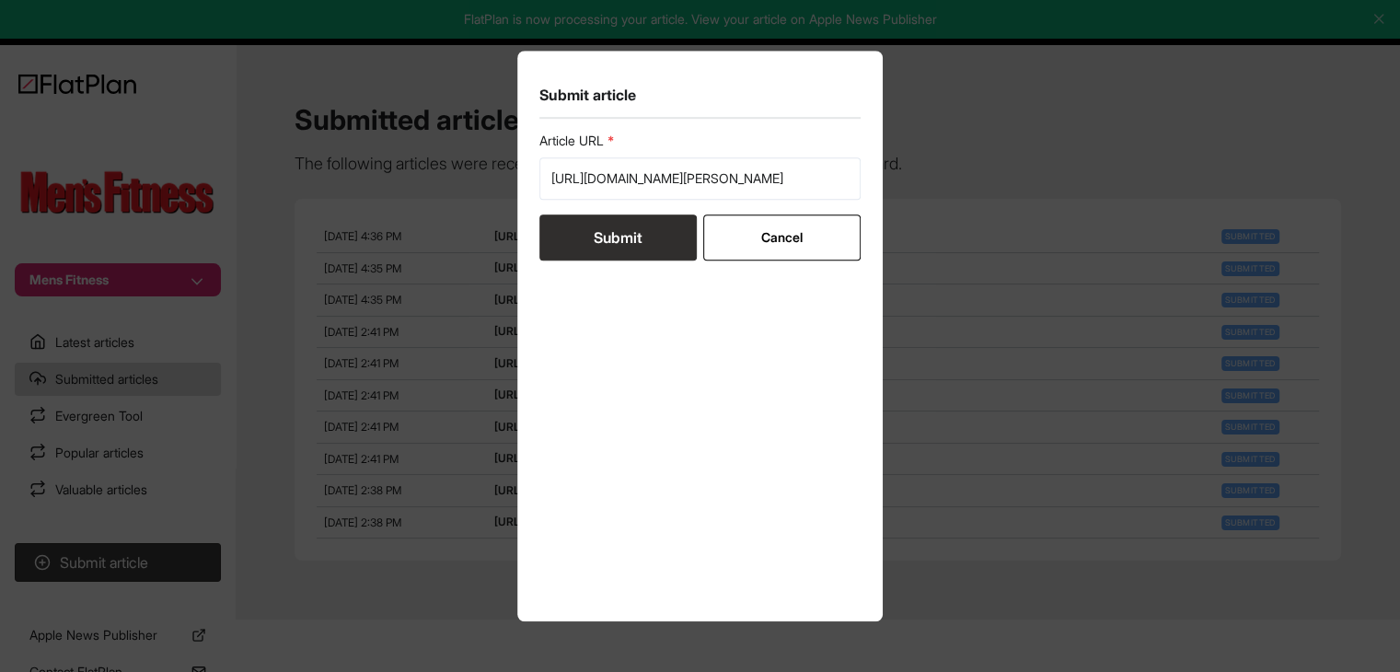
click at [663, 251] on button "Submit" at bounding box center [617, 237] width 157 height 46
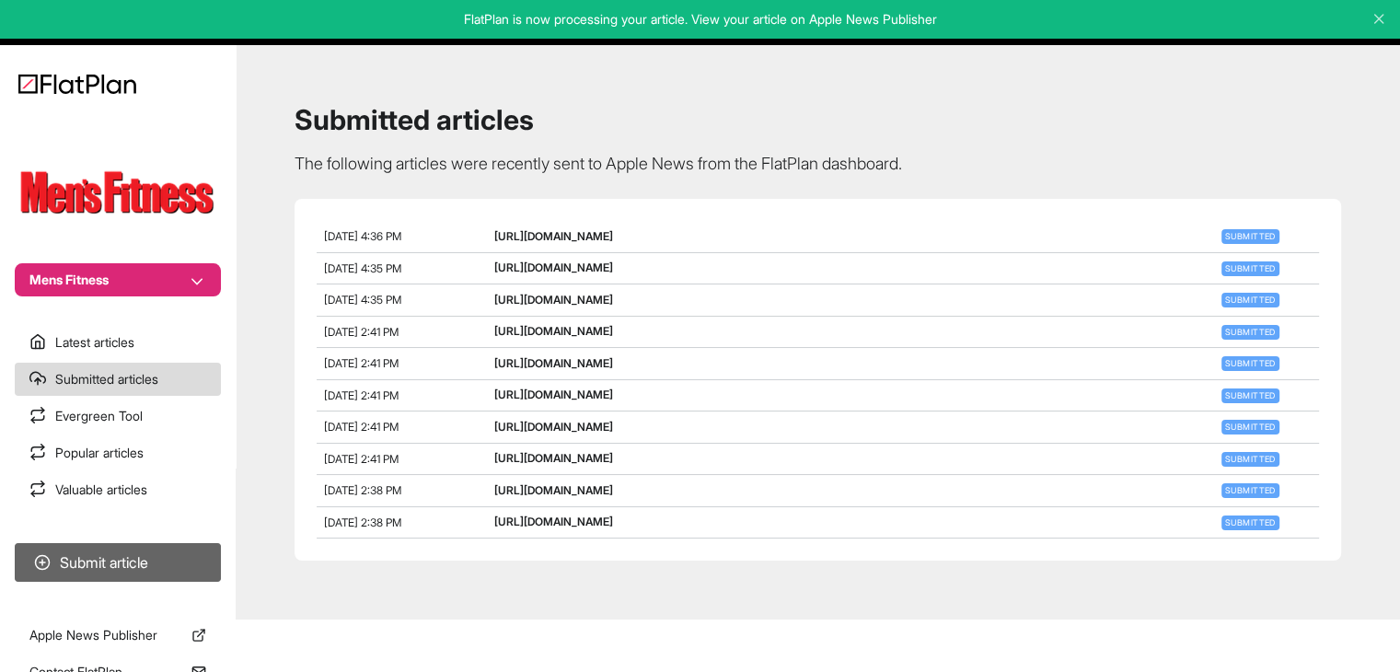
click at [104, 564] on button "Submit article" at bounding box center [118, 562] width 206 height 39
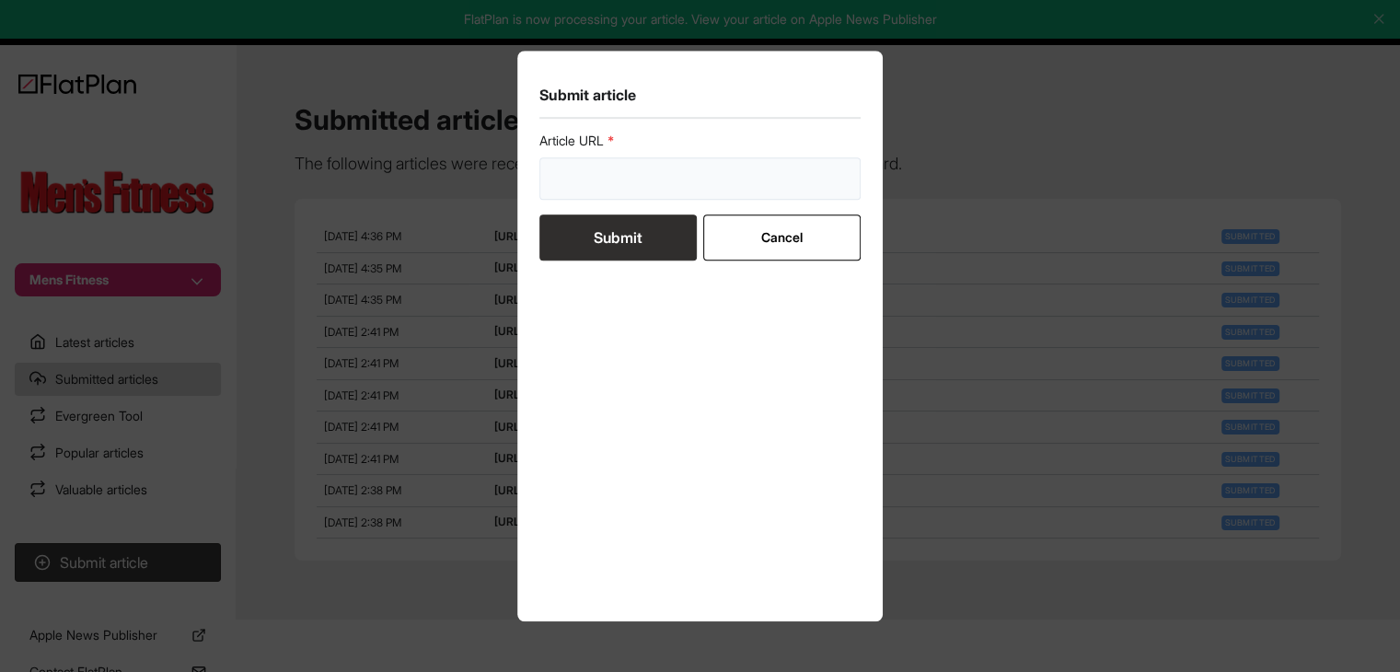
click at [599, 189] on input "url" at bounding box center [700, 178] width 322 height 42
paste input "[URL][DOMAIN_NAME]"
type input "[URL][DOMAIN_NAME]"
click at [614, 233] on button "Submit" at bounding box center [617, 237] width 157 height 46
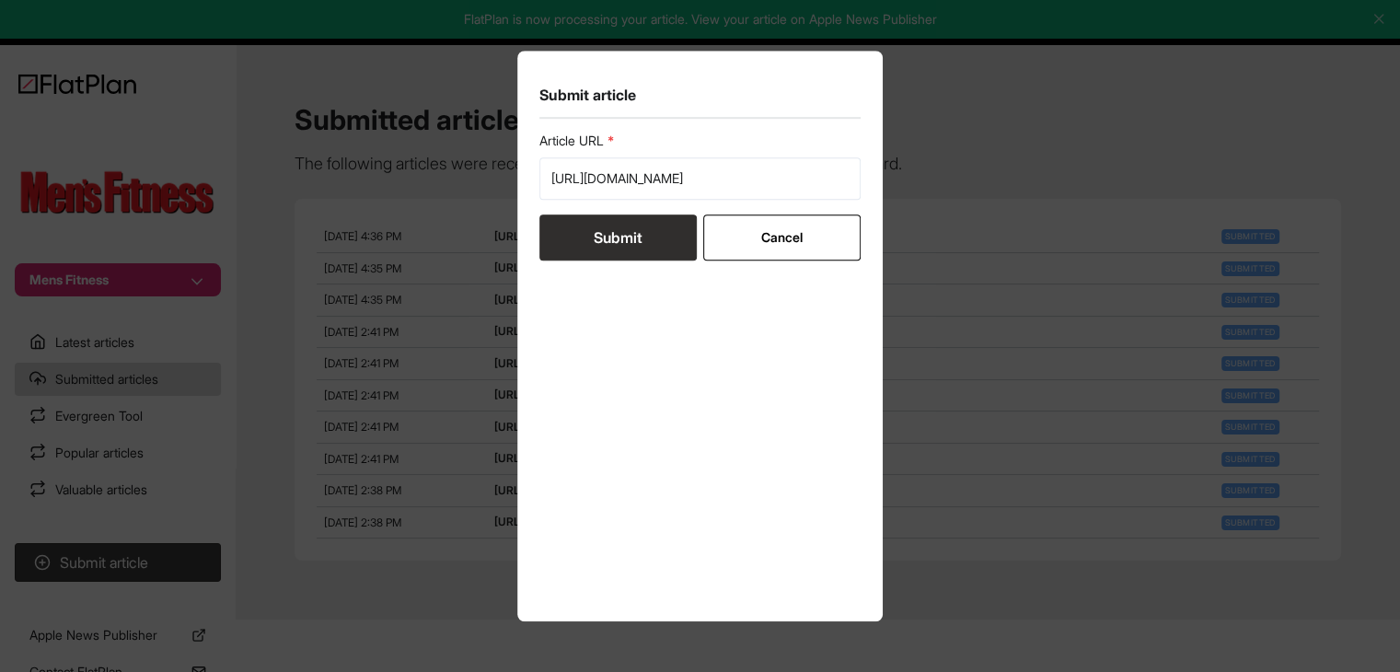
scroll to position [0, 0]
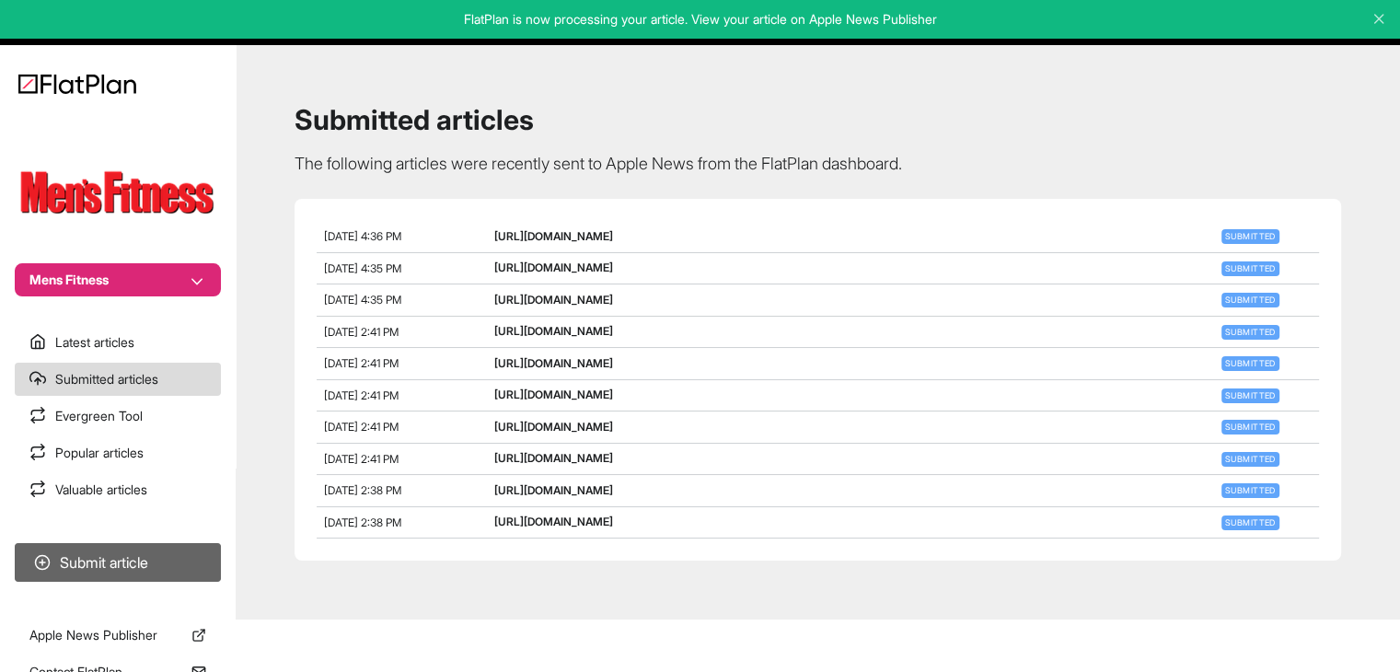
click at [158, 564] on button "Submit article" at bounding box center [118, 562] width 206 height 39
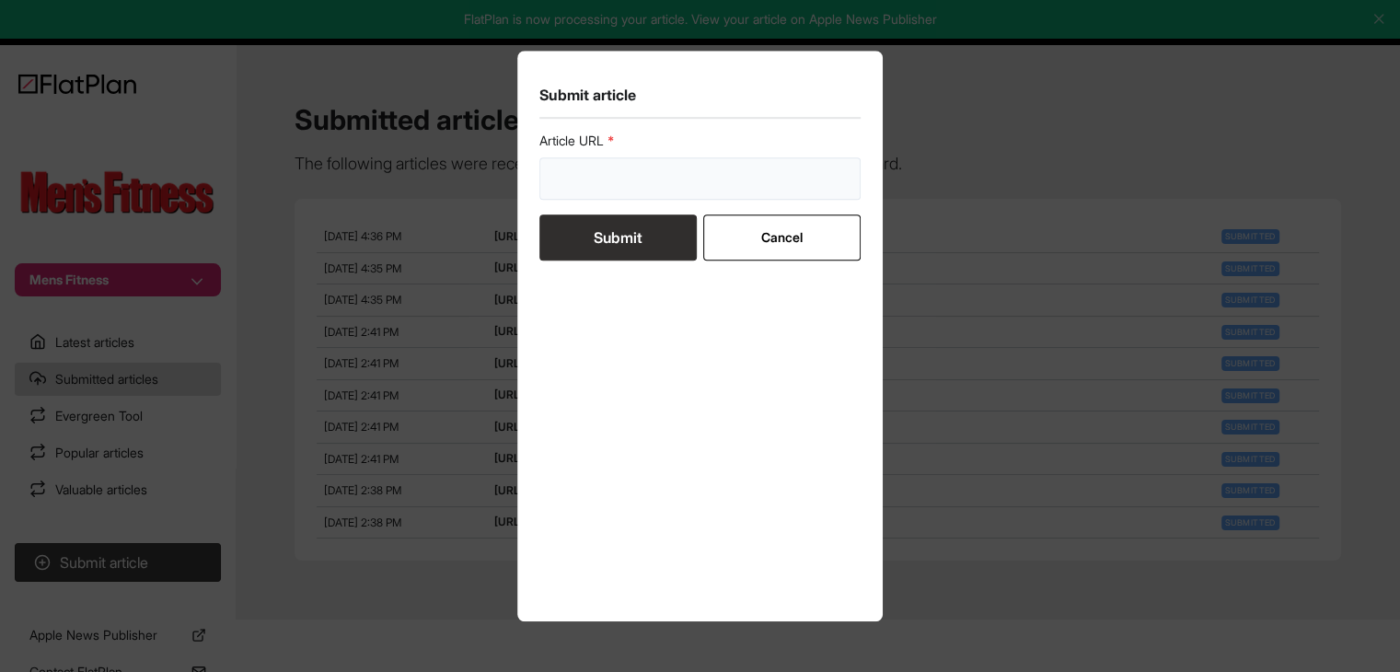
click at [595, 189] on input "url" at bounding box center [700, 178] width 322 height 42
paste input "[URL][DOMAIN_NAME]"
type input "[URL][DOMAIN_NAME]"
click at [600, 234] on button "Submit" at bounding box center [617, 237] width 157 height 46
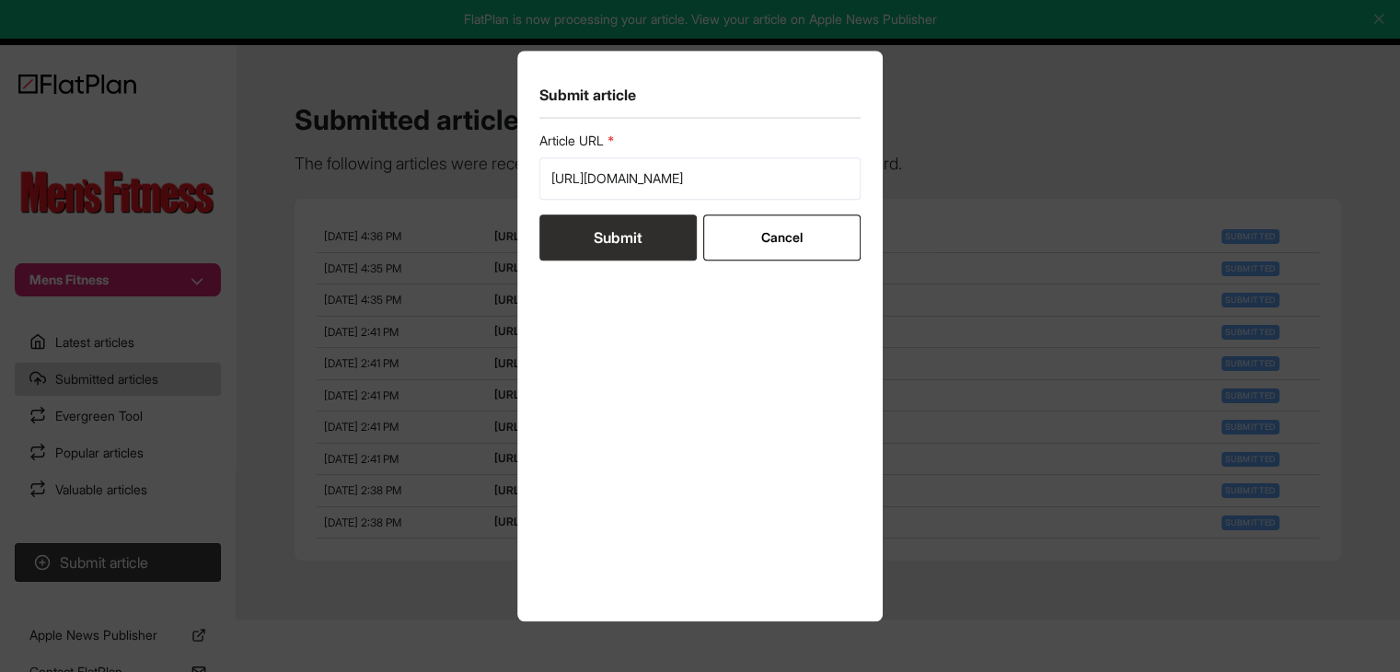
scroll to position [0, 0]
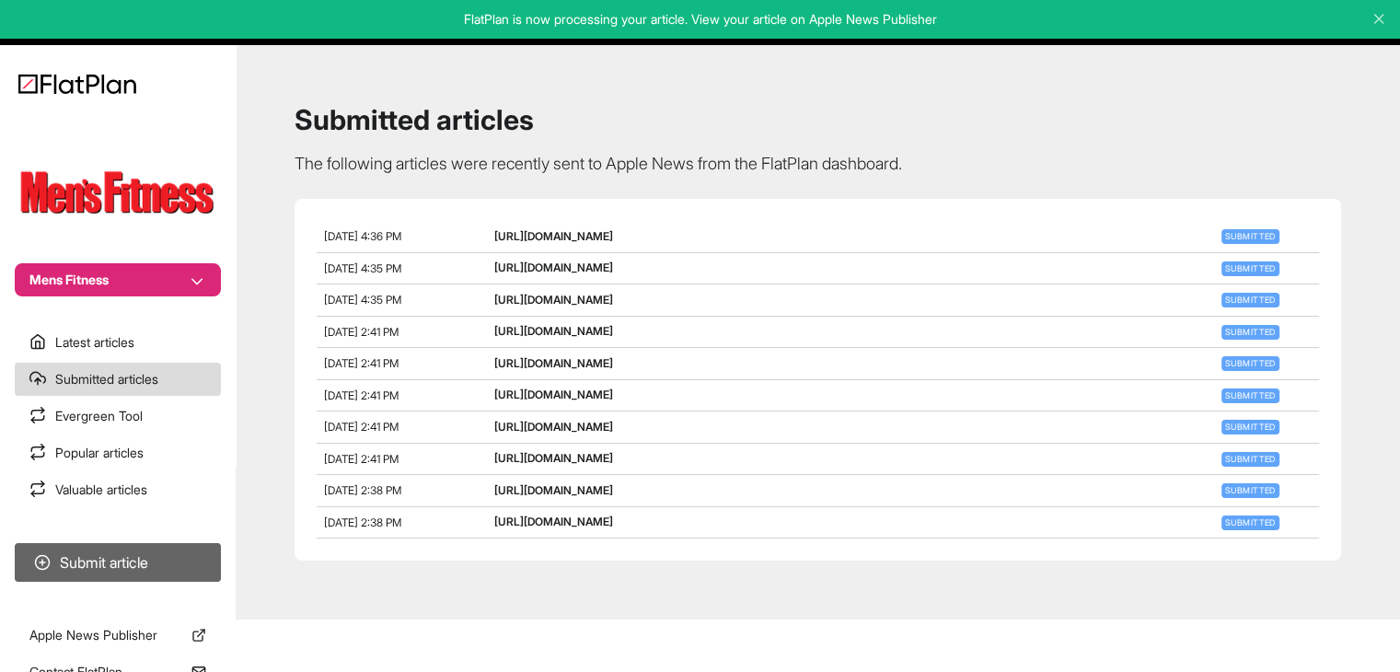
click at [177, 559] on button "Submit article" at bounding box center [118, 562] width 206 height 39
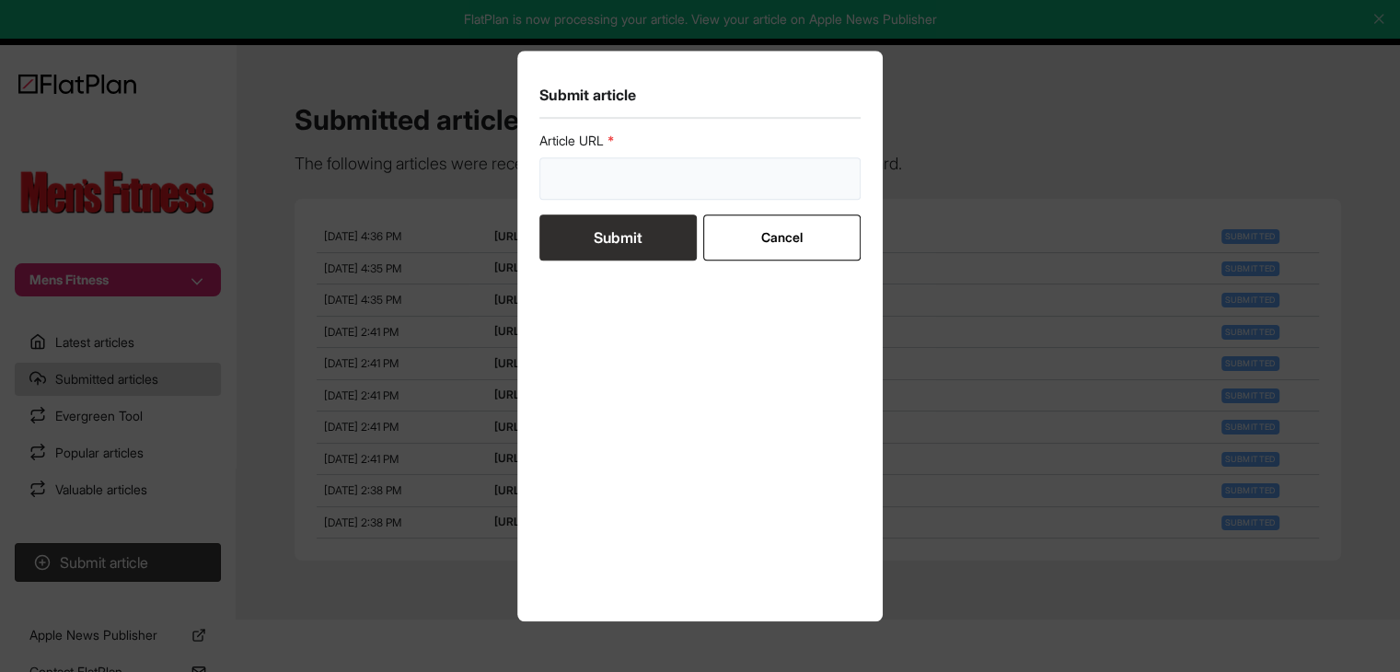
click at [674, 179] on input "url" at bounding box center [700, 178] width 322 height 42
paste input "[URL][DOMAIN_NAME]"
type input "[URL][DOMAIN_NAME]"
click at [626, 240] on button "Submit" at bounding box center [617, 237] width 157 height 46
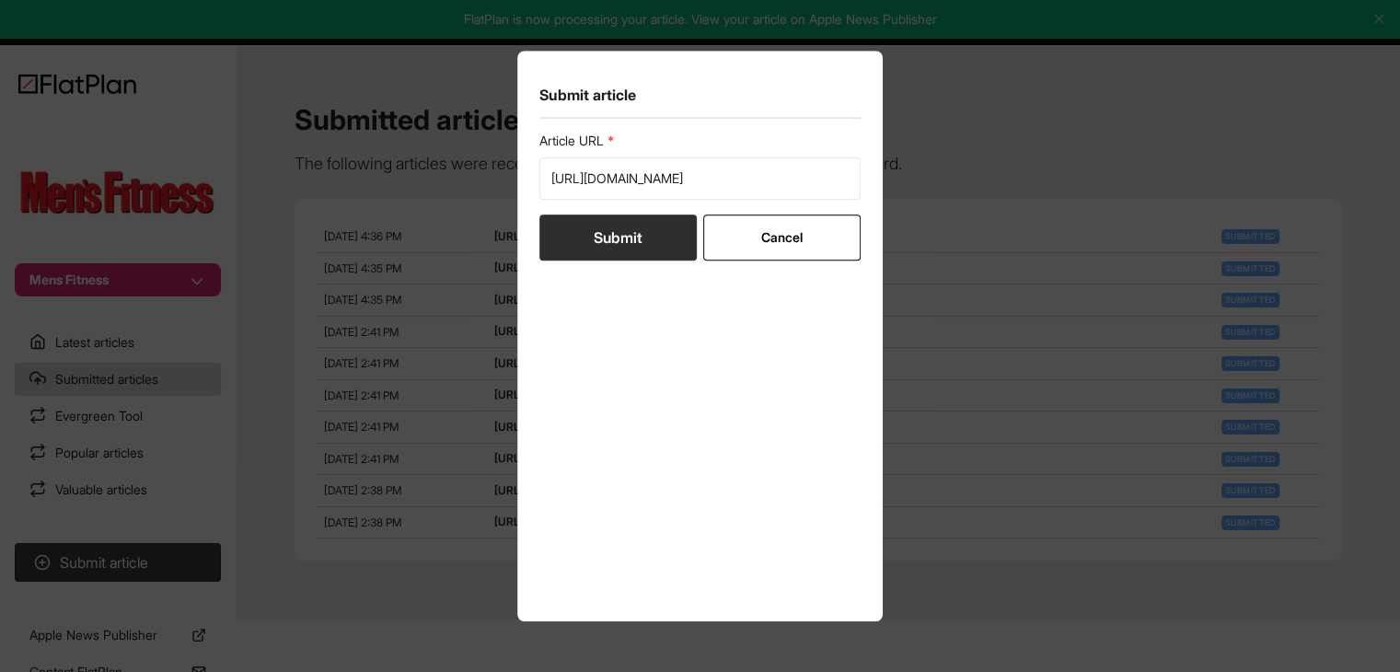
scroll to position [0, 0]
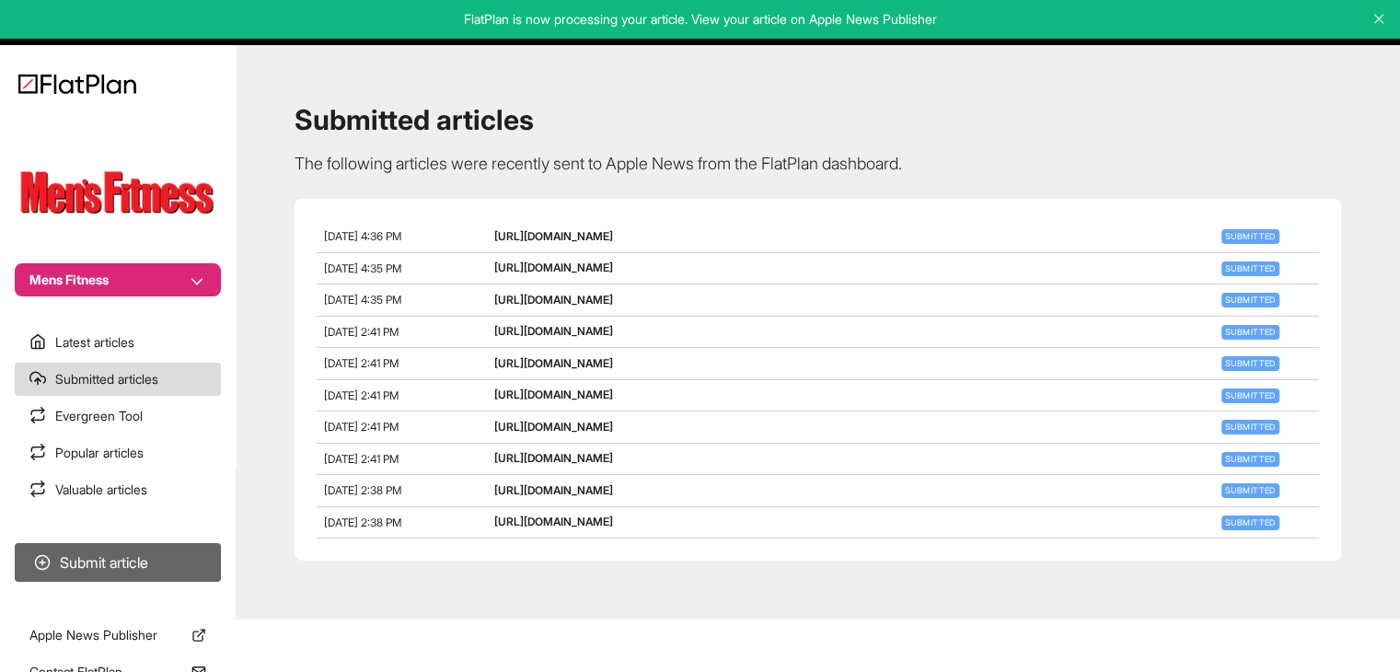
click at [142, 566] on button "Submit article" at bounding box center [118, 562] width 206 height 39
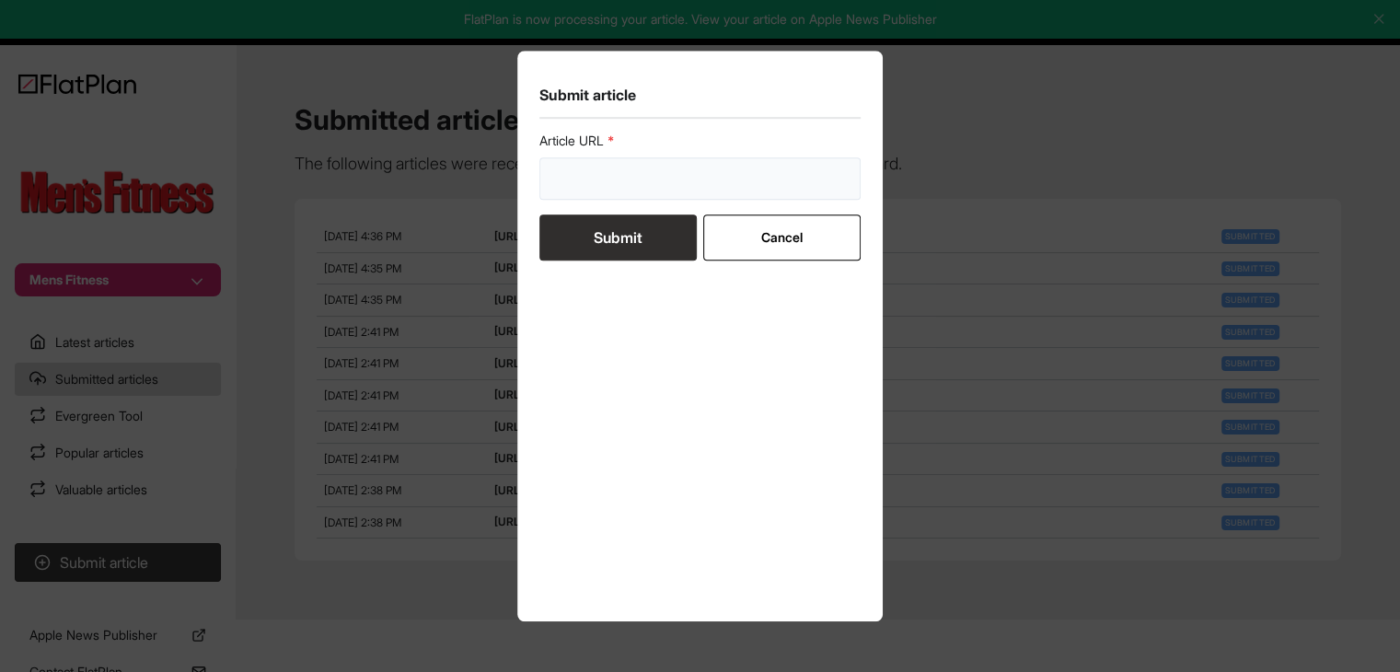
click at [624, 187] on input "url" at bounding box center [700, 178] width 322 height 42
paste input "[URL][DOMAIN_NAME]"
type input "[URL][DOMAIN_NAME]"
click at [623, 240] on button "Submit" at bounding box center [617, 237] width 157 height 46
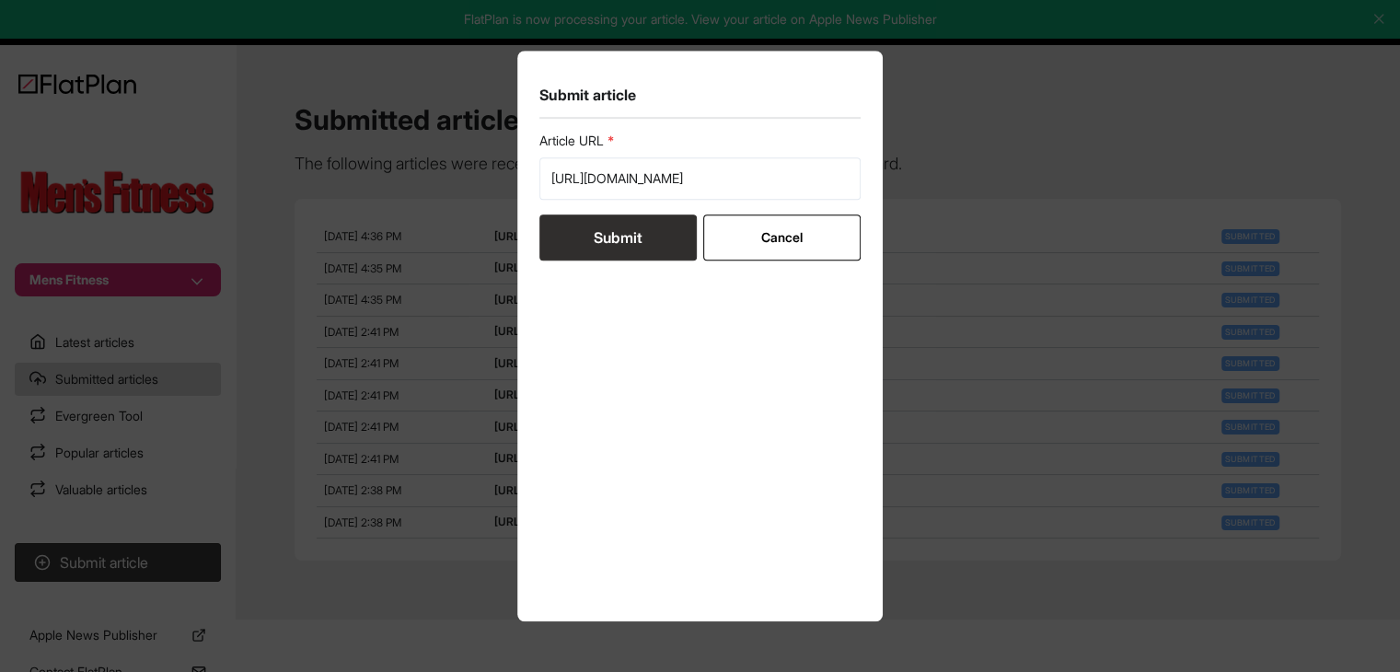
scroll to position [0, 0]
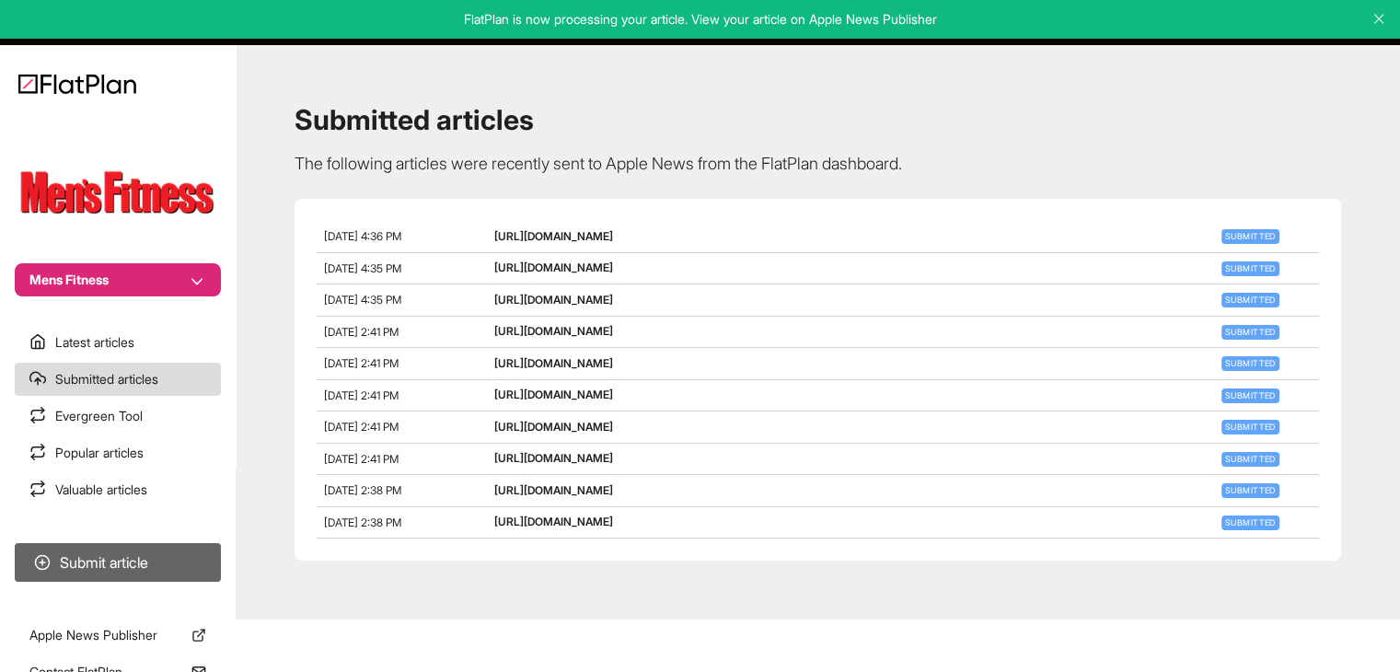
click at [168, 547] on button "Submit article" at bounding box center [118, 562] width 206 height 39
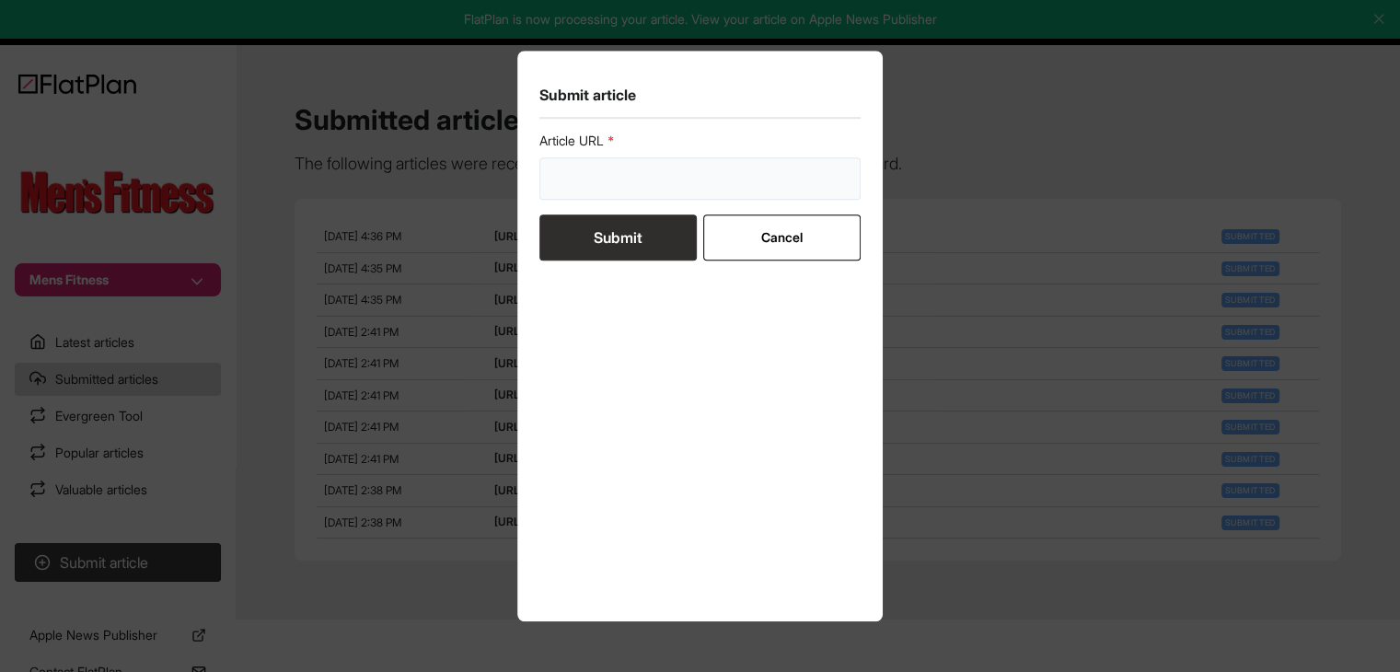
click at [622, 179] on input "url" at bounding box center [700, 178] width 322 height 42
paste input "[URL][DOMAIN_NAME]"
type input "[URL][DOMAIN_NAME]"
click at [623, 247] on button "Submit" at bounding box center [617, 237] width 157 height 46
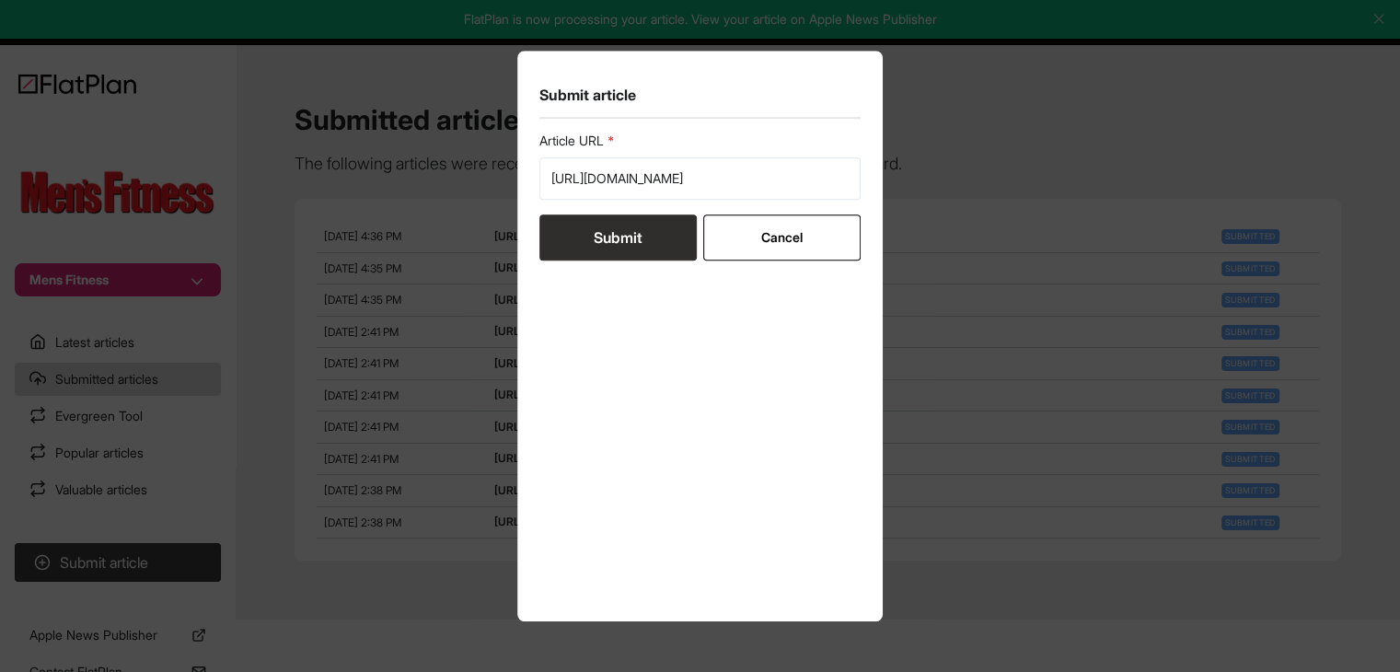
scroll to position [0, 0]
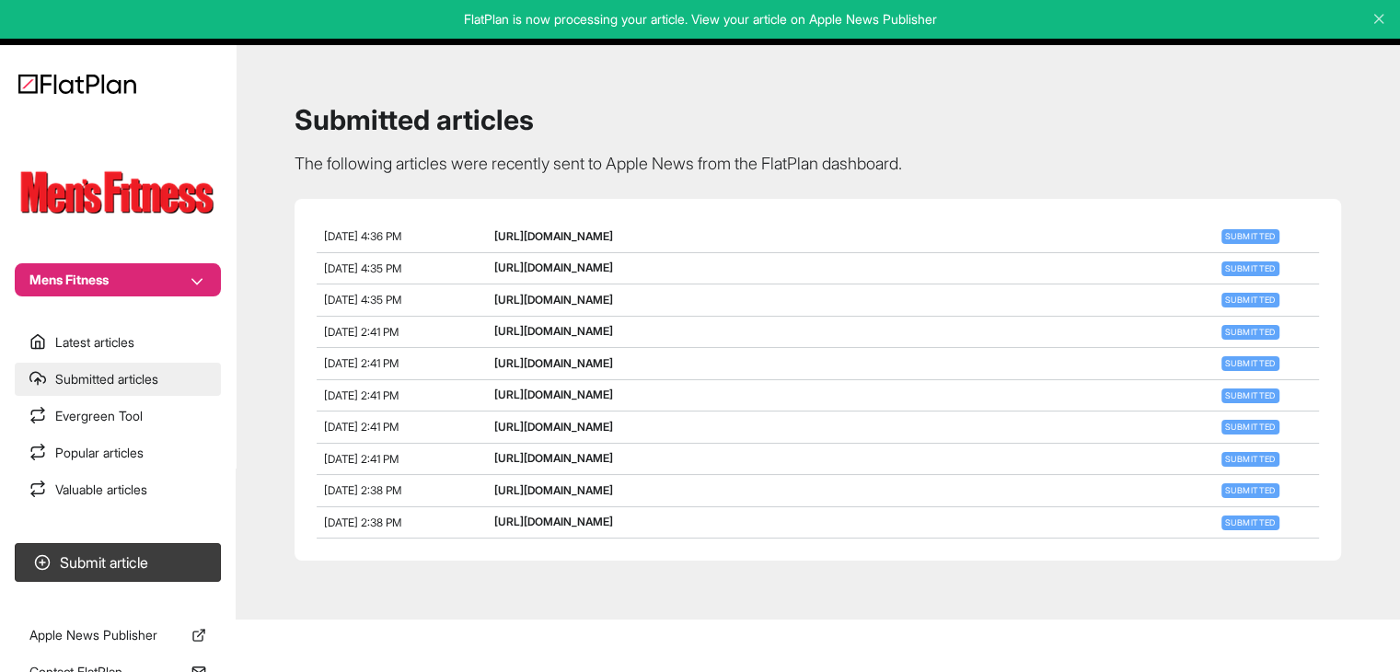
click at [169, 386] on link "Submitted articles" at bounding box center [118, 379] width 206 height 33
click at [165, 397] on section "Latest articles Submitted articles Evergreen Tool Popular articles Valuable art…" at bounding box center [118, 416] width 236 height 180
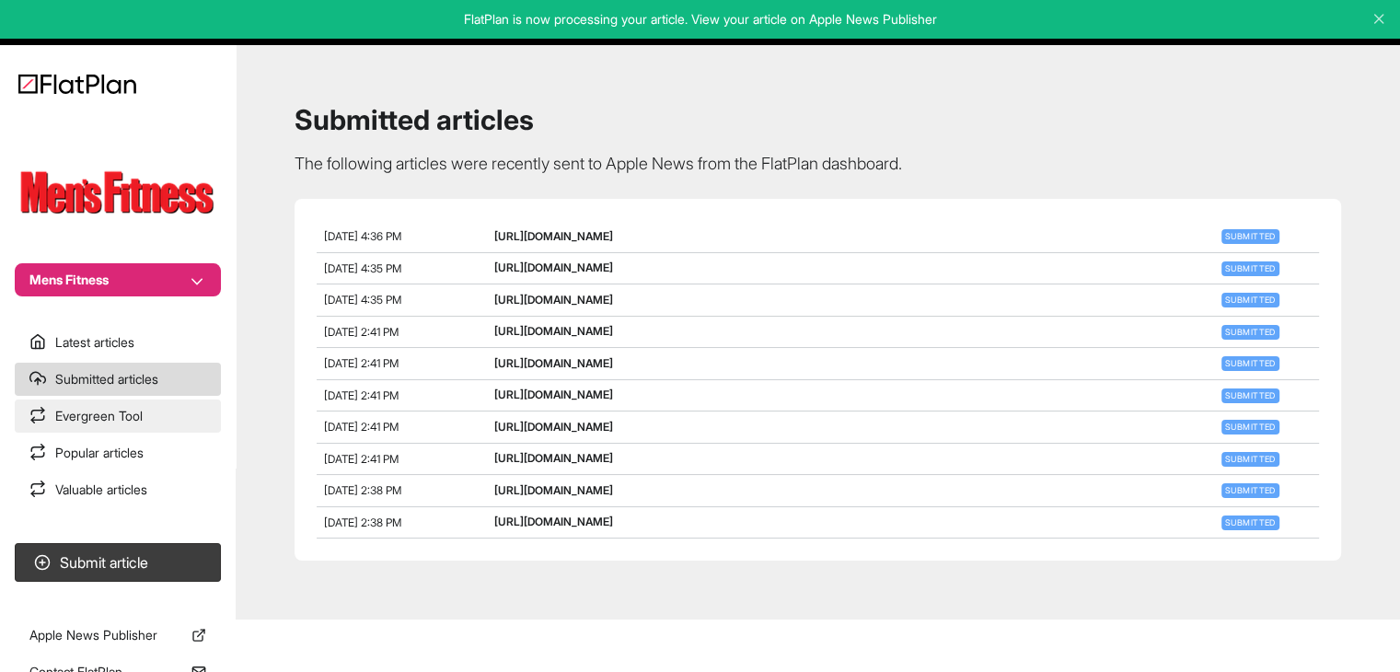
click at [167, 405] on link "Evergreen Tool" at bounding box center [118, 415] width 206 height 33
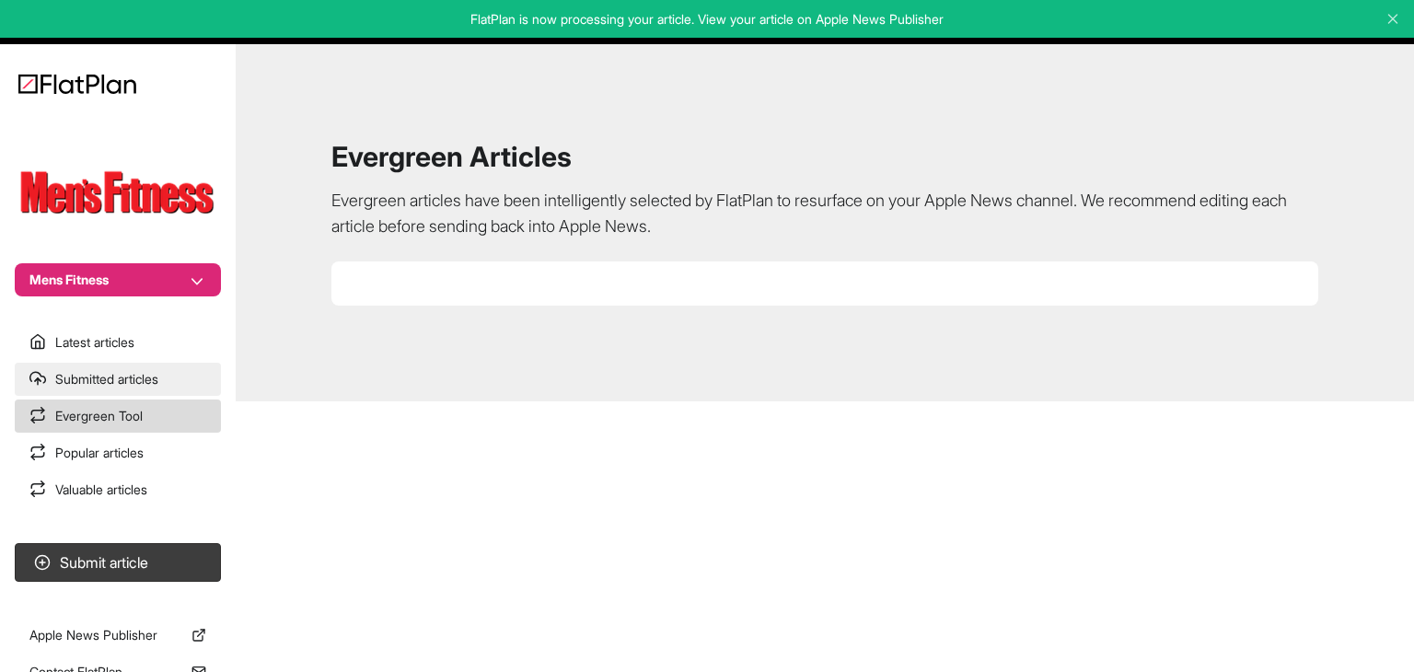
click at [164, 372] on link "Submitted articles" at bounding box center [118, 379] width 206 height 33
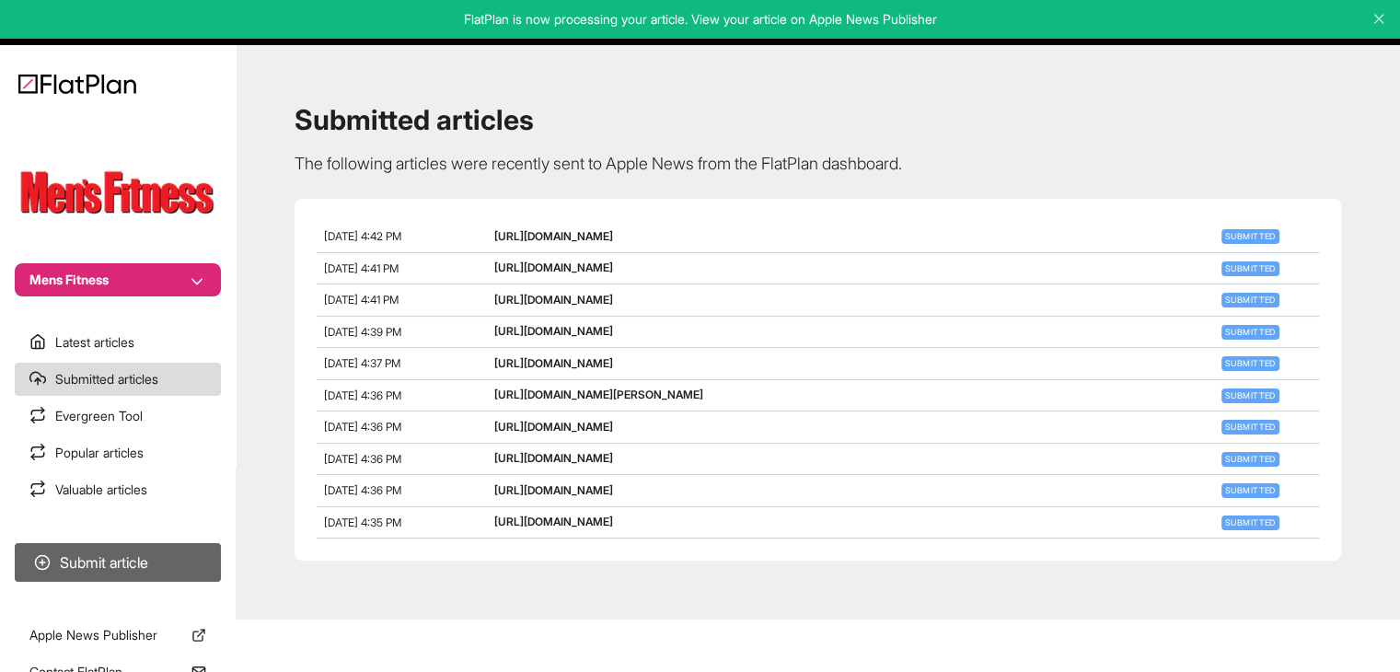
click at [136, 561] on button "Submit article" at bounding box center [118, 562] width 206 height 39
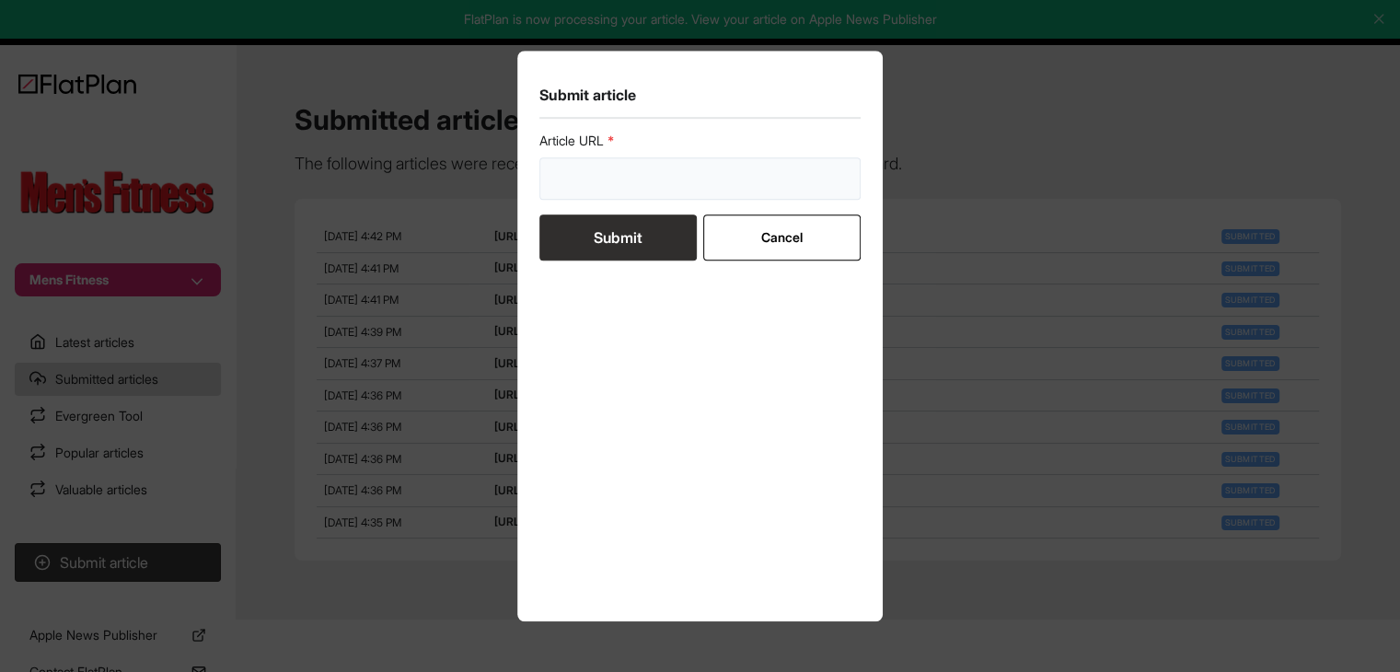
click at [579, 185] on input "url" at bounding box center [700, 178] width 322 height 42
paste input "P"
type input "P"
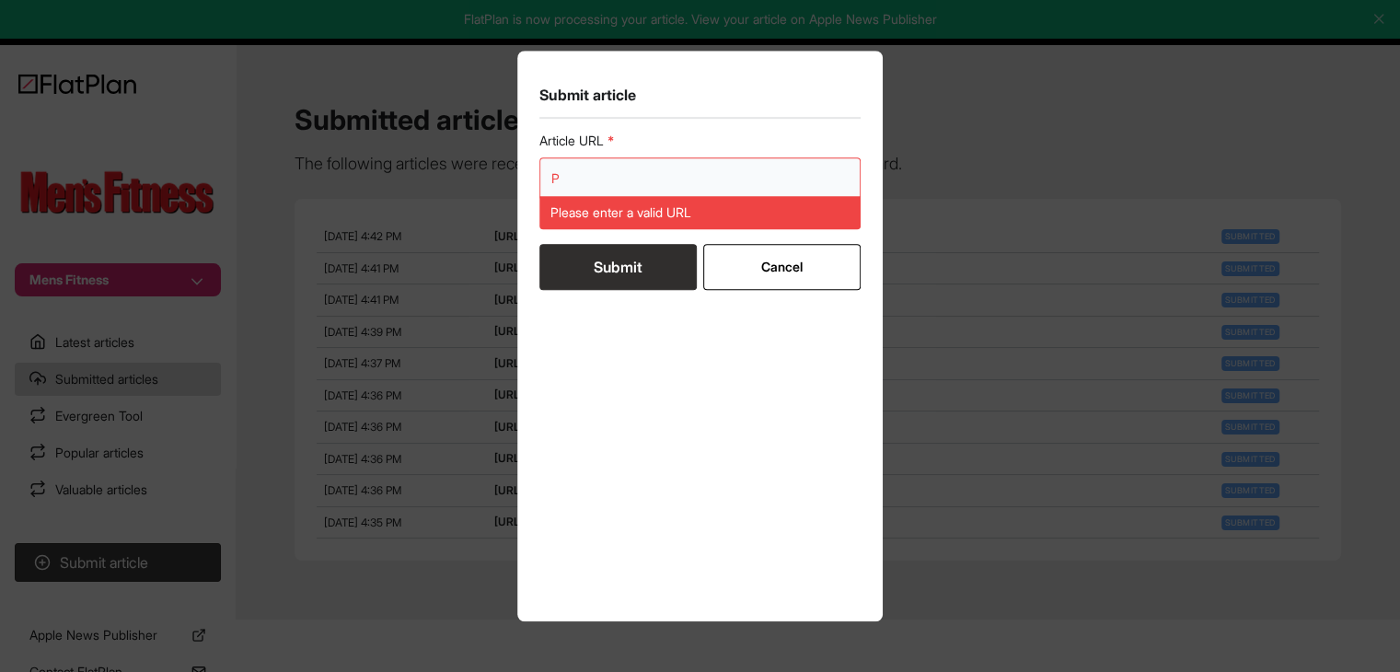
drag, startPoint x: 584, startPoint y: 170, endPoint x: 475, endPoint y: 172, distance: 109.5
click at [475, 172] on div "Submit article Article URL P Please enter a valid URL Submit Cancel" at bounding box center [700, 336] width 1400 height 672
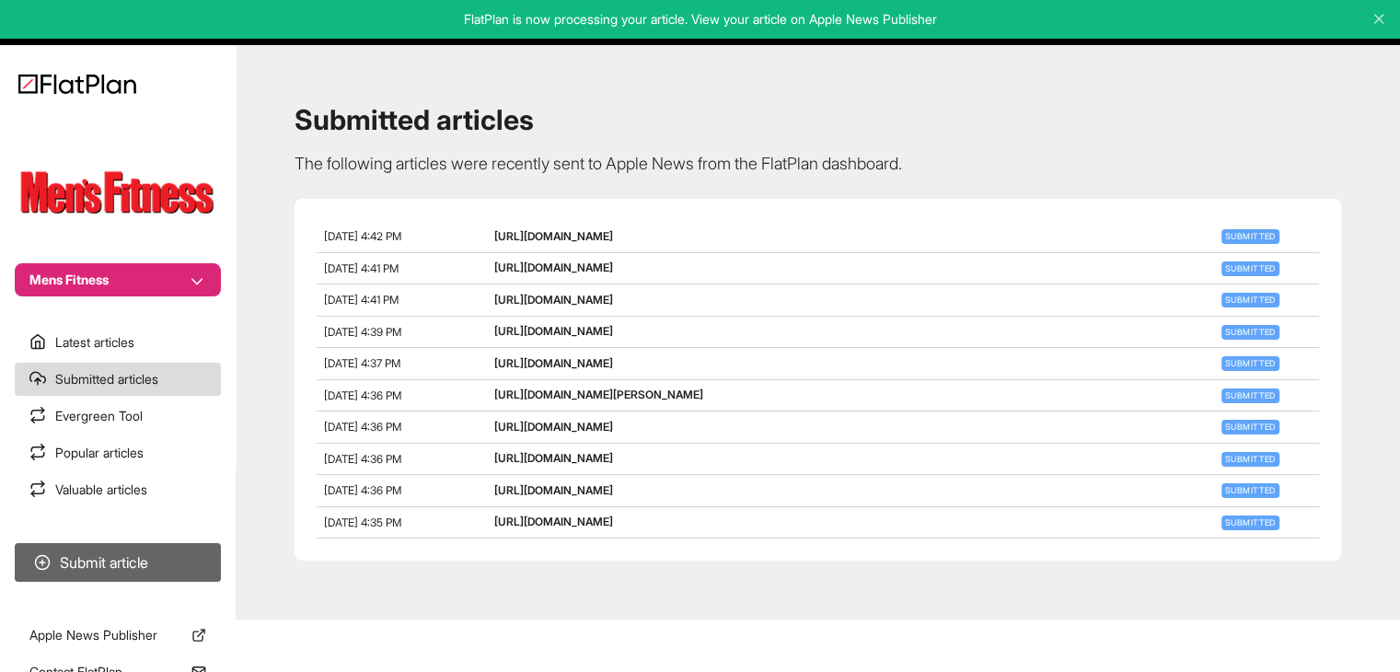
click at [158, 577] on button "Submit article" at bounding box center [118, 562] width 206 height 39
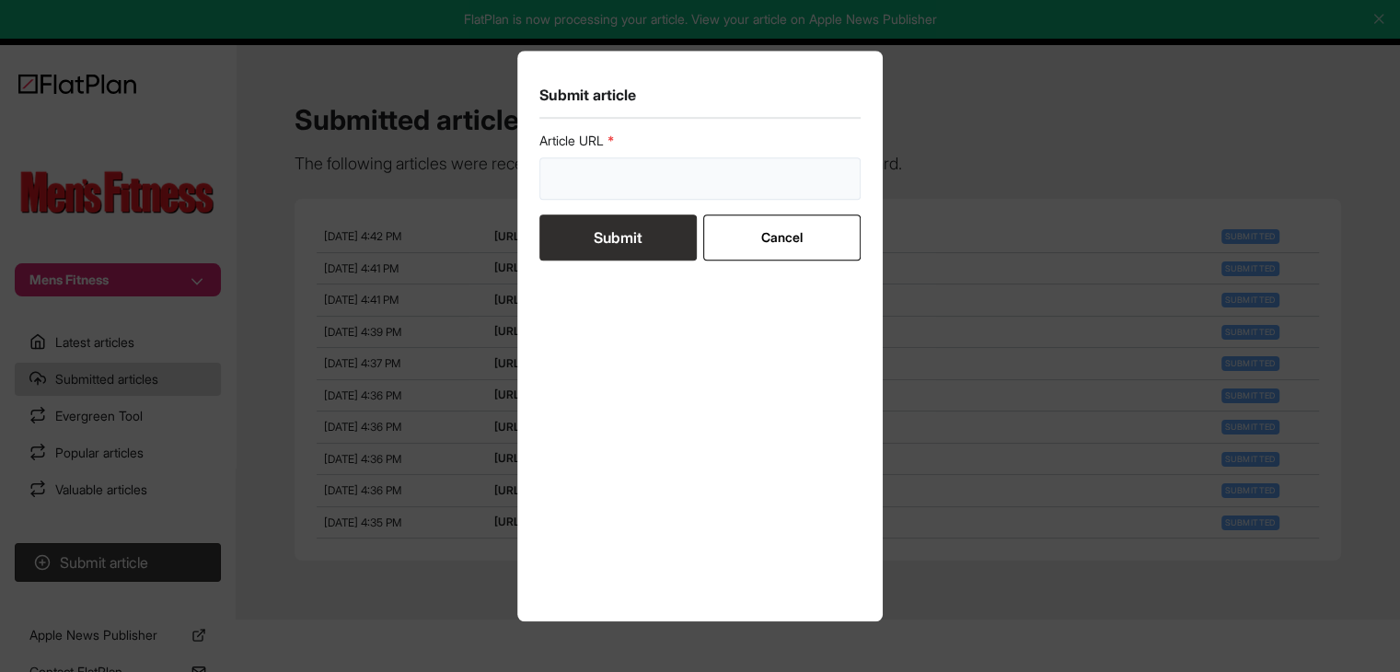
click at [600, 184] on input "url" at bounding box center [700, 178] width 322 height 42
paste input "[URL][DOMAIN_NAME]"
type input "[URL][DOMAIN_NAME]"
click at [607, 228] on button "Submit" at bounding box center [617, 237] width 157 height 46
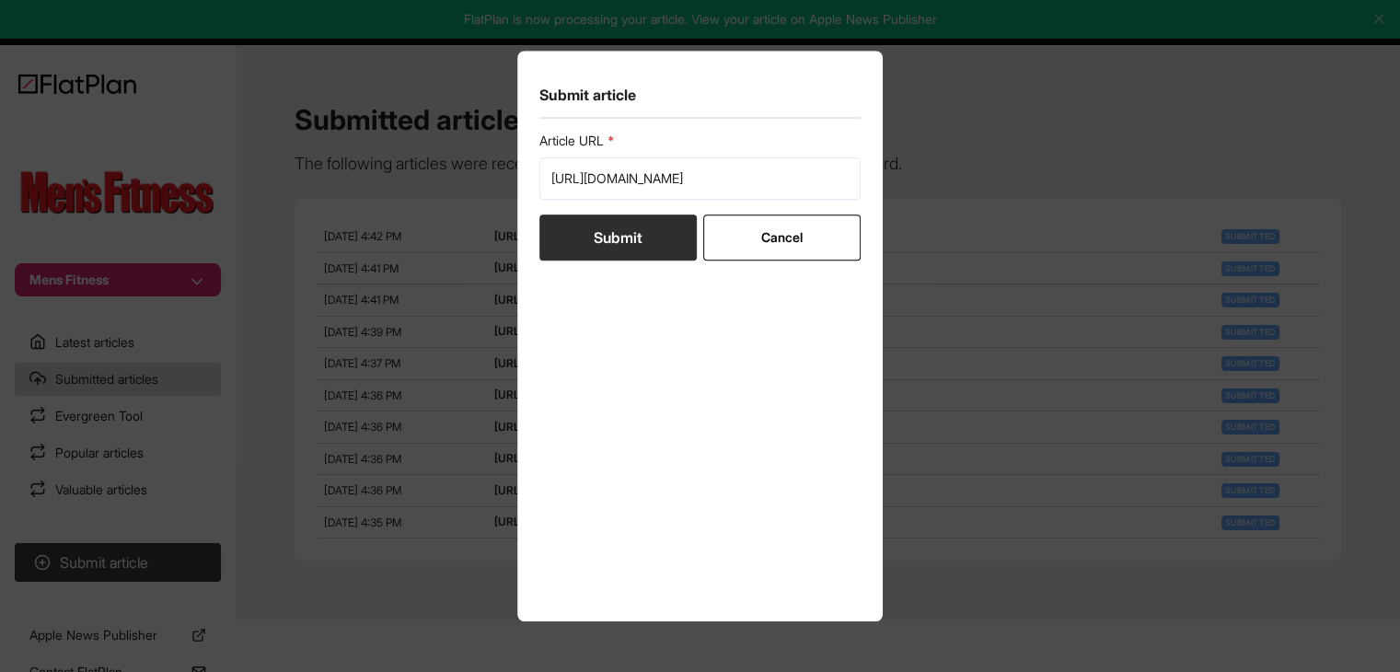
scroll to position [0, 0]
